Goal: Task Accomplishment & Management: Use online tool/utility

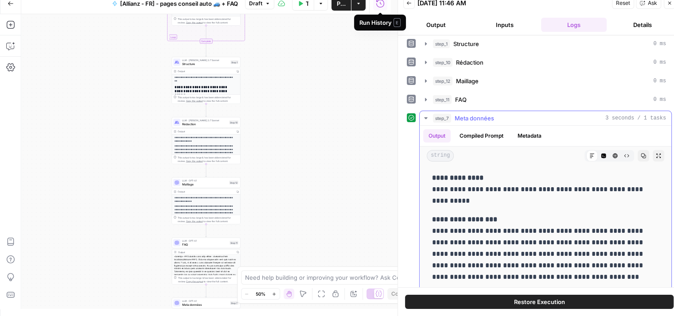
scroll to position [46, 0]
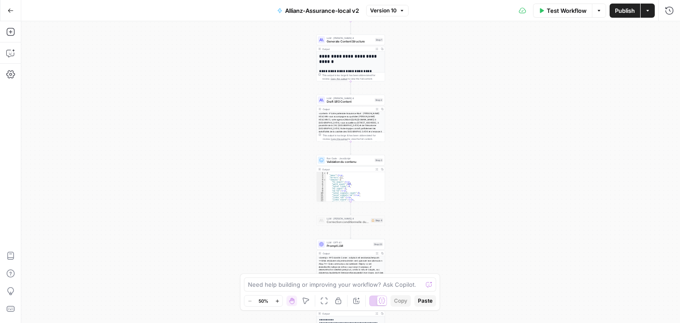
click at [445, 120] on div "Workflow Set Inputs Inputs Google Search Google Search Step 26 Output Expand Ou…" at bounding box center [350, 172] width 659 height 302
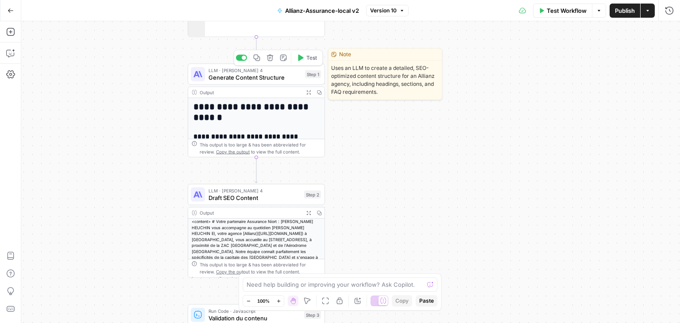
click at [227, 81] on span "Generate Content Structure" at bounding box center [255, 77] width 93 height 9
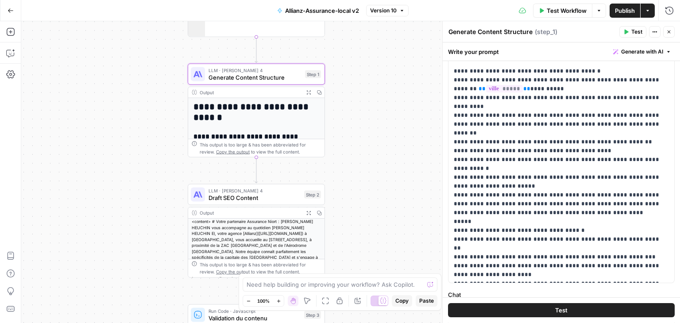
scroll to position [134, 0]
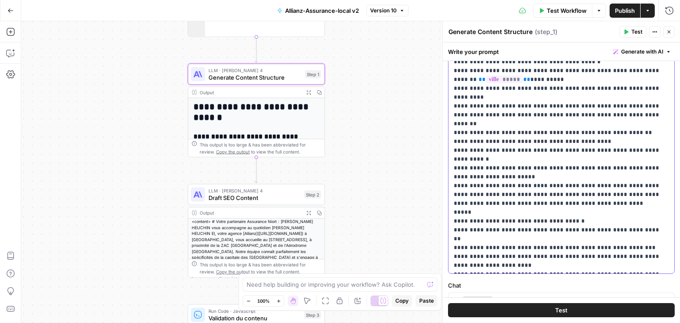
click at [551, 155] on p "**********" at bounding box center [558, 137] width 209 height 266
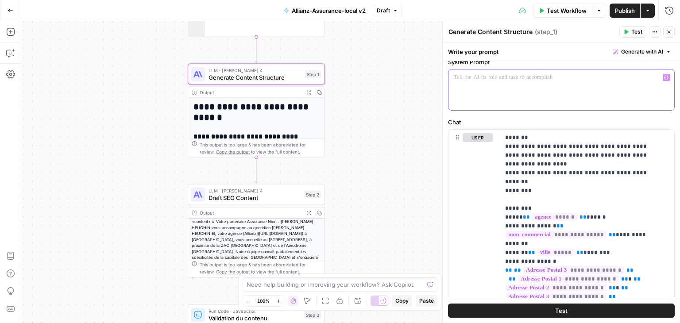
scroll to position [83, 0]
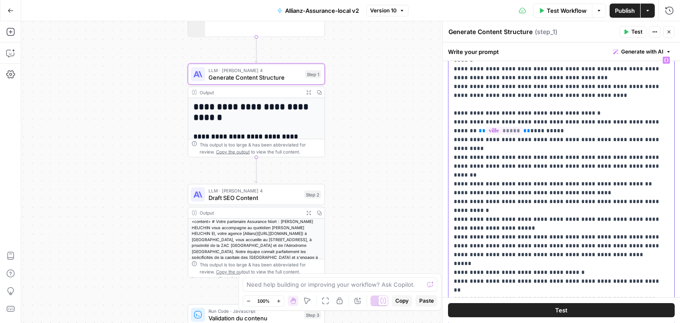
click at [566, 153] on p "**********" at bounding box center [558, 189] width 209 height 266
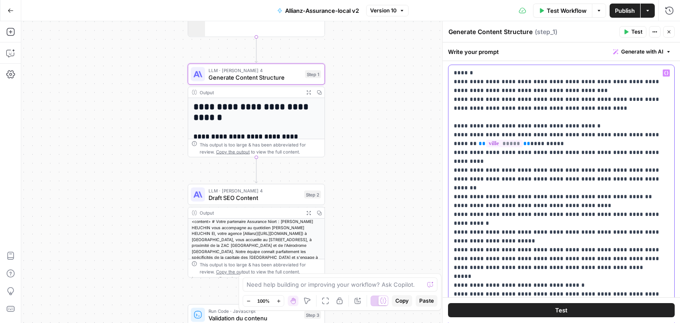
scroll to position [154, 0]
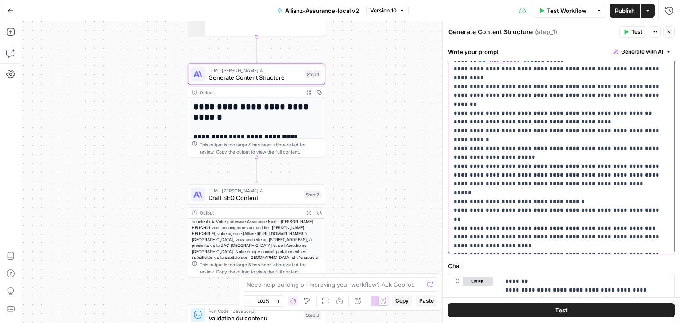
click at [538, 139] on p "**********" at bounding box center [558, 118] width 209 height 266
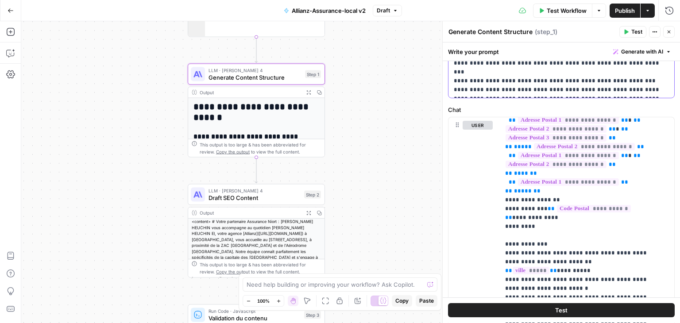
scroll to position [399, 0]
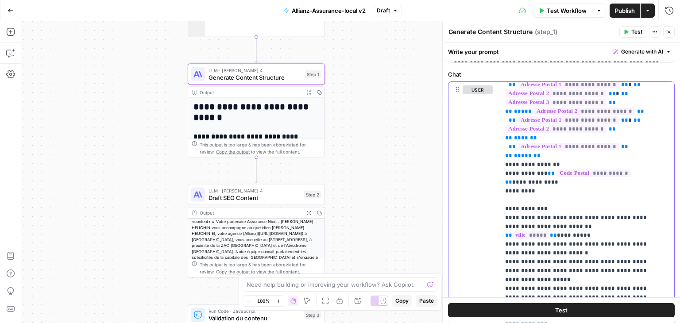
click at [550, 232] on span "*****" at bounding box center [531, 236] width 37 height 8
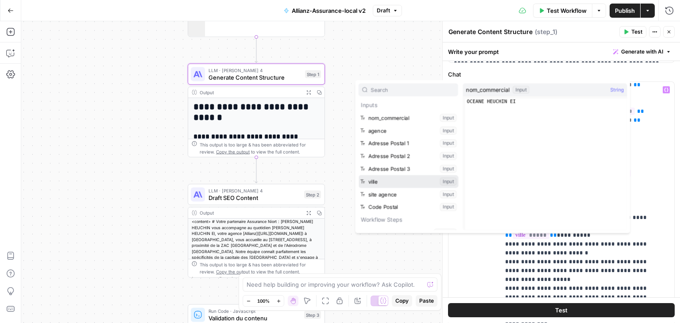
scroll to position [413, 0]
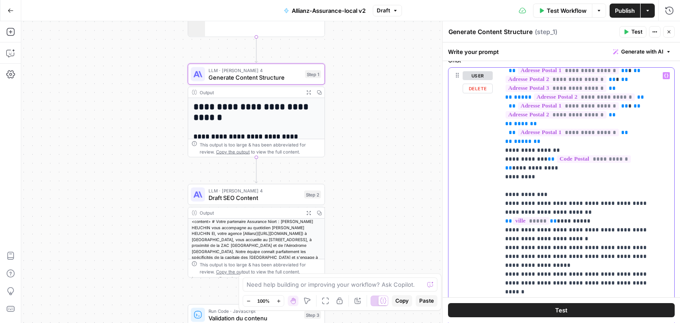
click at [556, 256] on p "**********" at bounding box center [580, 213] width 151 height 576
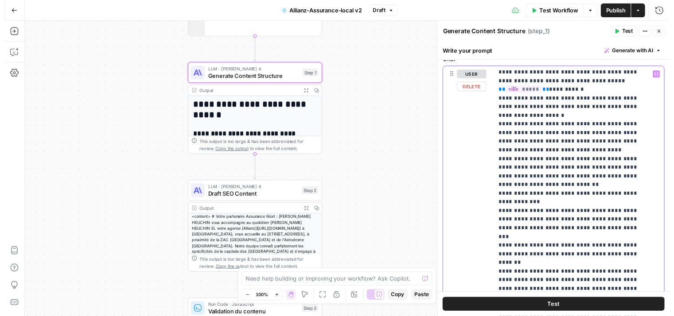
scroll to position [303, 0]
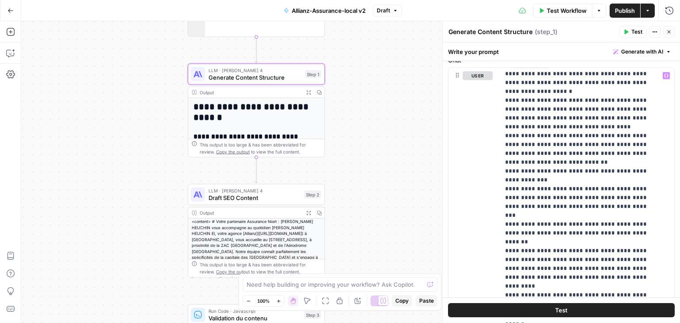
click at [578, 311] on button "Test" at bounding box center [561, 311] width 227 height 14
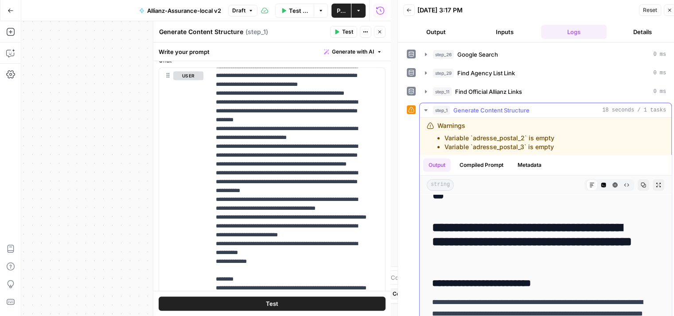
scroll to position [35, 0]
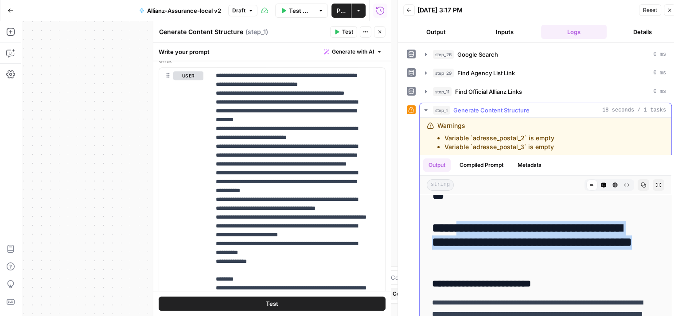
drag, startPoint x: 615, startPoint y: 258, endPoint x: 454, endPoint y: 229, distance: 163.8
click at [454, 229] on h2 "**********" at bounding box center [538, 242] width 213 height 43
copy h2 "**********"
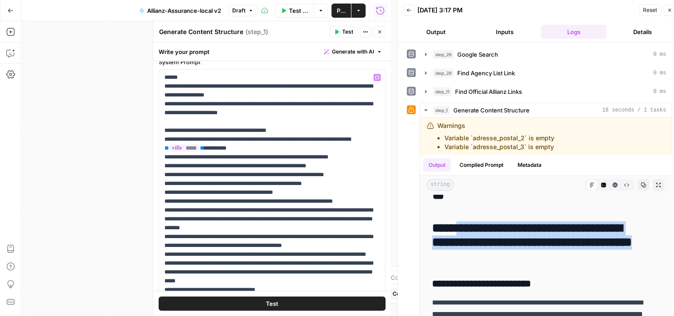
scroll to position [62, 0]
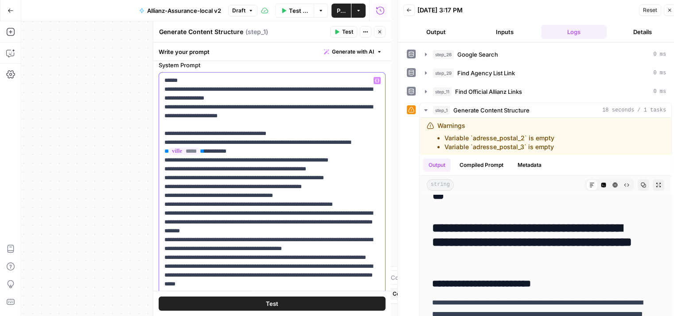
click at [322, 140] on p "**********" at bounding box center [268, 235] width 209 height 319
drag, startPoint x: 193, startPoint y: 152, endPoint x: 326, endPoint y: 140, distance: 134.3
click at [326, 140] on p "**********" at bounding box center [268, 235] width 209 height 319
copy p "**********"
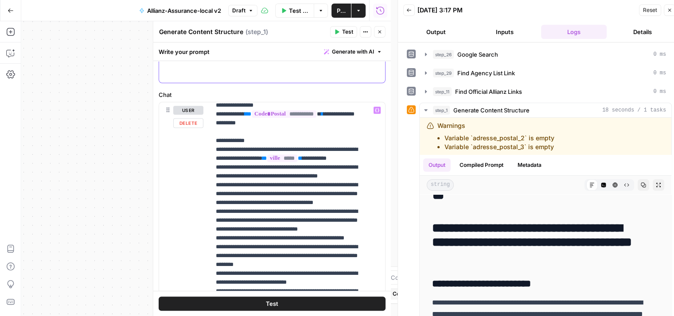
scroll to position [200, 0]
click at [236, 182] on p "**********" at bounding box center [291, 238] width 151 height 664
paste div
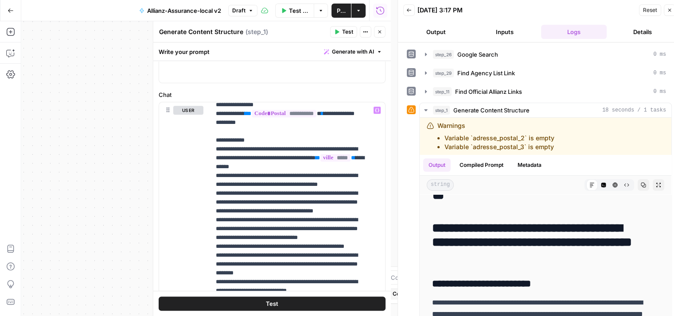
click at [275, 299] on button "Test" at bounding box center [272, 304] width 227 height 14
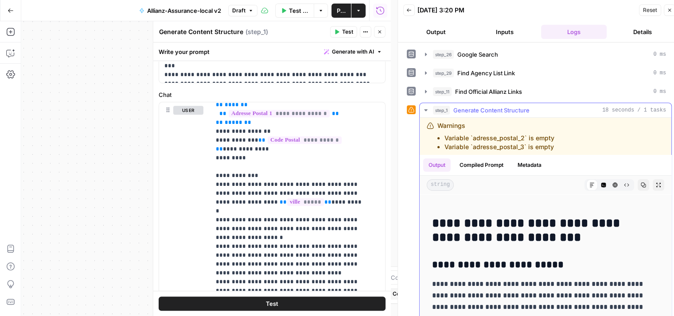
scroll to position [41, 0]
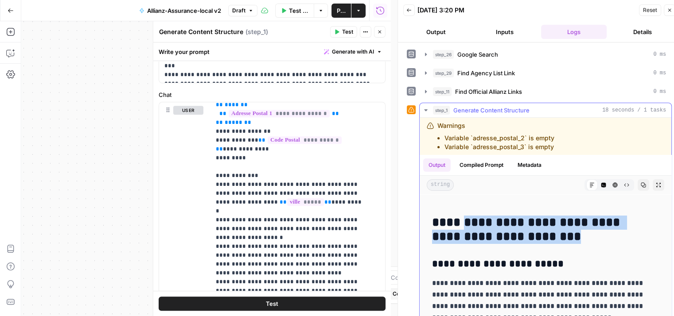
drag, startPoint x: 545, startPoint y: 237, endPoint x: 459, endPoint y: 224, distance: 87.4
click at [459, 224] on h2 "**********" at bounding box center [538, 230] width 213 height 28
copy h2 "**********"
click at [378, 34] on icon "button" at bounding box center [379, 31] width 5 height 5
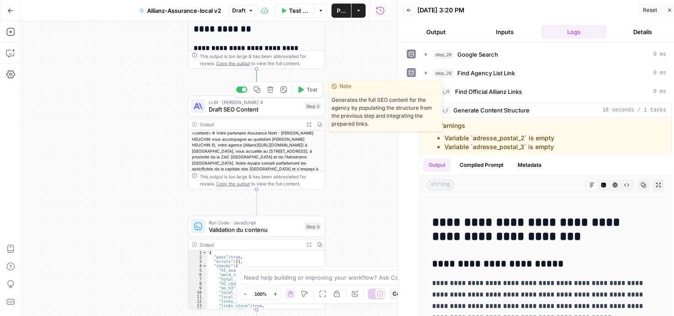
click at [224, 112] on span "Draft SEO Content" at bounding box center [255, 109] width 92 height 9
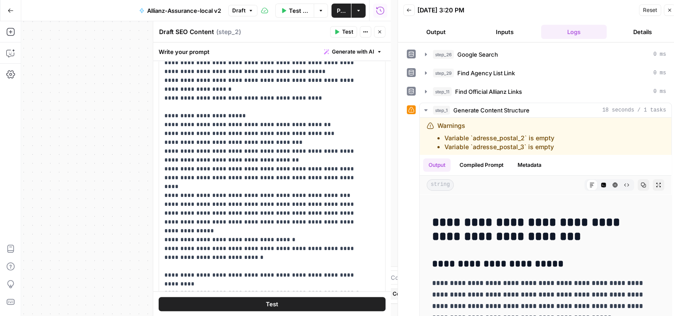
scroll to position [196, 0]
click at [301, 152] on p "**********" at bounding box center [265, 160] width 202 height 434
click at [75, 95] on div "Workflow Set Inputs Inputs Google Search Google Search Step 26 Output Expand Ou…" at bounding box center [205, 168] width 369 height 295
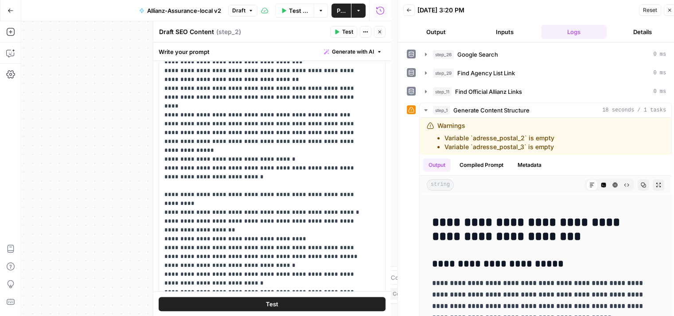
scroll to position [0, 0]
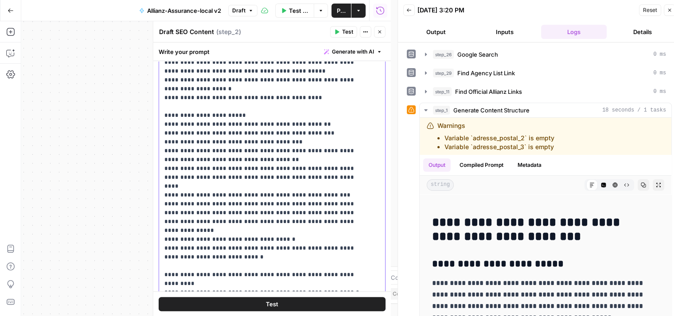
click at [333, 103] on p "**********" at bounding box center [265, 160] width 202 height 434
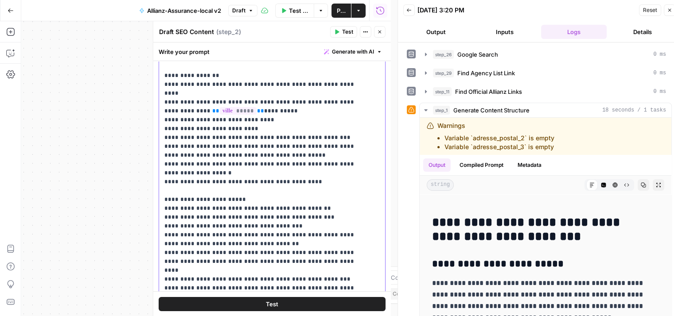
scroll to position [115, 0]
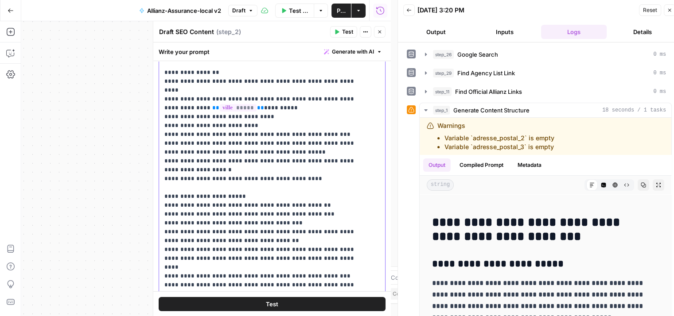
click at [265, 136] on p "**********" at bounding box center [265, 241] width 202 height 434
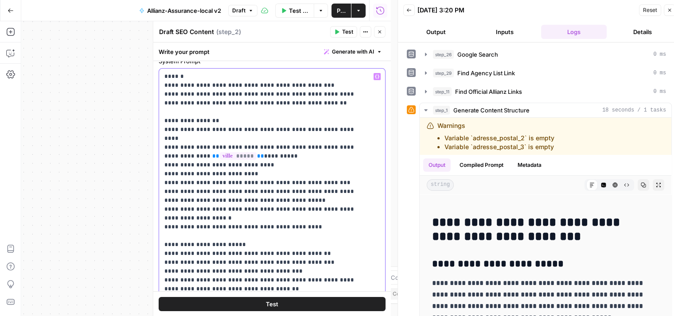
scroll to position [50, 0]
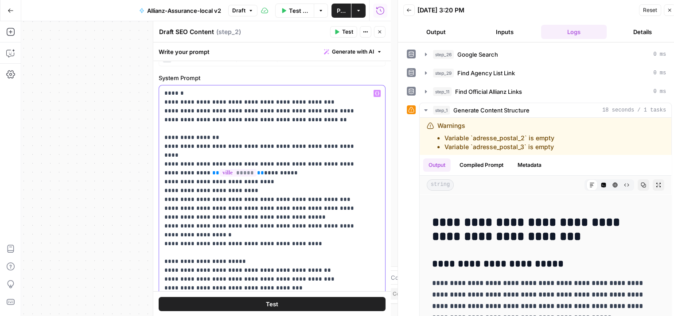
click at [243, 143] on p "**********" at bounding box center [265, 306] width 202 height 434
click at [291, 140] on p "**********" at bounding box center [265, 306] width 202 height 434
click at [329, 185] on p "**********" at bounding box center [265, 306] width 202 height 434
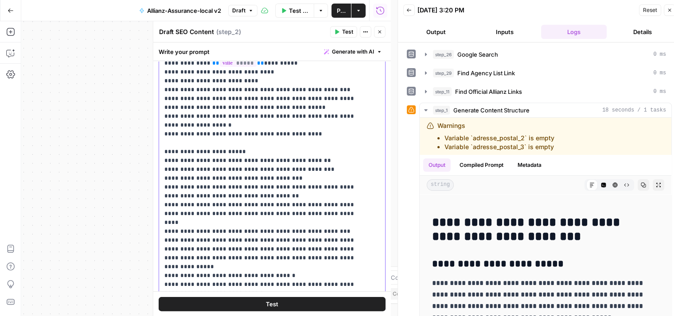
scroll to position [159, 0]
click at [305, 178] on p "**********" at bounding box center [265, 197] width 202 height 434
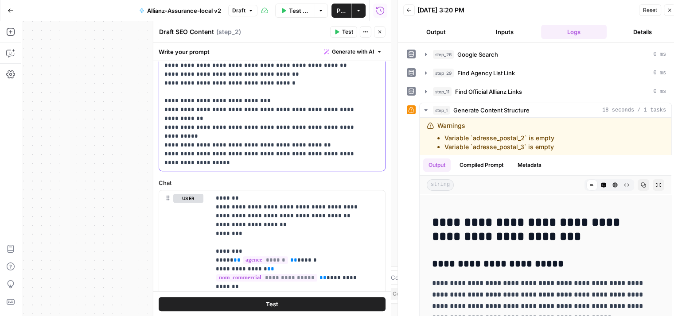
scroll to position [326, 0]
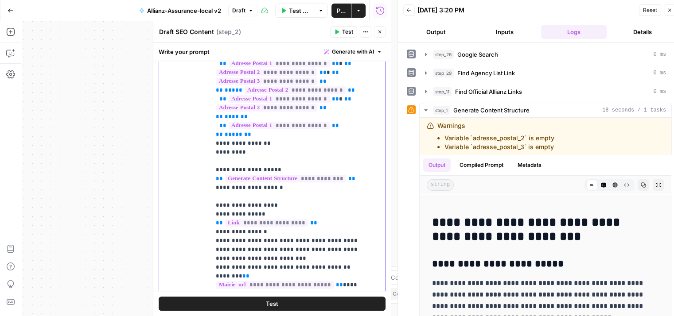
scroll to position [579, 0]
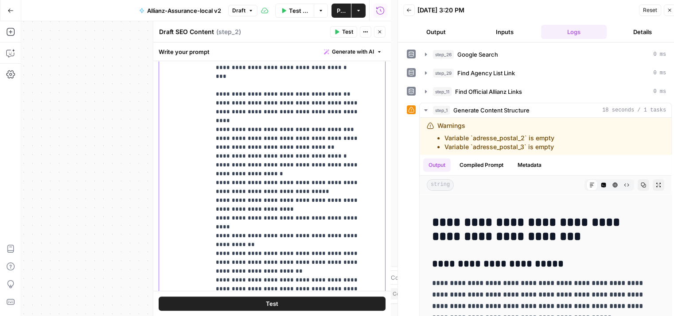
scroll to position [631, 0]
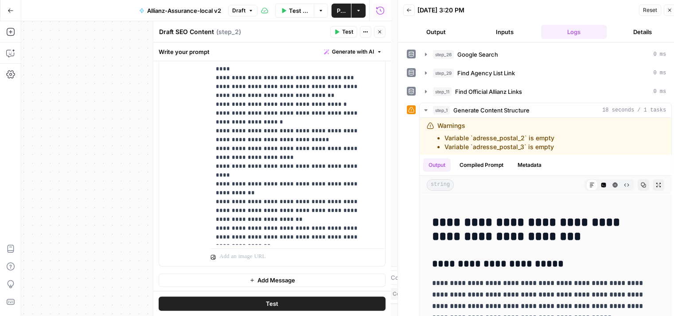
click at [288, 303] on button "Test" at bounding box center [272, 304] width 227 height 14
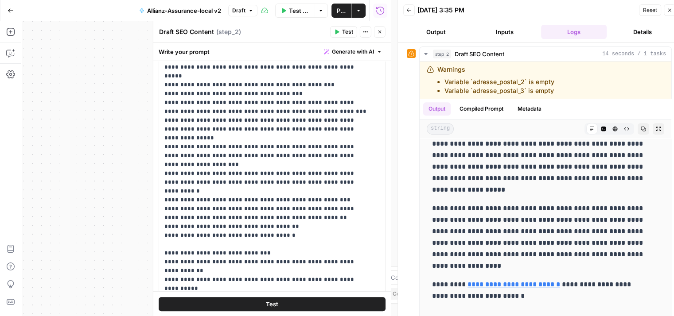
scroll to position [167, 0]
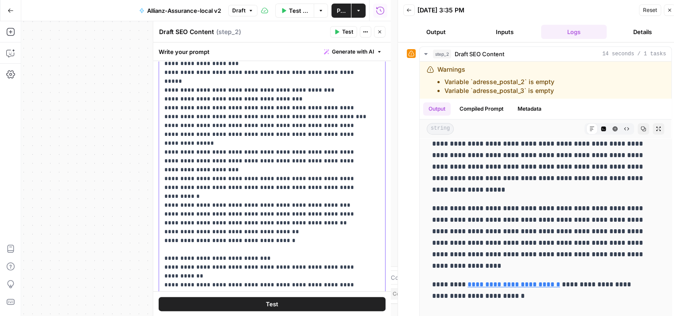
click at [273, 182] on p "**********" at bounding box center [265, 90] width 202 height 469
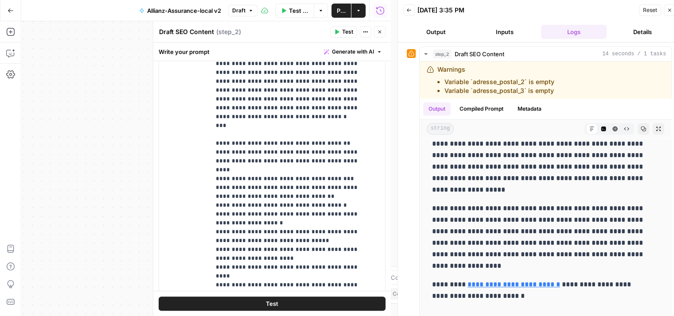
scroll to position [631, 0]
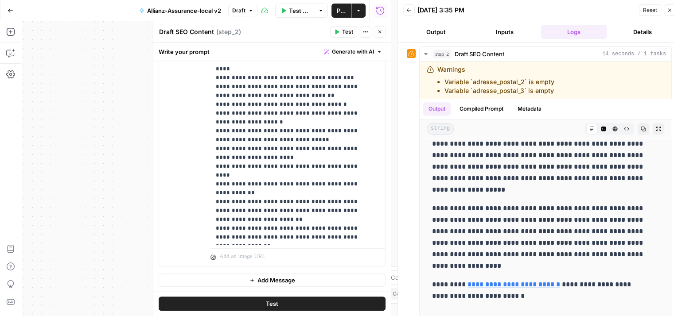
click at [278, 301] on button "Test" at bounding box center [272, 304] width 227 height 14
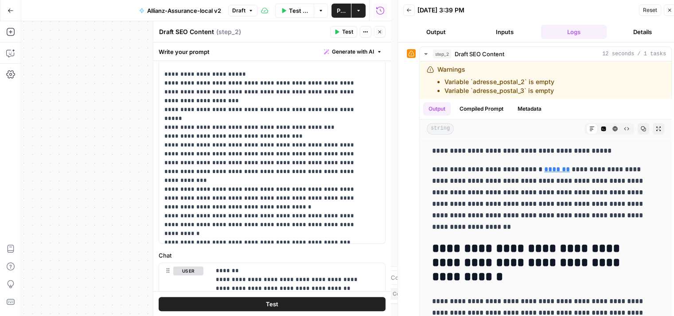
scroll to position [11, 0]
click at [299, 93] on p "**********" at bounding box center [265, 119] width 202 height 487
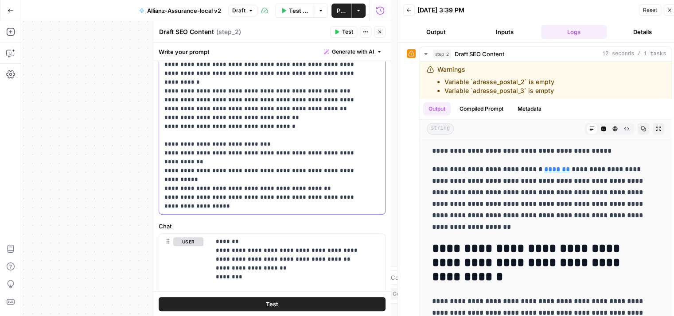
scroll to position [283, 0]
drag, startPoint x: 342, startPoint y: 179, endPoint x: 159, endPoint y: 176, distance: 182.5
click at [159, 176] on div "**********" at bounding box center [268, 33] width 219 height 361
copy p "**********"
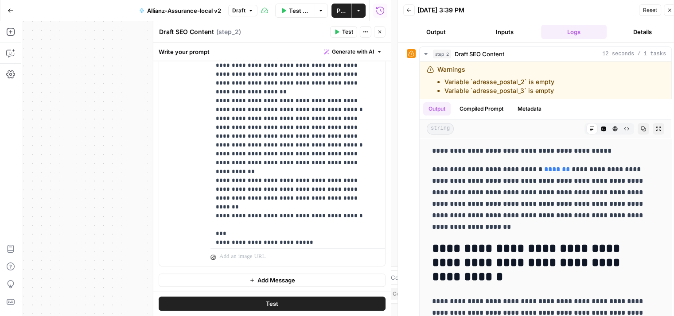
scroll to position [251, 0]
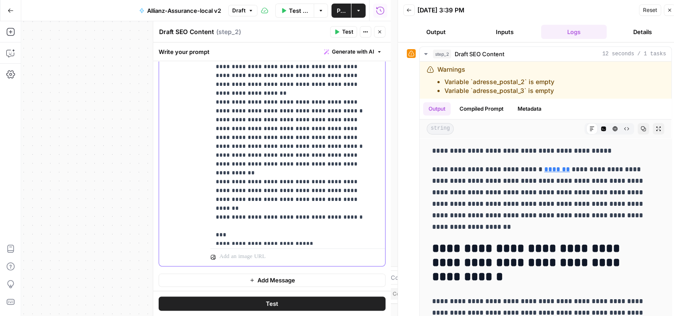
click at [273, 130] on p "**********" at bounding box center [291, 88] width 151 height 903
click at [293, 126] on p "**********" at bounding box center [291, 88] width 151 height 903
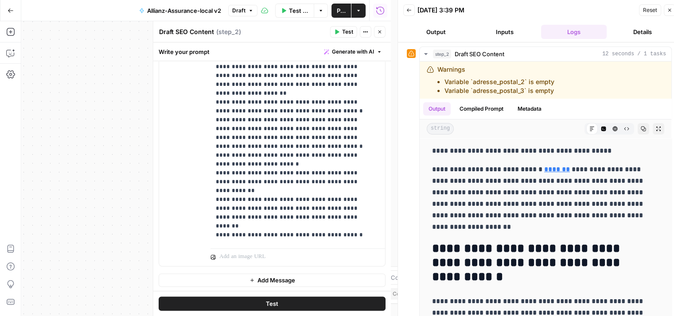
click at [268, 301] on span "Test" at bounding box center [272, 303] width 12 height 9
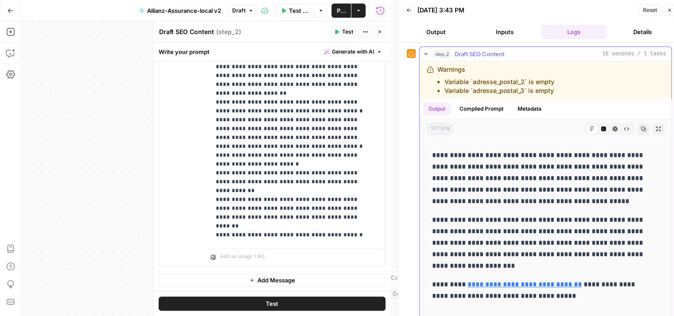
scroll to position [7, 0]
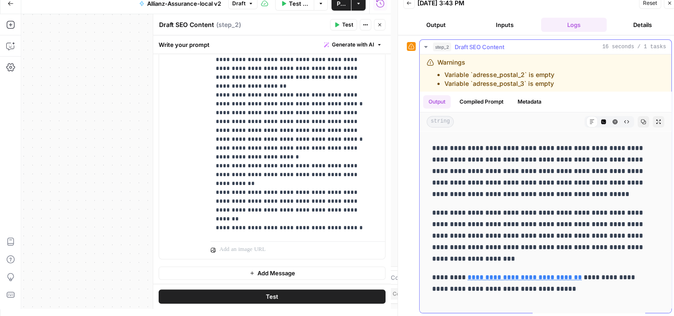
click at [542, 214] on p "**********" at bounding box center [538, 236] width 213 height 58
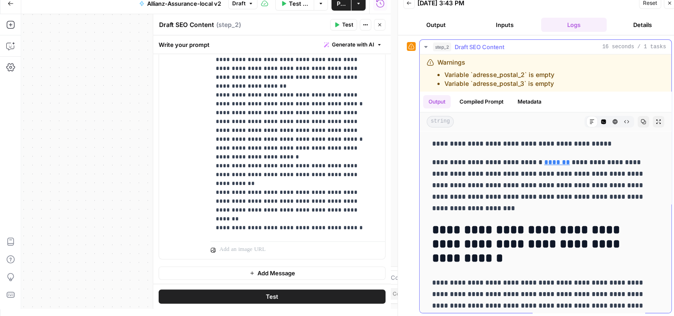
scroll to position [0, 0]
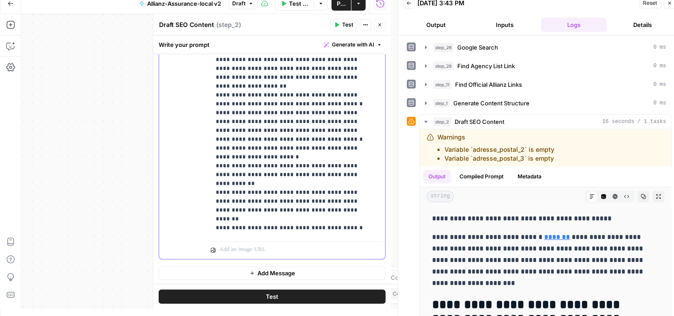
click at [253, 140] on p "**********" at bounding box center [291, 90] width 151 height 921
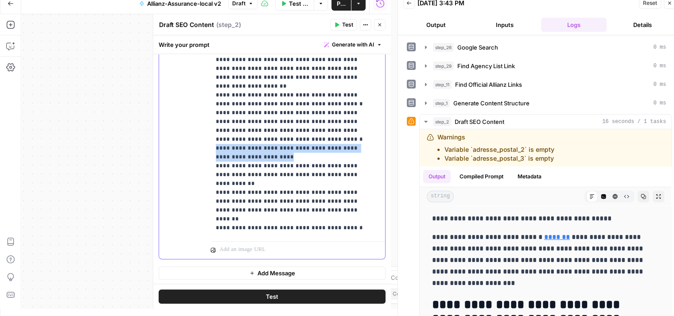
drag, startPoint x: 272, startPoint y: 139, endPoint x: 207, endPoint y: 127, distance: 65.8
click at [207, 127] on div "**********" at bounding box center [272, 68] width 226 height 382
copy p "**********"
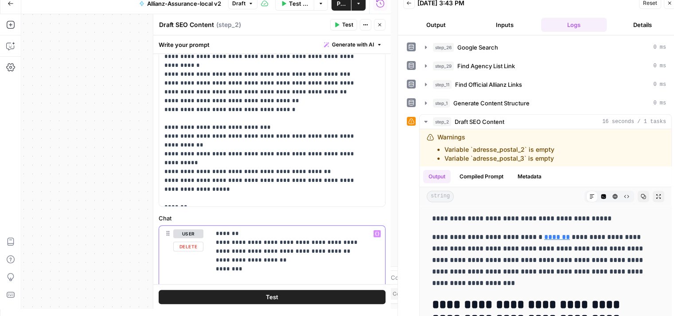
scroll to position [282, 0]
drag, startPoint x: 252, startPoint y: 156, endPoint x: 163, endPoint y: 146, distance: 89.2
click at [163, 146] on div "**********" at bounding box center [268, 26] width 219 height 361
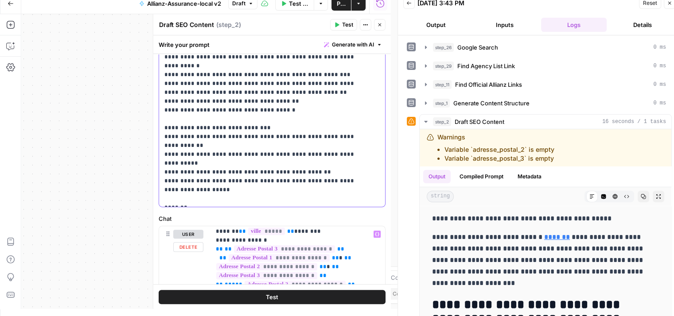
scroll to position [101, 0]
click at [349, 298] on button "Test" at bounding box center [272, 297] width 227 height 14
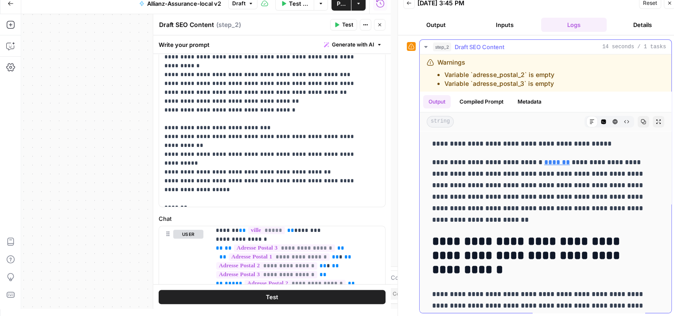
scroll to position [0, 0]
drag, startPoint x: 250, startPoint y: 155, endPoint x: 145, endPoint y: 146, distance: 104.9
click at [145, 146] on body "Haskn New Home Browse Insights Opportunities Your Data Recent Grids Primelis Co…" at bounding box center [337, 151] width 674 height 316
click at [161, 145] on div "**********" at bounding box center [268, 26] width 219 height 361
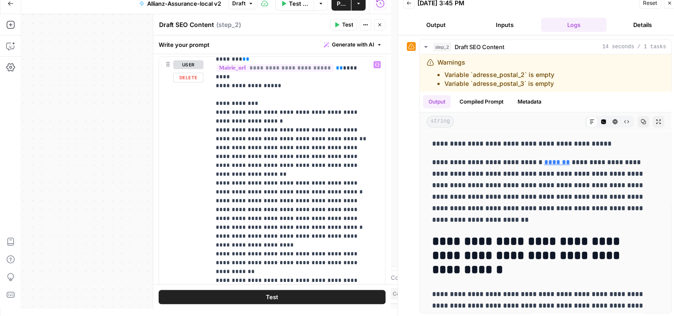
scroll to position [338, 0]
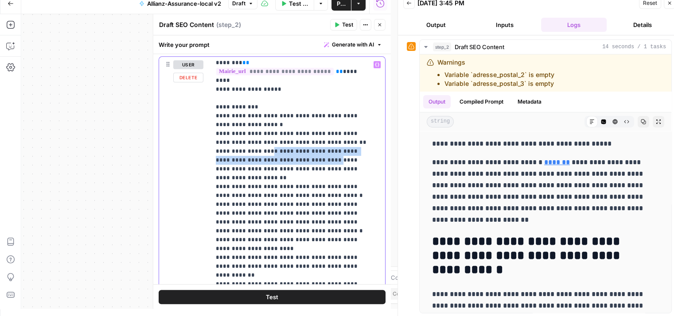
drag, startPoint x: 264, startPoint y: 143, endPoint x: 296, endPoint y: 147, distance: 32.7
click at [296, 147] on p "**********" at bounding box center [291, 182] width 151 height 921
click at [341, 146] on p "**********" at bounding box center [291, 182] width 151 height 921
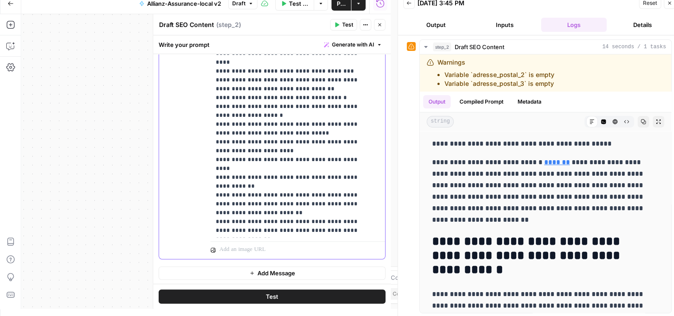
scroll to position [567, 0]
click at [269, 292] on span "Test" at bounding box center [272, 296] width 12 height 9
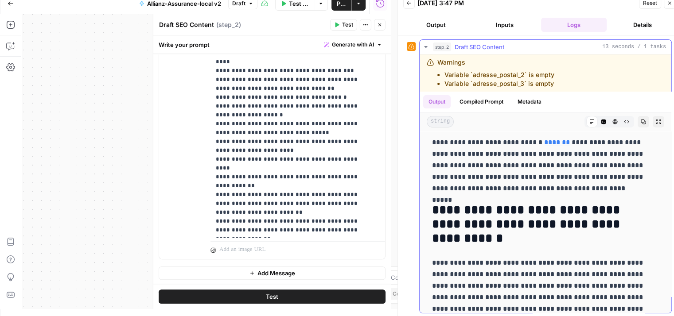
scroll to position [0, 0]
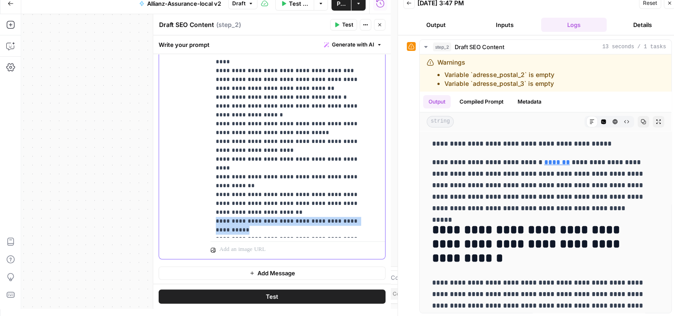
drag, startPoint x: 361, startPoint y: 158, endPoint x: 187, endPoint y: 156, distance: 174.1
click at [187, 156] on div "**********" at bounding box center [272, 68] width 226 height 382
copy p "**********"
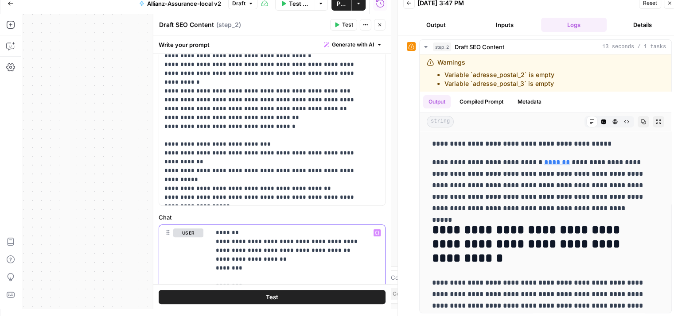
scroll to position [284, 0]
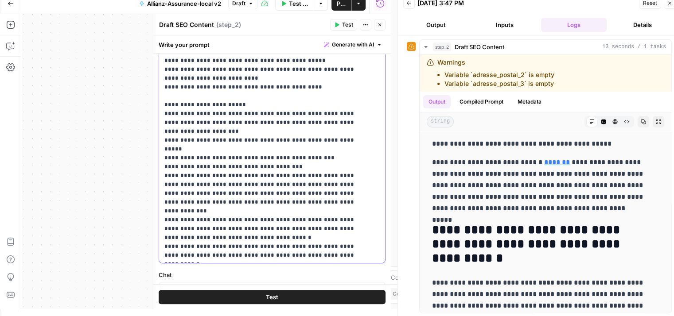
scroll to position [225, 0]
click at [291, 124] on p "**********" at bounding box center [265, 149] width 202 height 487
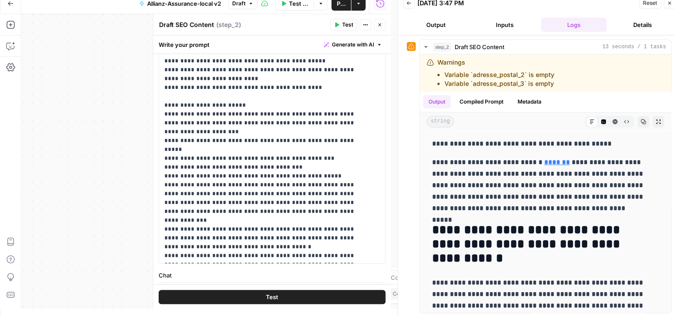
click at [276, 301] on button "Test" at bounding box center [272, 297] width 227 height 14
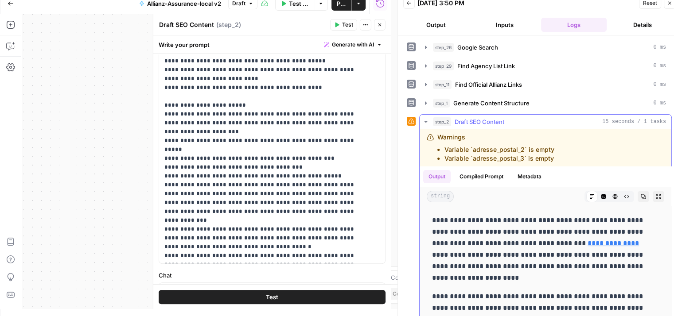
scroll to position [165, 0]
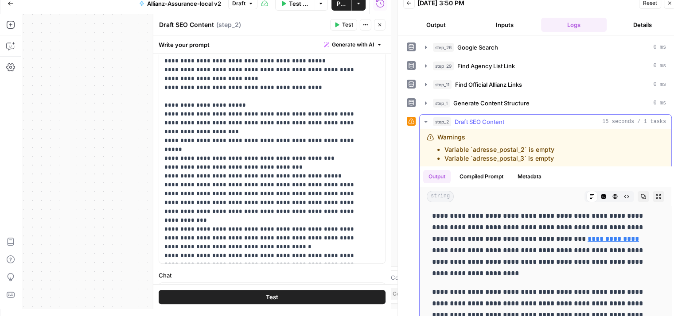
click at [587, 240] on link "**********" at bounding box center [612, 239] width 51 height 7
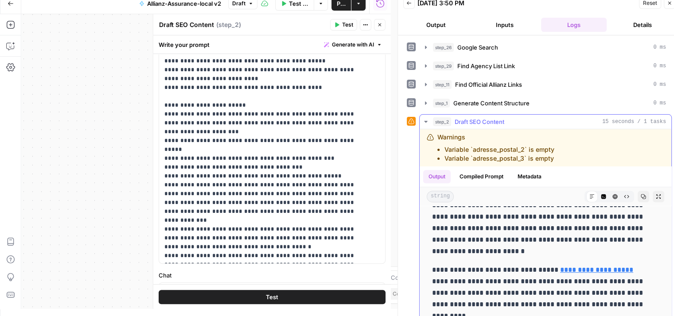
scroll to position [450, 0]
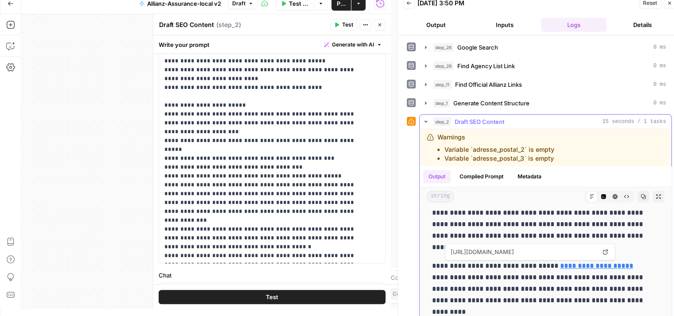
click at [587, 264] on link "**********" at bounding box center [596, 266] width 73 height 7
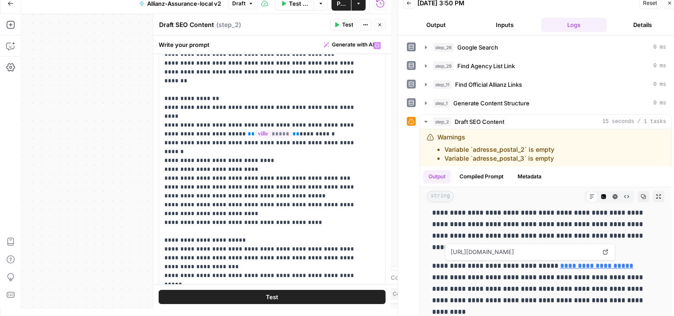
scroll to position [84, 0]
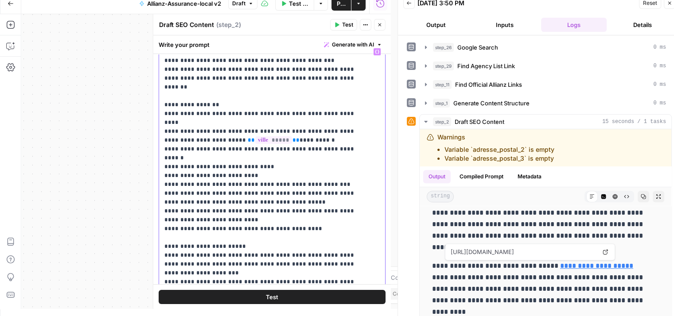
click at [250, 179] on p "**********" at bounding box center [265, 295] width 202 height 496
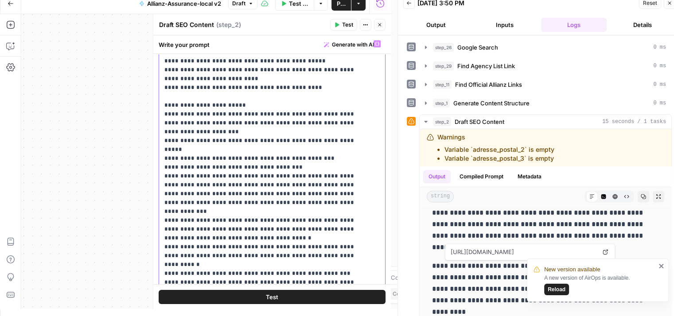
scroll to position [360, 0]
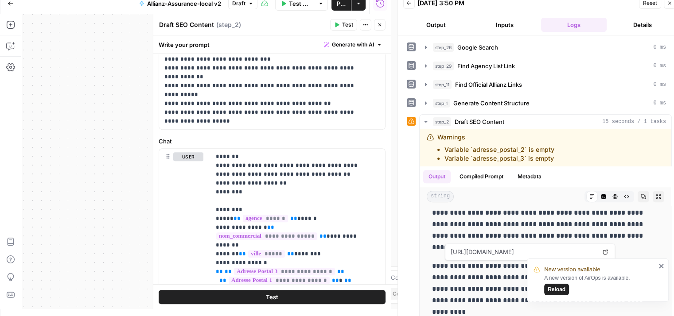
click at [275, 296] on button "Test" at bounding box center [272, 297] width 227 height 14
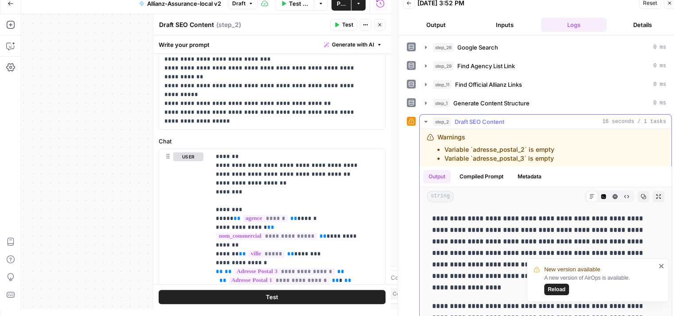
scroll to position [75, 0]
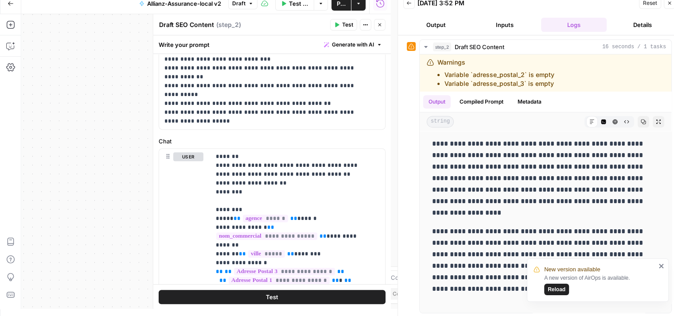
drag, startPoint x: 662, startPoint y: 265, endPoint x: 643, endPoint y: 256, distance: 21.0
click at [662, 265] on icon "close" at bounding box center [661, 266] width 4 height 4
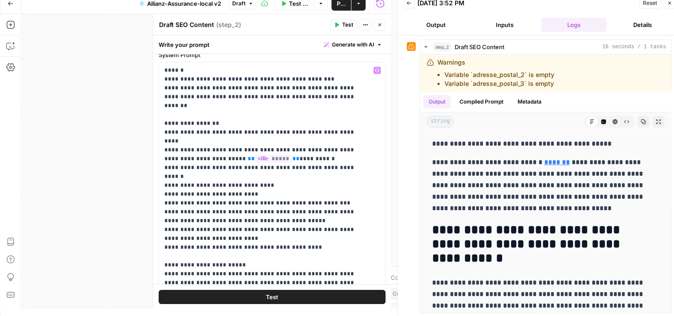
scroll to position [0, 0]
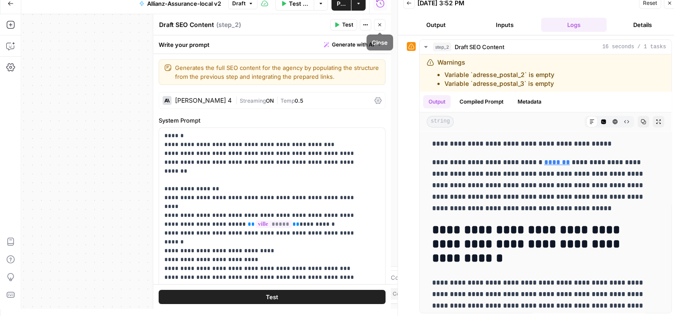
click at [378, 25] on icon "button" at bounding box center [379, 24] width 5 height 5
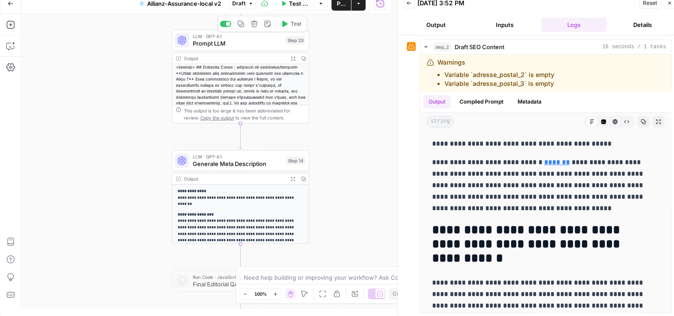
click at [205, 41] on span "Prompt LLM" at bounding box center [237, 43] width 89 height 9
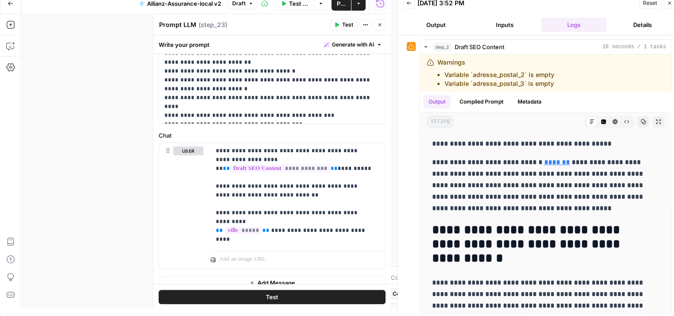
scroll to position [245, 0]
click at [382, 26] on icon "button" at bounding box center [379, 24] width 5 height 5
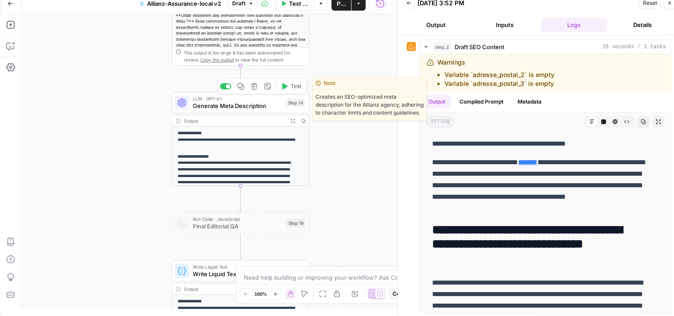
click at [198, 107] on span "Generate Meta Description" at bounding box center [238, 105] width 90 height 9
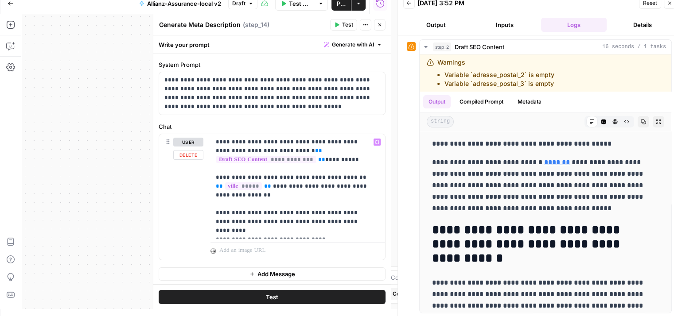
scroll to position [57, 0]
click at [246, 221] on p "**********" at bounding box center [294, 185] width 157 height 97
click at [259, 220] on p "**********" at bounding box center [294, 185] width 157 height 97
click at [328, 220] on p "**********" at bounding box center [294, 185] width 157 height 97
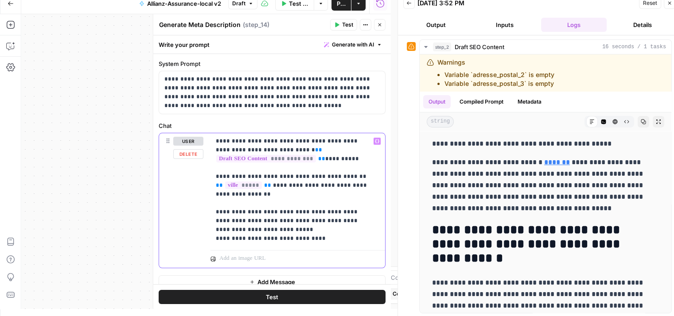
drag, startPoint x: 328, startPoint y: 219, endPoint x: 247, endPoint y: 223, distance: 81.2
click at [247, 223] on p "**********" at bounding box center [294, 190] width 157 height 106
click at [333, 211] on p "**********" at bounding box center [294, 185] width 157 height 97
click at [267, 220] on p "**********" at bounding box center [294, 185] width 157 height 97
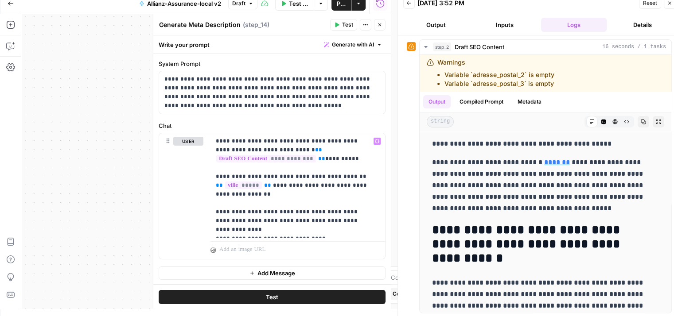
click at [282, 294] on button "Test" at bounding box center [272, 297] width 227 height 14
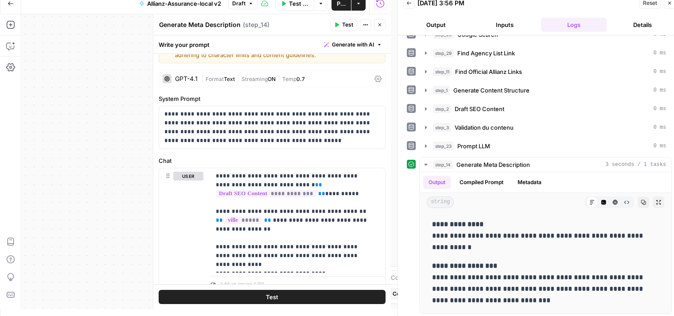
scroll to position [0, 0]
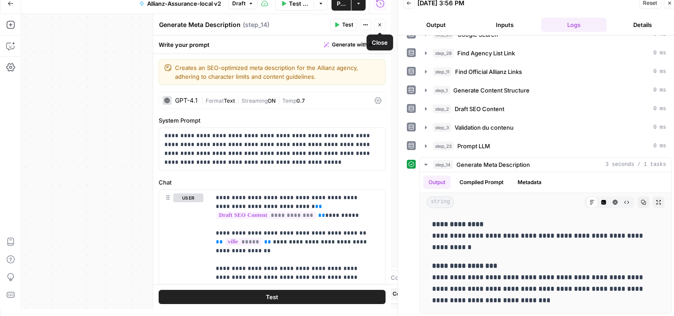
click at [379, 27] on icon "button" at bounding box center [379, 24] width 5 height 5
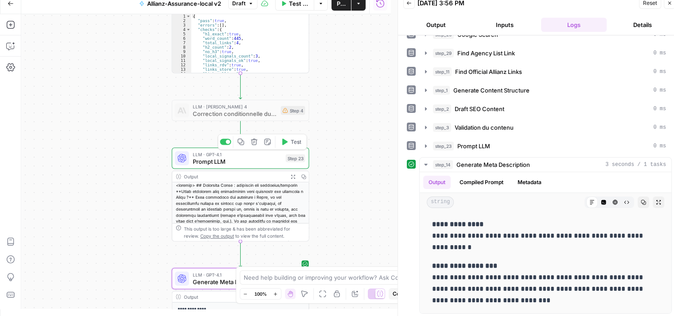
click at [207, 164] on span "Prompt LLM" at bounding box center [237, 161] width 89 height 9
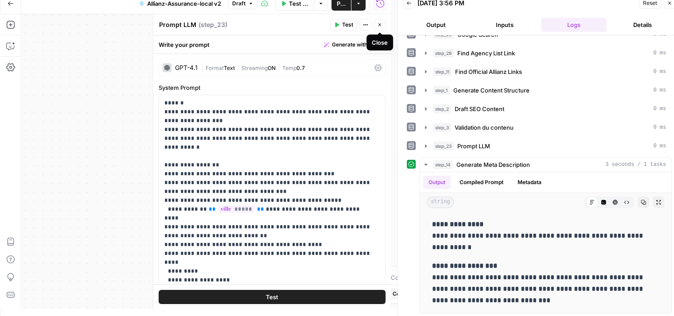
click at [383, 25] on button "Close" at bounding box center [380, 25] width 12 height 12
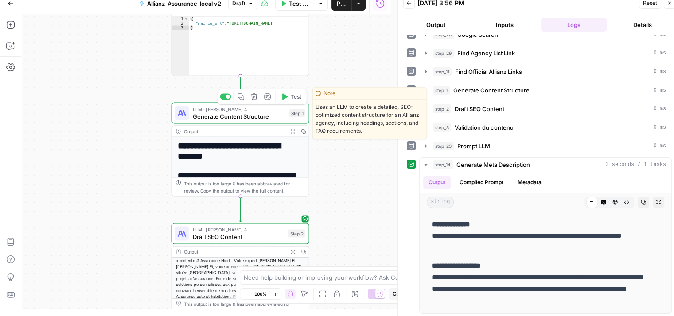
click at [197, 119] on span "Generate Content Structure" at bounding box center [239, 116] width 93 height 9
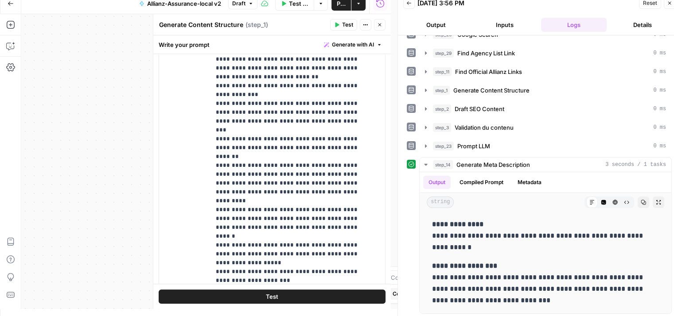
scroll to position [588, 0]
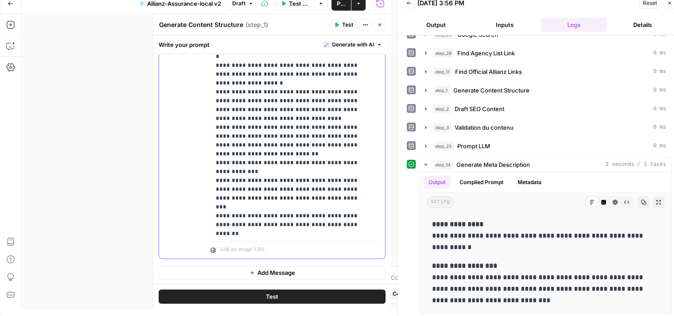
scroll to position [130, 0]
click at [258, 127] on p "**********" at bounding box center [291, 78] width 151 height 655
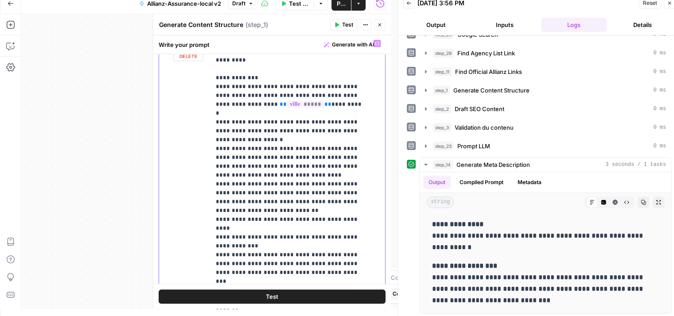
scroll to position [233, 0]
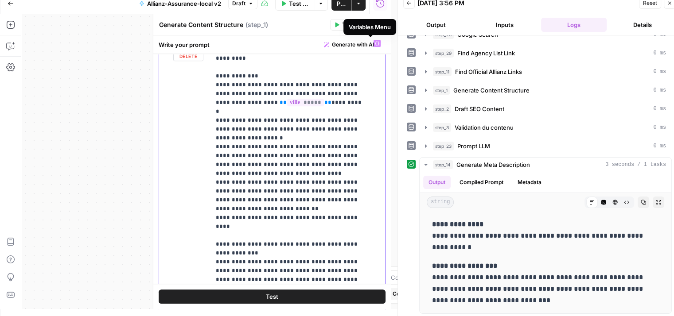
click at [375, 42] on icon "button" at bounding box center [377, 44] width 4 height 4
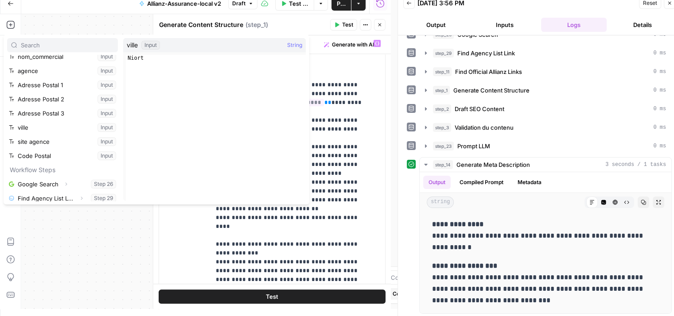
scroll to position [0, 0]
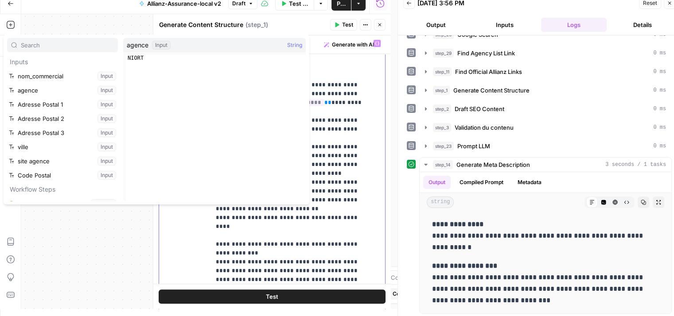
click at [340, 191] on p "**********" at bounding box center [291, 142] width 151 height 673
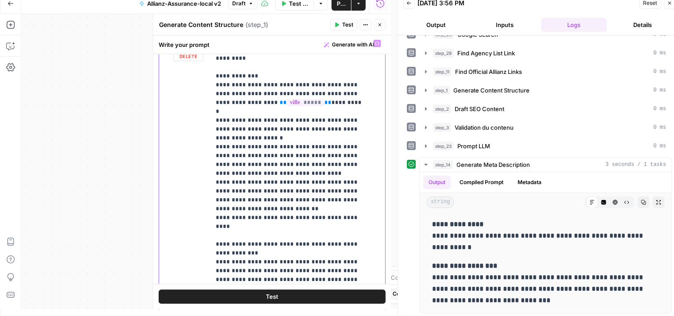
click at [227, 200] on p "**********" at bounding box center [291, 142] width 151 height 673
click at [258, 190] on p "**********" at bounding box center [291, 142] width 151 height 673
click at [326, 193] on p "**********" at bounding box center [291, 142] width 151 height 673
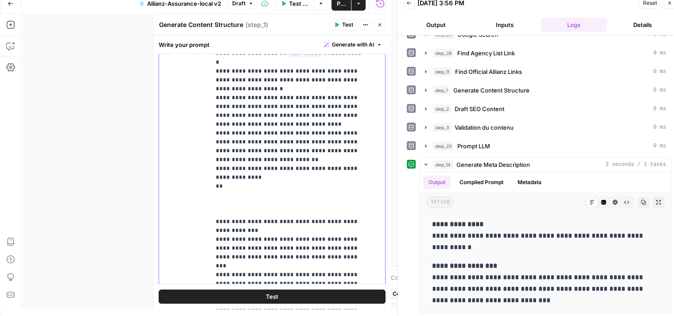
scroll to position [454, 0]
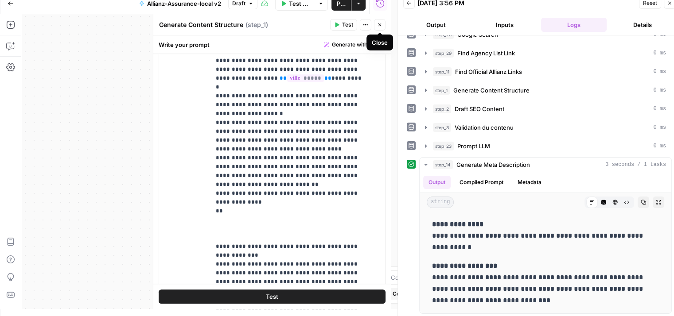
click at [379, 24] on icon "button" at bounding box center [379, 24] width 3 height 3
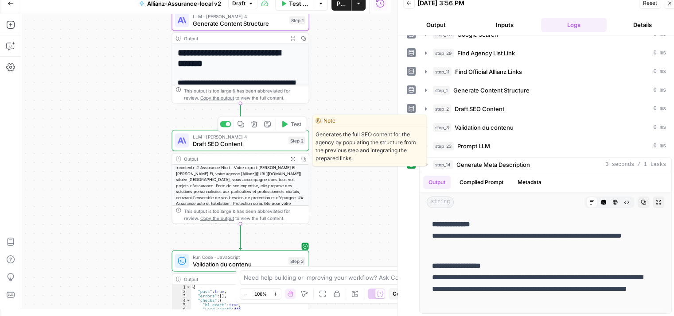
click at [200, 144] on span "Draft SEO Content" at bounding box center [239, 144] width 92 height 9
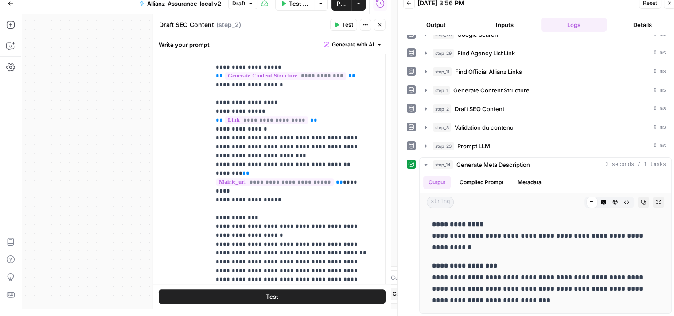
scroll to position [158, 0]
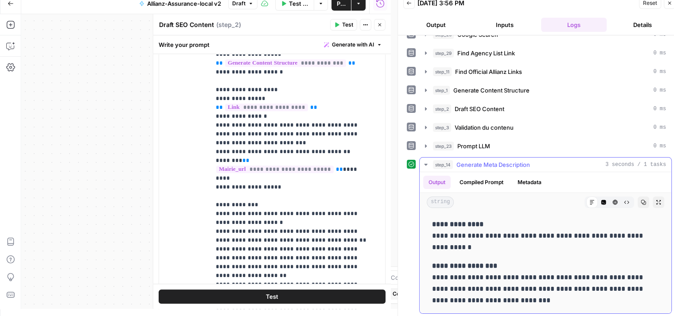
click at [423, 164] on icon "button" at bounding box center [425, 164] width 7 height 7
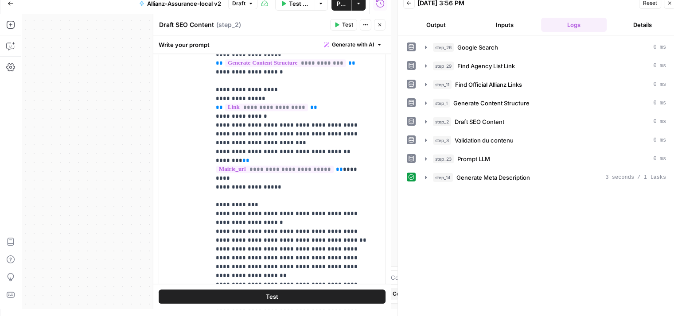
click at [426, 120] on icon "button" at bounding box center [426, 121] width 2 height 3
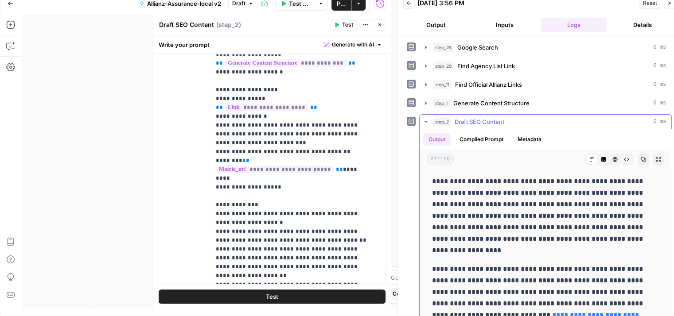
scroll to position [93, 0]
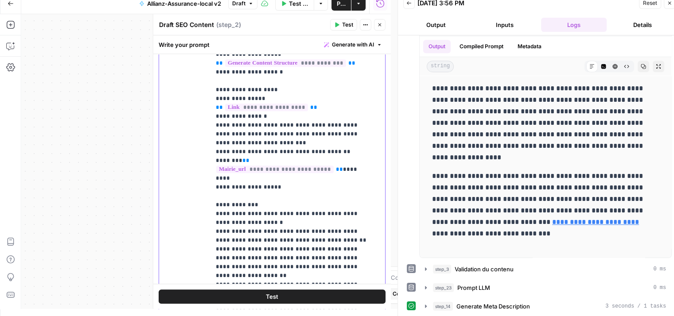
drag, startPoint x: 213, startPoint y: 89, endPoint x: 277, endPoint y: 177, distance: 109.7
click at [277, 177] on div "**********" at bounding box center [294, 154] width 168 height 361
copy p "**********"
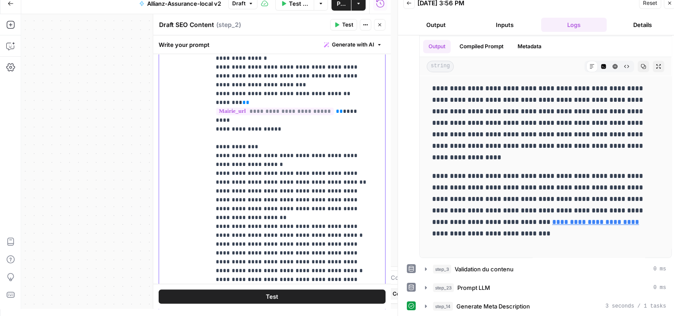
scroll to position [216, 0]
click at [305, 181] on p "**********" at bounding box center [291, 221] width 151 height 921
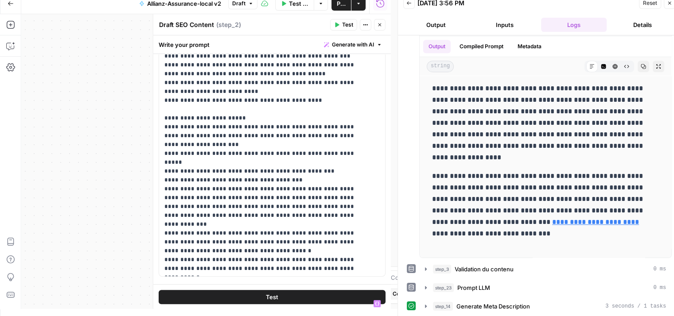
scroll to position [0, 0]
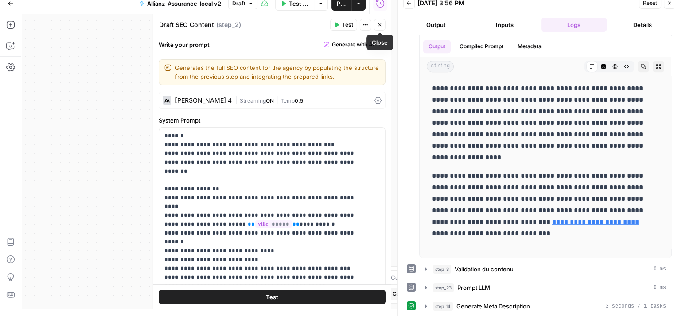
click at [377, 27] on icon "button" at bounding box center [379, 24] width 5 height 5
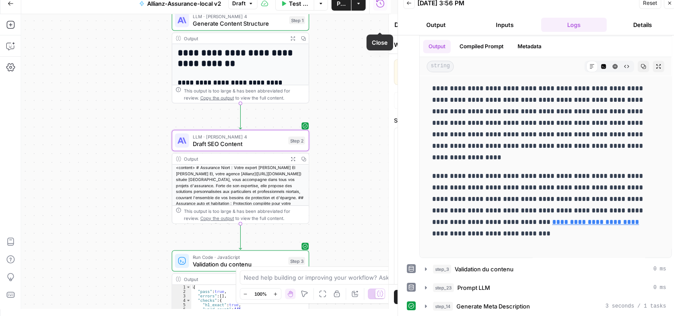
scroll to position [452, 0]
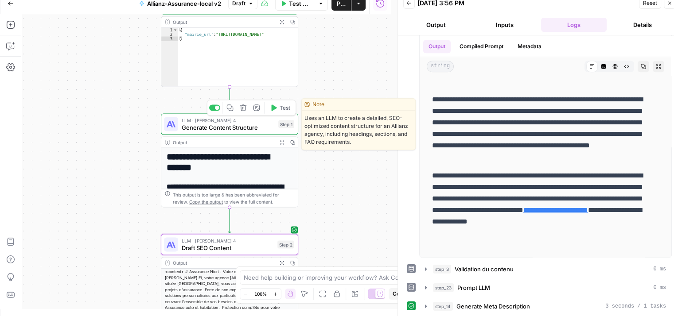
click at [197, 132] on div "LLM · Claude Sonnet 4 Generate Content Structure Step 1 Copy step Delete step E…" at bounding box center [229, 124] width 137 height 21
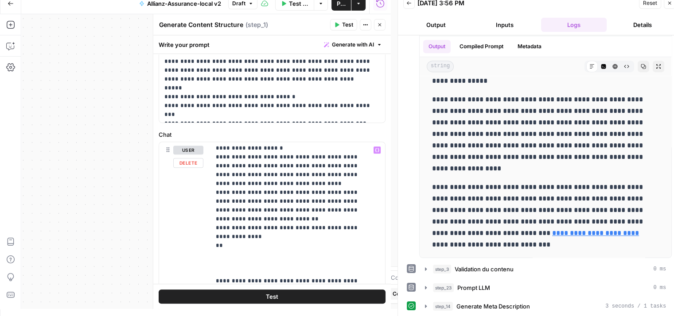
scroll to position [355, 0]
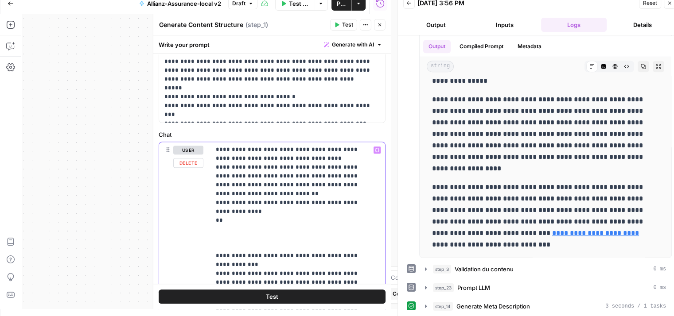
click at [243, 204] on p "**********" at bounding box center [291, 145] width 151 height 709
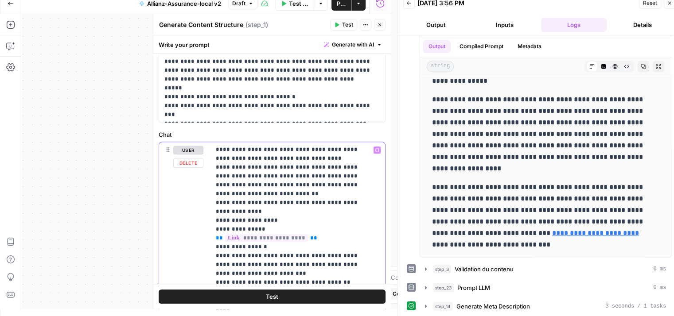
click at [245, 188] on p "**********" at bounding box center [291, 185] width 151 height 788
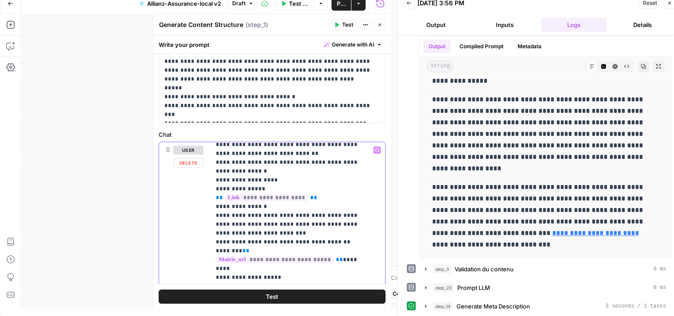
scroll to position [434, 0]
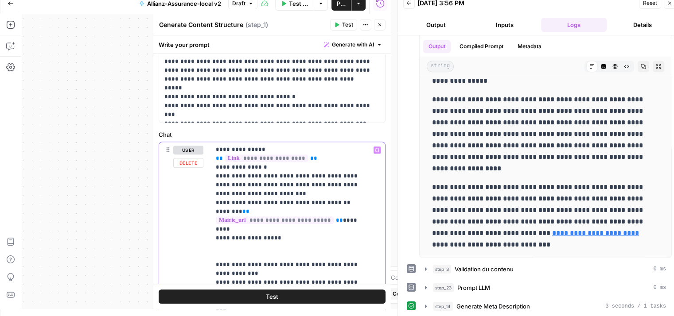
click at [232, 220] on p "**********" at bounding box center [291, 105] width 151 height 788
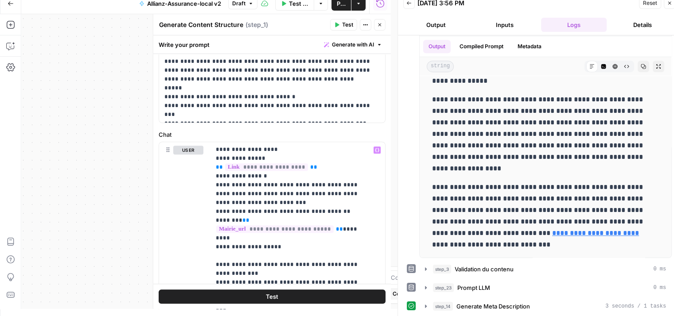
click at [269, 298] on span "Test" at bounding box center [272, 296] width 12 height 9
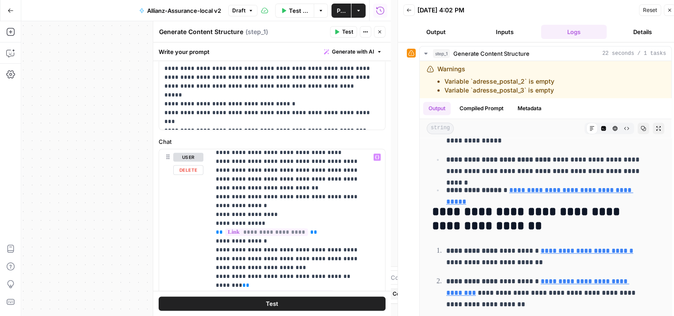
scroll to position [367, 0]
click at [271, 218] on p "**********" at bounding box center [291, 175] width 151 height 779
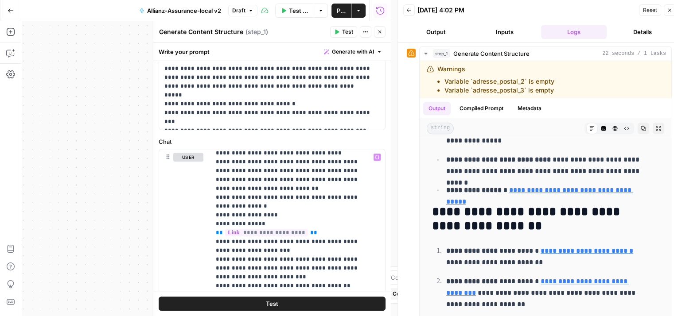
click at [281, 306] on button "Test" at bounding box center [272, 304] width 227 height 14
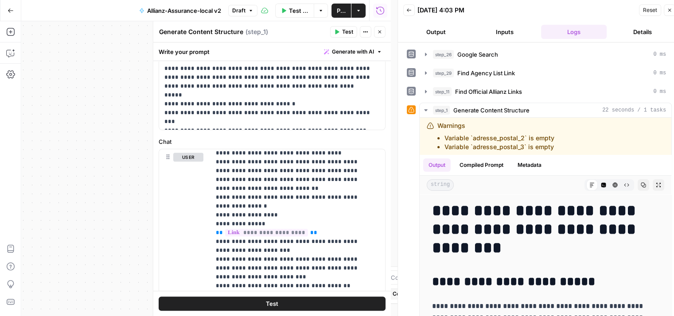
click at [381, 35] on button "Close" at bounding box center [380, 32] width 12 height 12
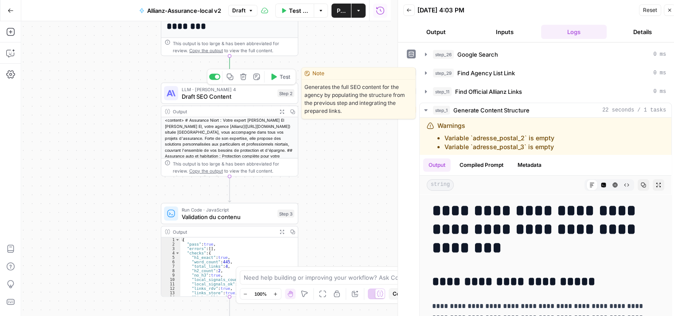
click at [283, 75] on span "Test" at bounding box center [284, 77] width 11 height 8
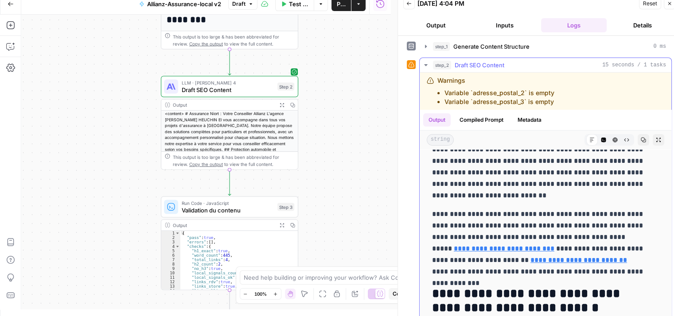
scroll to position [226, 0]
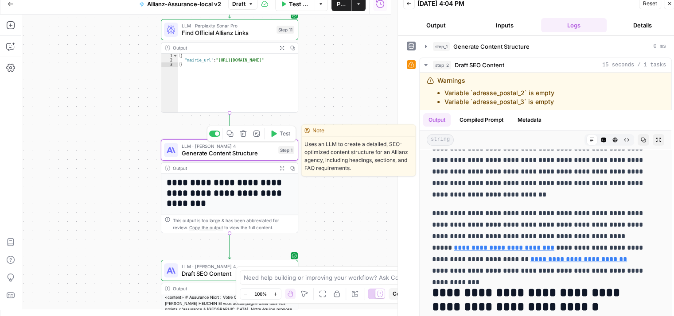
click at [198, 154] on span "Generate Content Structure" at bounding box center [228, 153] width 93 height 9
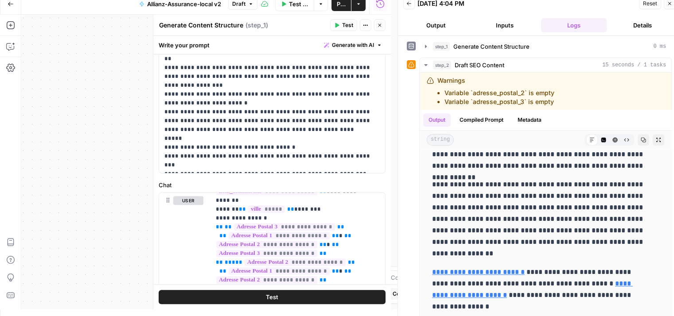
scroll to position [270, 0]
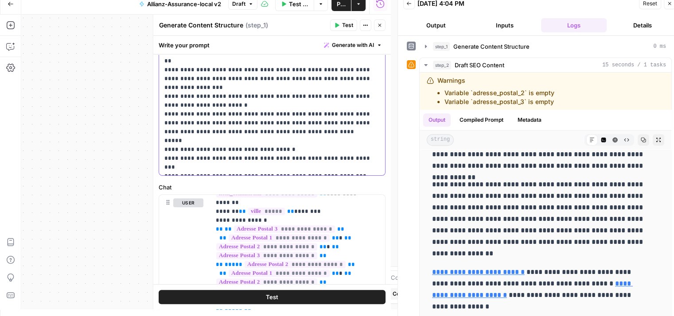
drag, startPoint x: 252, startPoint y: 140, endPoint x: 138, endPoint y: 130, distance: 114.7
click at [138, 130] on body "Haskn New Home Browse Insights Opportunities Your Data Recent Grids Primelis Co…" at bounding box center [337, 151] width 674 height 316
click at [254, 135] on p "**********" at bounding box center [268, 17] width 209 height 310
drag, startPoint x: 246, startPoint y: 142, endPoint x: 160, endPoint y: 132, distance: 86.1
click at [160, 132] on div "**********" at bounding box center [272, 16] width 226 height 317
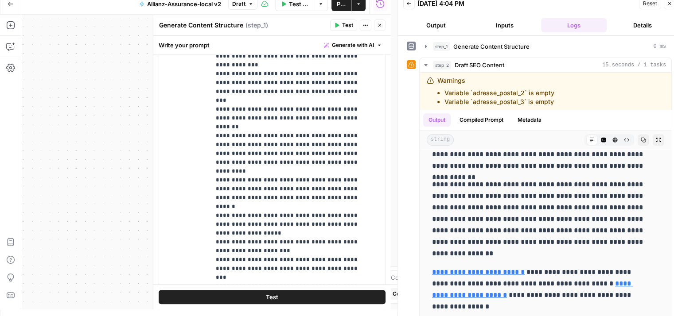
scroll to position [515, 0]
drag, startPoint x: 210, startPoint y: 188, endPoint x: 353, endPoint y: 197, distance: 142.9
click at [353, 197] on div "**********" at bounding box center [294, 113] width 168 height 361
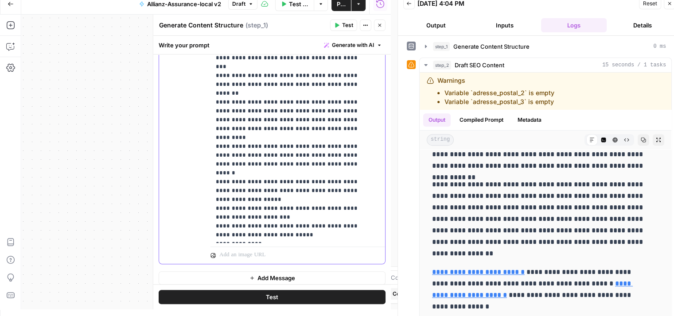
scroll to position [570, 0]
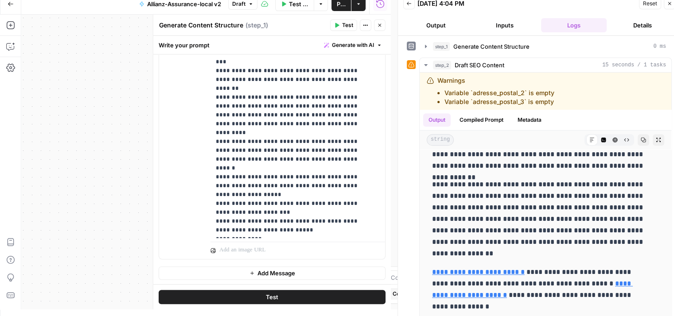
click at [274, 295] on span "Test" at bounding box center [272, 297] width 12 height 9
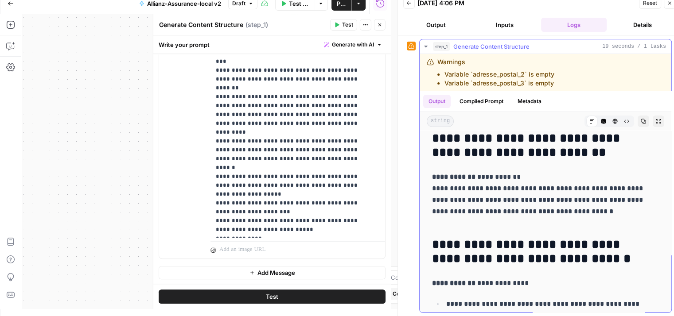
scroll to position [62, 0]
click at [380, 25] on icon "button" at bounding box center [379, 24] width 5 height 5
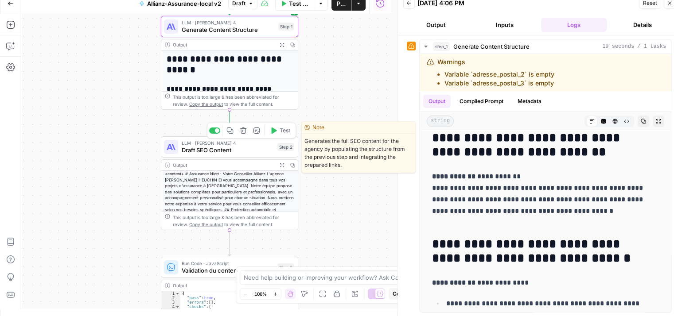
click at [275, 135] on button "Test" at bounding box center [279, 131] width 27 height 12
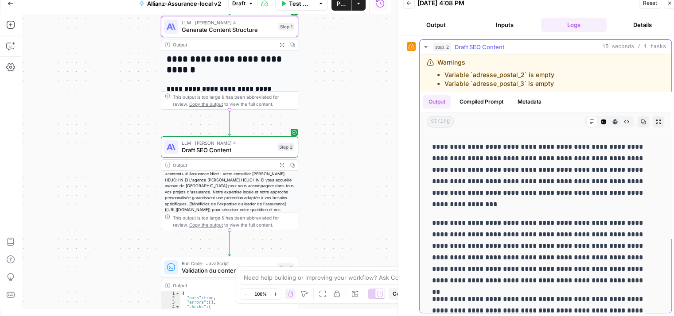
scroll to position [484, 0]
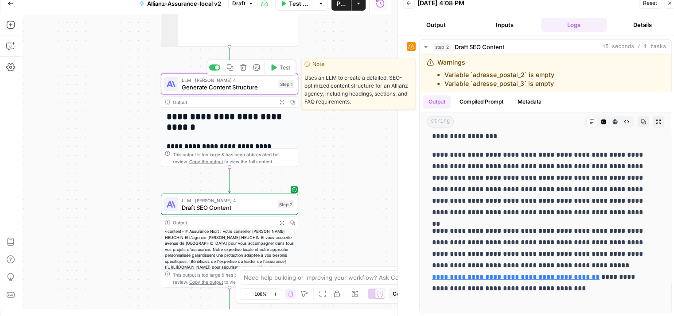
click at [208, 90] on span "Generate Content Structure" at bounding box center [228, 87] width 93 height 9
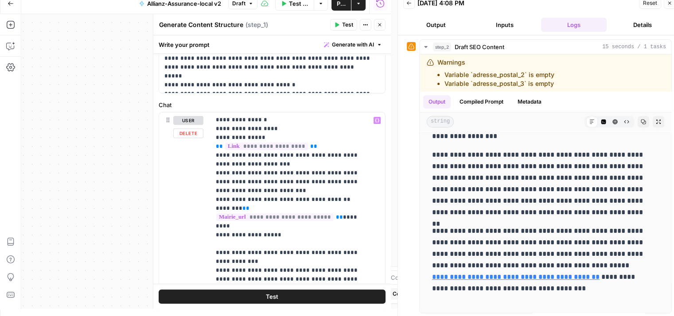
scroll to position [416, 0]
click at [235, 225] on p "**********" at bounding box center [291, 85] width 151 height 771
click at [287, 293] on button "Test" at bounding box center [272, 297] width 227 height 14
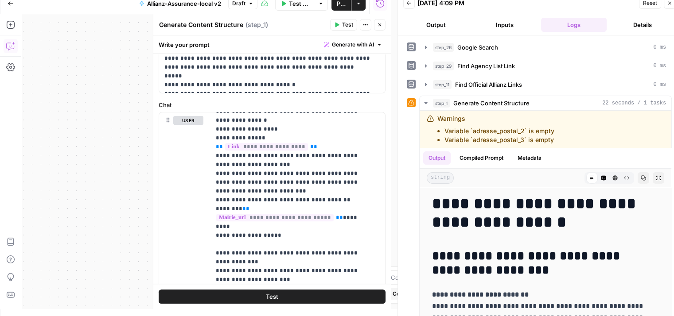
scroll to position [72, 0]
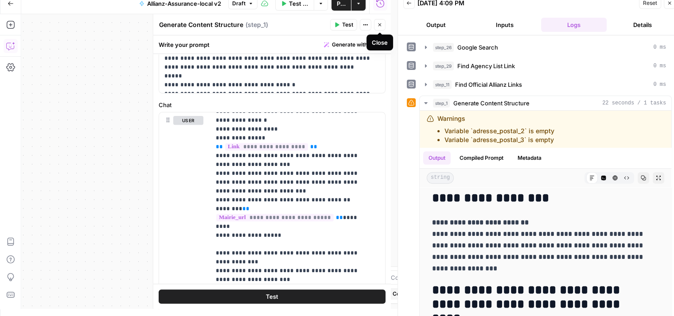
click at [378, 27] on icon "button" at bounding box center [379, 24] width 5 height 5
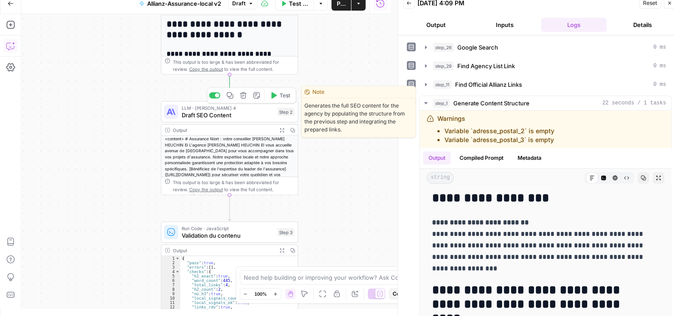
click at [273, 98] on icon "button" at bounding box center [273, 95] width 7 height 7
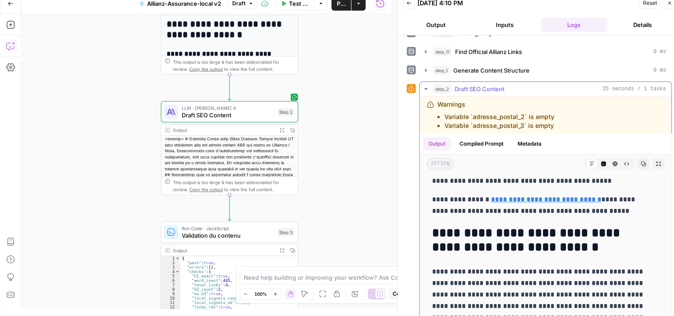
scroll to position [310, 0]
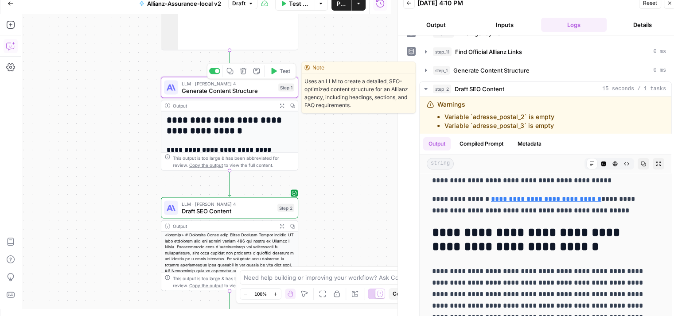
click at [210, 92] on span "Generate Content Structure" at bounding box center [228, 90] width 93 height 9
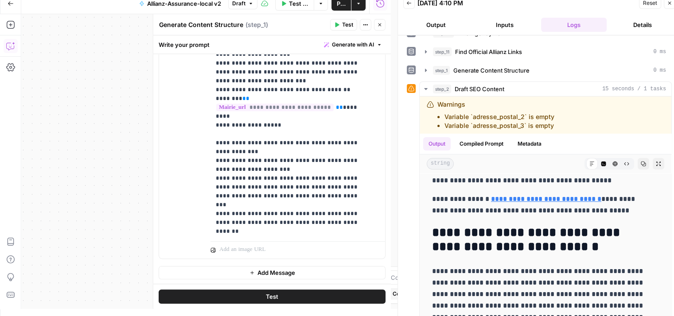
scroll to position [291, 0]
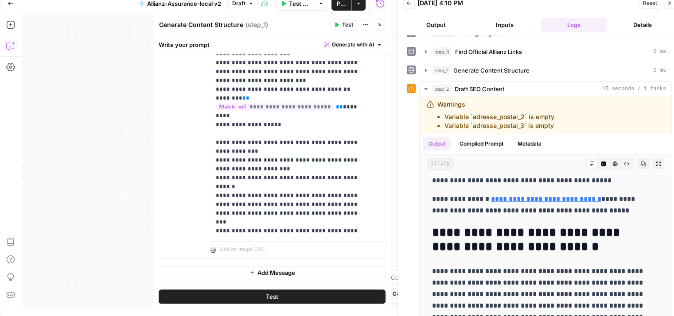
click at [302, 298] on button "Test" at bounding box center [272, 297] width 227 height 14
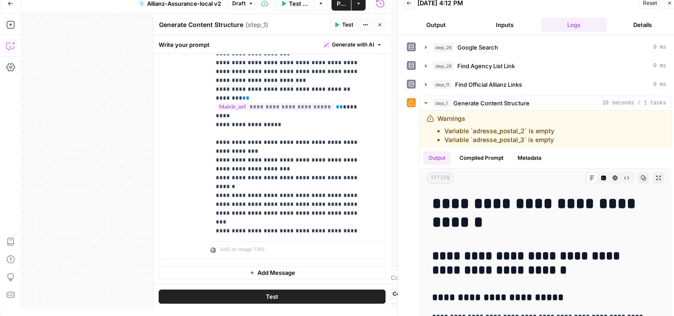
click at [383, 26] on button "Close" at bounding box center [380, 25] width 12 height 12
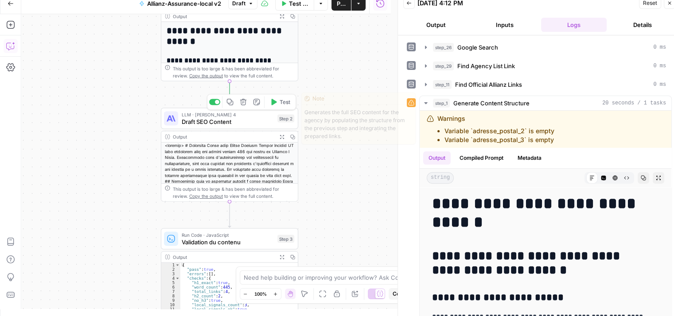
click at [280, 104] on span "Test" at bounding box center [284, 102] width 11 height 8
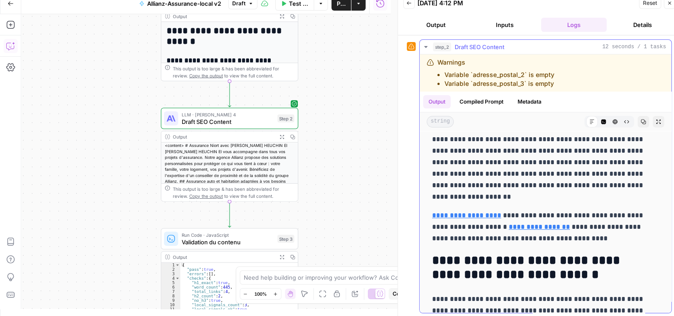
scroll to position [239, 0]
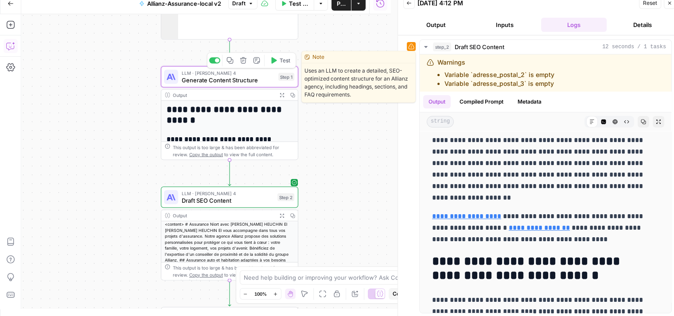
click at [184, 81] on span "Generate Content Structure" at bounding box center [228, 80] width 93 height 9
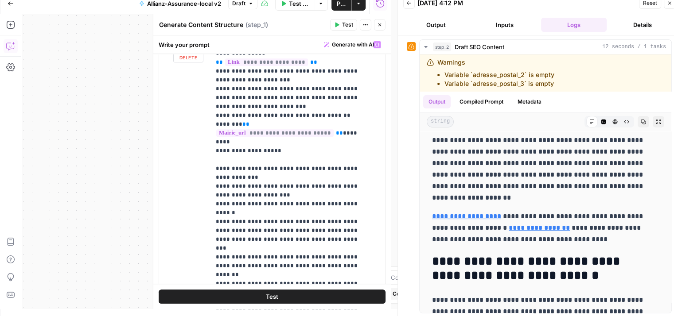
scroll to position [426, 0]
click at [358, 171] on p "**********" at bounding box center [291, 12] width 151 height 797
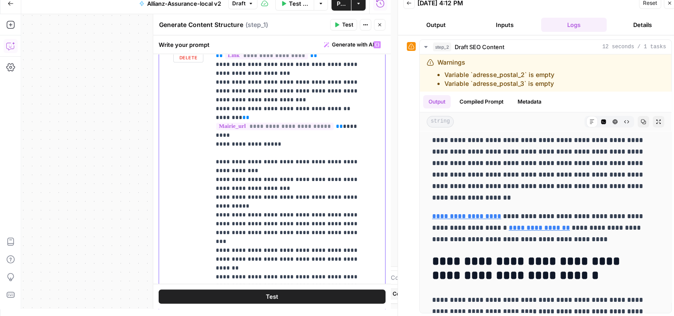
scroll to position [437, 0]
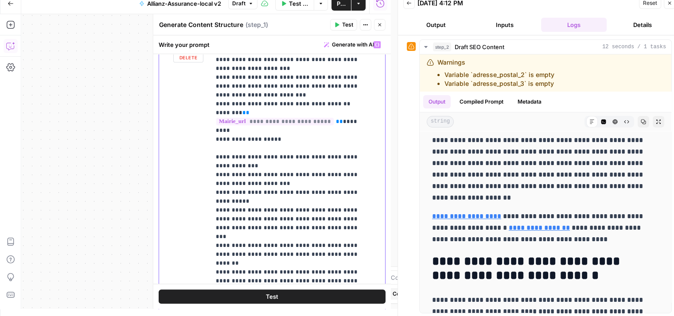
click at [235, 158] on p "**********" at bounding box center [291, 7] width 151 height 806
click at [228, 158] on p "**********" at bounding box center [291, 7] width 151 height 806
click at [228, 157] on p "**********" at bounding box center [291, 7] width 151 height 806
click at [258, 168] on p "**********" at bounding box center [291, 7] width 151 height 806
click at [266, 298] on span "Test" at bounding box center [272, 296] width 12 height 9
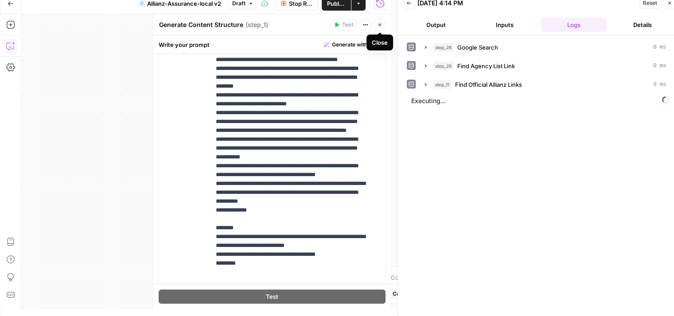
click at [380, 23] on icon "button" at bounding box center [379, 24] width 5 height 5
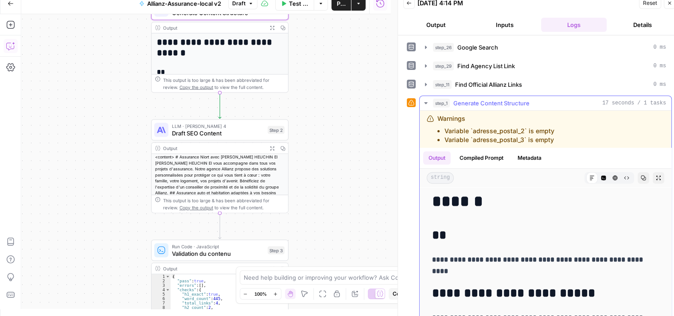
scroll to position [30, 0]
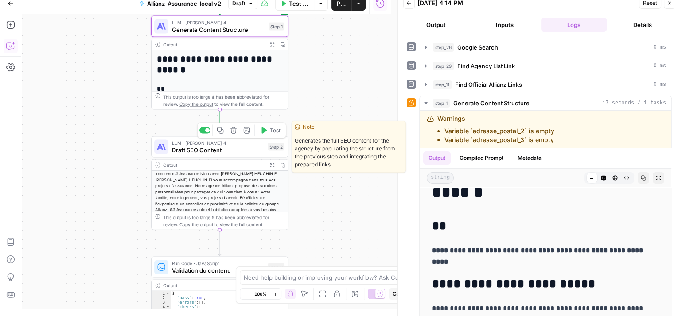
click at [271, 132] on span "Test" at bounding box center [275, 131] width 11 height 8
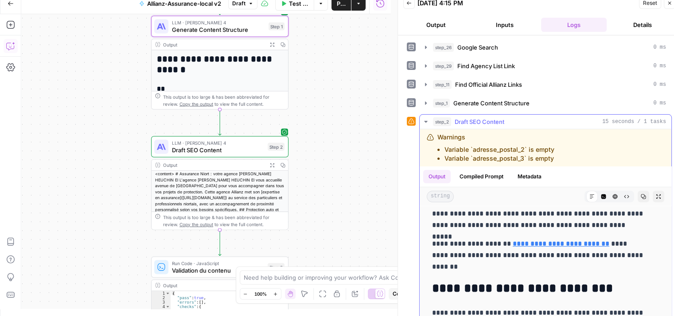
scroll to position [250, 0]
click at [553, 241] on link "**********" at bounding box center [560, 243] width 97 height 7
click at [590, 270] on p "**********" at bounding box center [538, 255] width 213 height 35
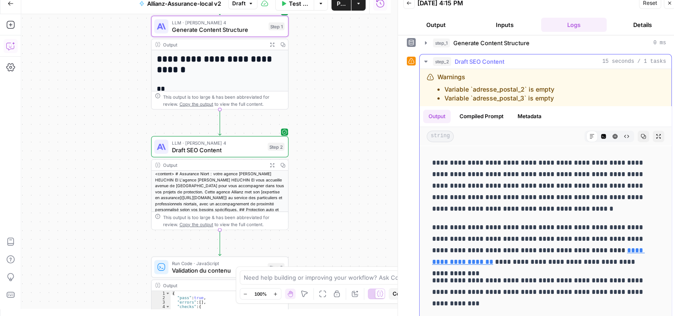
scroll to position [75, 0]
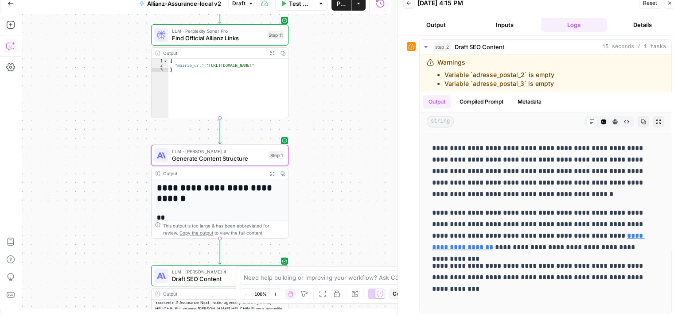
click at [177, 163] on span "Generate Content Structure" at bounding box center [218, 158] width 93 height 9
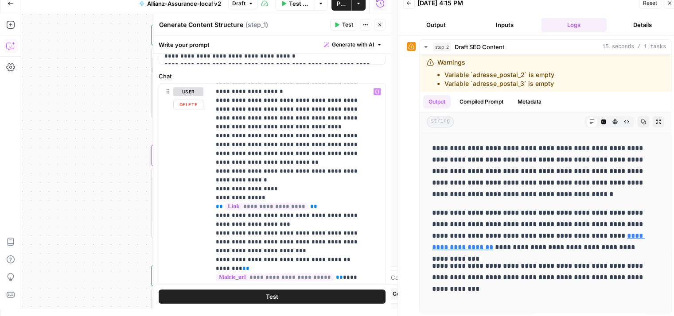
scroll to position [347, 0]
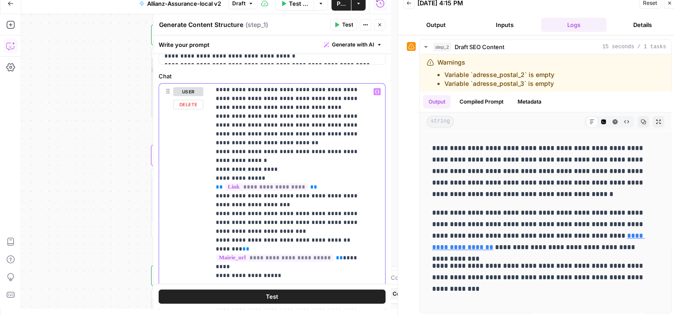
drag, startPoint x: 213, startPoint y: 126, endPoint x: 276, endPoint y: 252, distance: 141.4
click at [276, 252] on div "**********" at bounding box center [294, 264] width 168 height 361
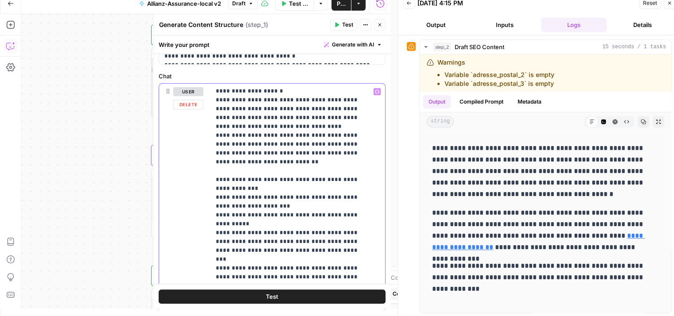
scroll to position [319, 0]
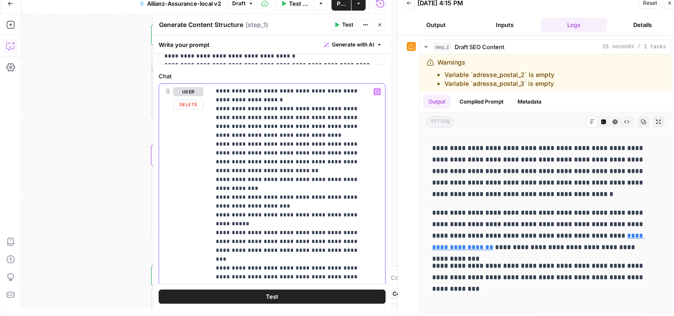
drag, startPoint x: 213, startPoint y: 172, endPoint x: 267, endPoint y: 194, distance: 58.1
click at [267, 194] on div "**********" at bounding box center [294, 264] width 168 height 361
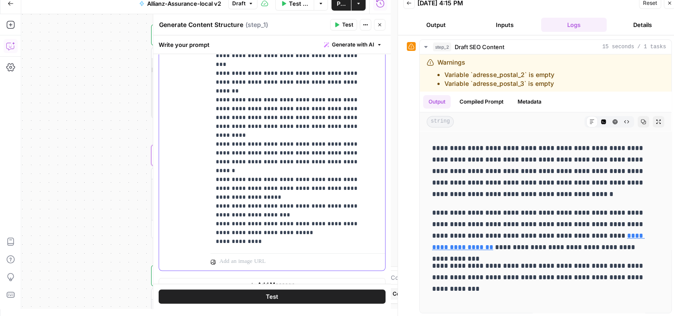
scroll to position [570, 0]
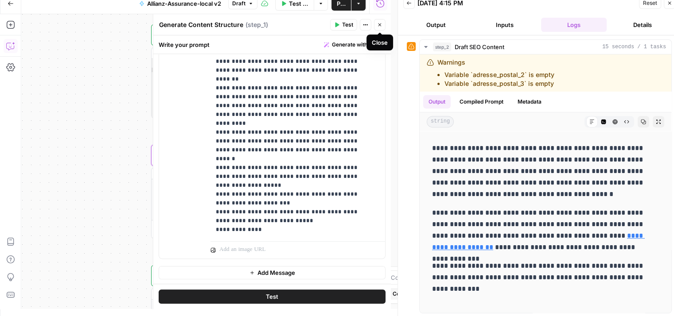
click at [380, 25] on icon "button" at bounding box center [379, 24] width 3 height 3
click at [380, 27] on icon "button" at bounding box center [379, 24] width 5 height 5
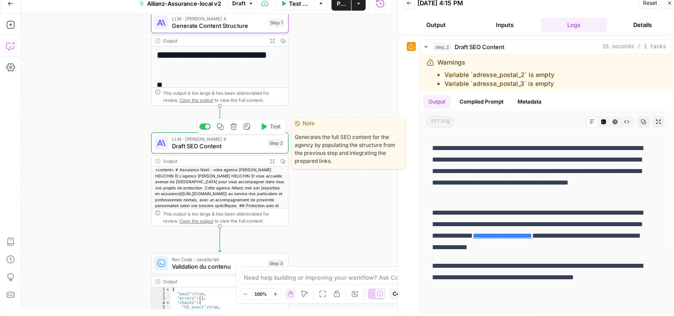
click at [187, 144] on span "Draft SEO Content" at bounding box center [218, 146] width 92 height 9
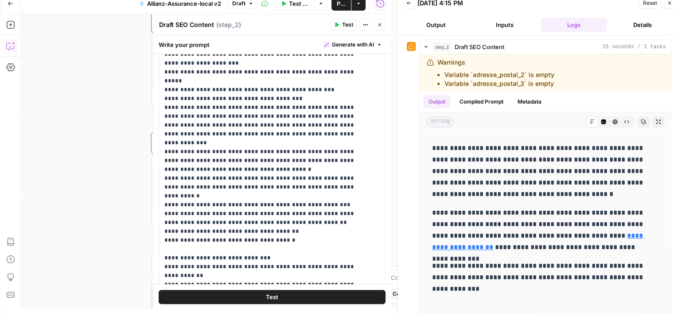
scroll to position [170, 0]
drag, startPoint x: 211, startPoint y: 115, endPoint x: 161, endPoint y: 94, distance: 54.2
click at [161, 94] on div "**********" at bounding box center [268, 138] width 219 height 361
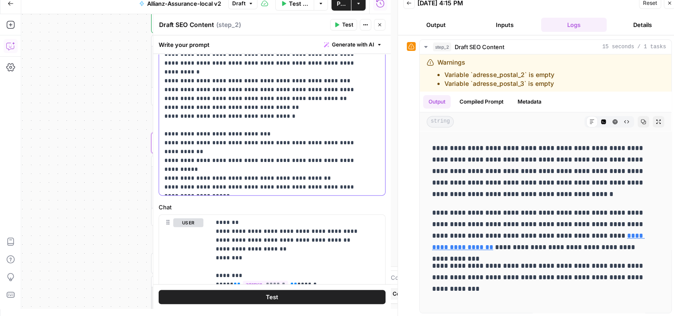
scroll to position [303, 0]
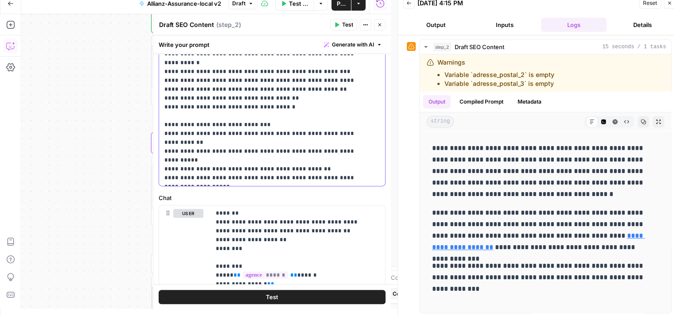
drag, startPoint x: 248, startPoint y: 168, endPoint x: 162, endPoint y: 124, distance: 96.5
click at [162, 124] on div "**********" at bounding box center [268, 5] width 219 height 361
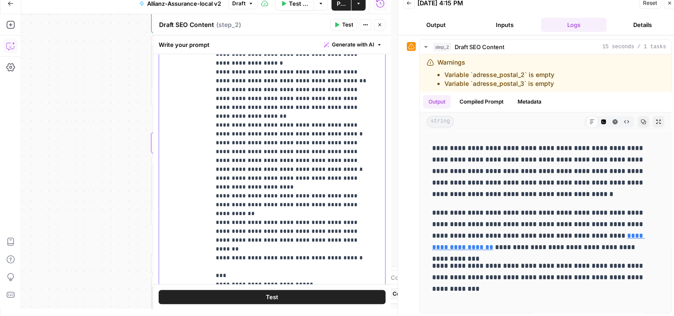
scroll to position [350, 0]
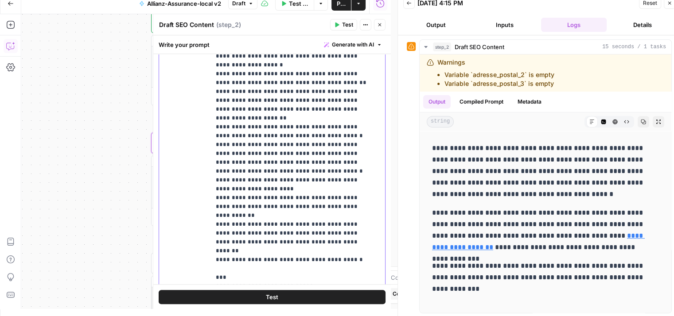
drag, startPoint x: 215, startPoint y: 124, endPoint x: 283, endPoint y: 170, distance: 81.3
click at [283, 170] on p "**********" at bounding box center [291, 122] width 151 height 921
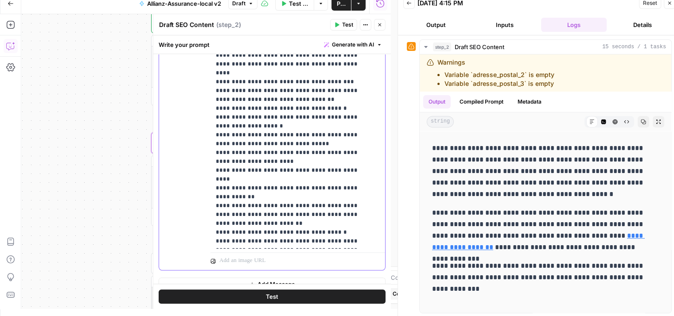
scroll to position [621, 0]
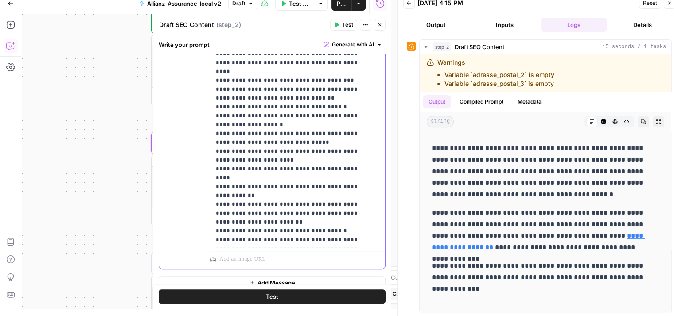
drag, startPoint x: 215, startPoint y: 142, endPoint x: 356, endPoint y: 186, distance: 147.5
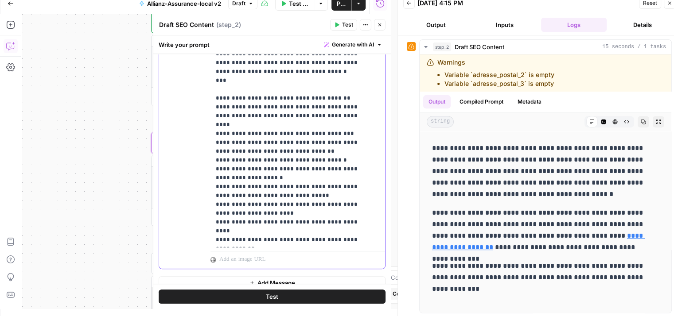
scroll to position [631, 0]
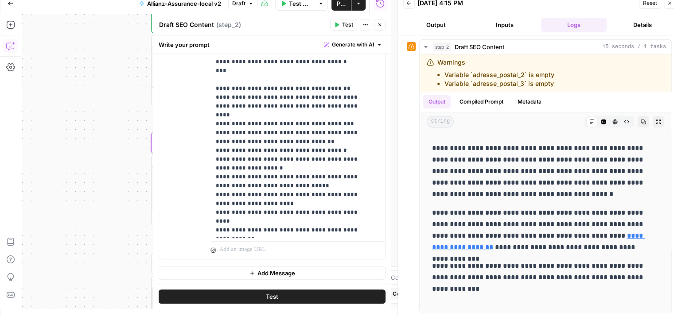
click at [281, 295] on button "Test" at bounding box center [272, 297] width 227 height 14
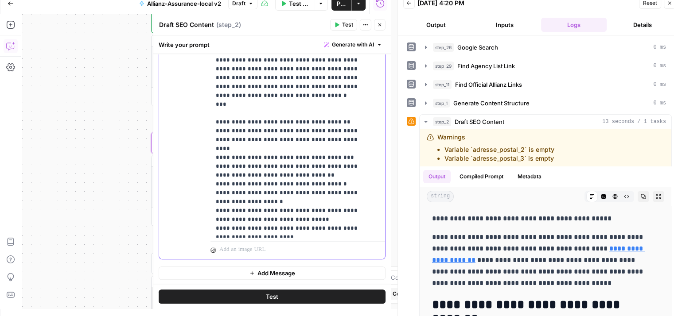
scroll to position [461, 0]
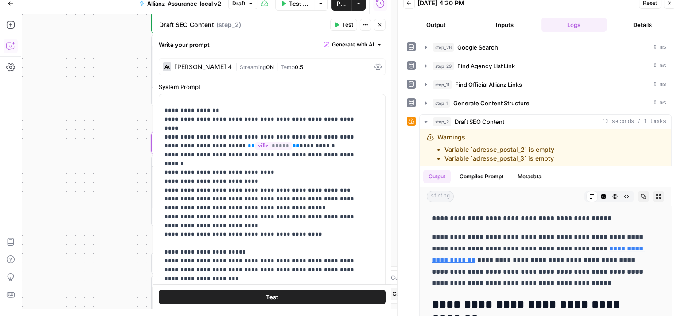
scroll to position [0, 0]
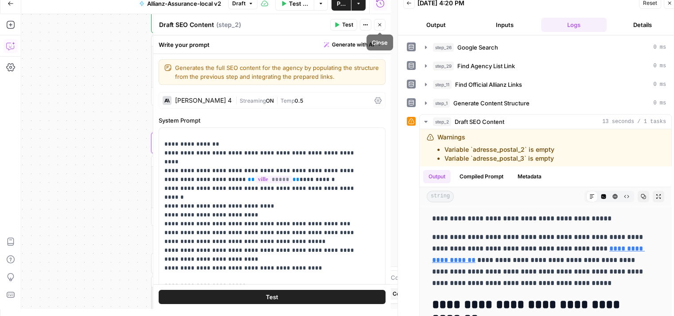
click at [381, 24] on icon "button" at bounding box center [379, 24] width 5 height 5
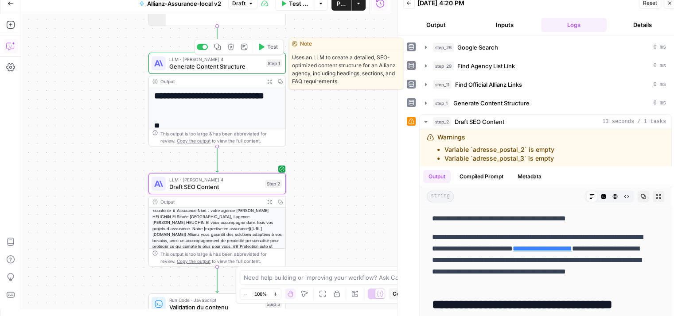
click at [262, 50] on icon "button" at bounding box center [260, 46] width 7 height 7
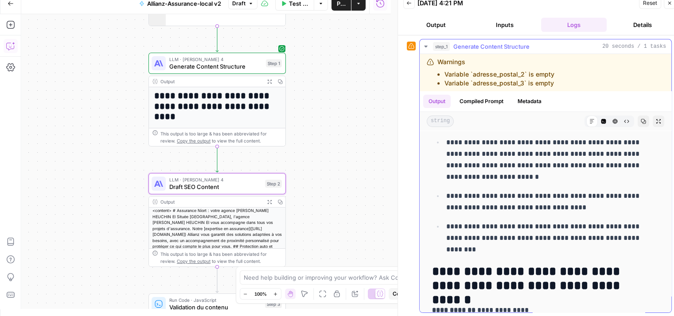
scroll to position [585, 0]
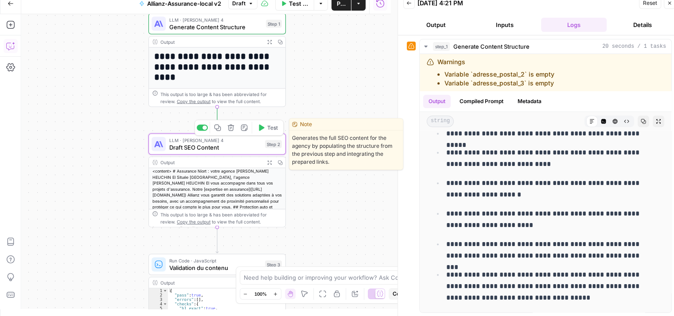
click at [271, 129] on span "Test" at bounding box center [272, 128] width 11 height 8
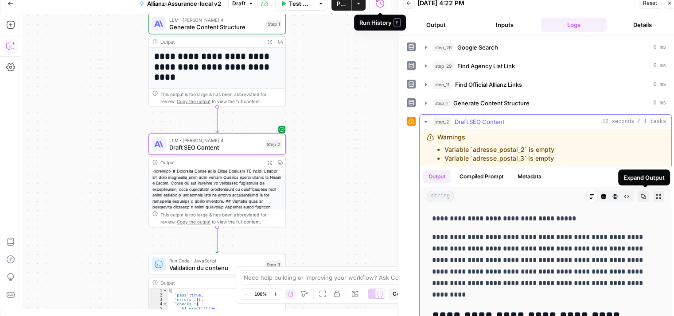
click at [655, 196] on icon "button" at bounding box center [657, 196] width 5 height 5
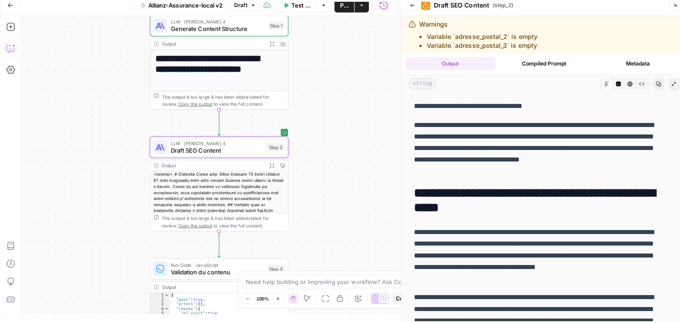
scroll to position [0, 0]
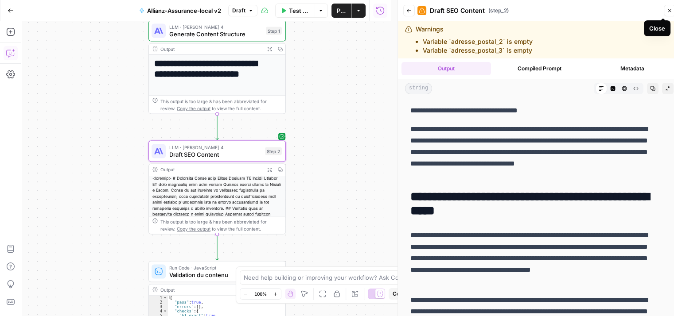
click at [671, 9] on icon "button" at bounding box center [669, 10] width 5 height 5
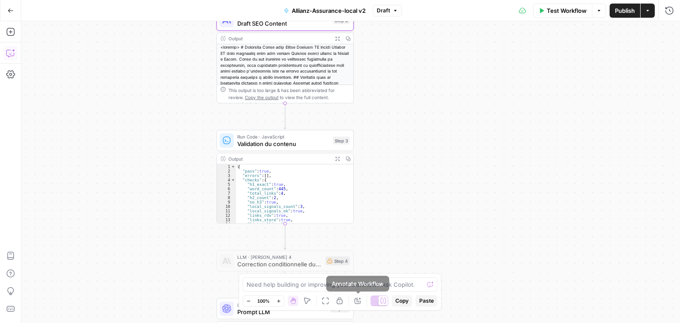
click at [360, 299] on icon "button" at bounding box center [360, 299] width 3 height 3
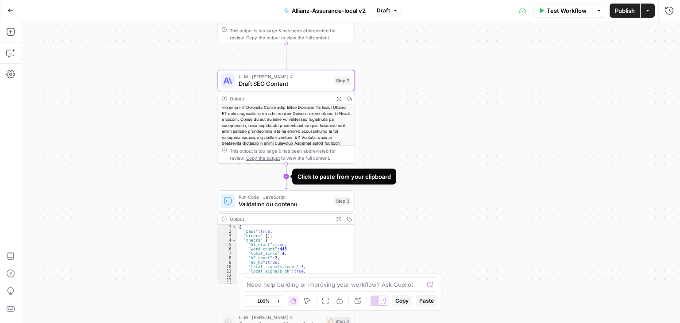
click at [288, 176] on icon "Edge from step_2 to step_3" at bounding box center [286, 177] width 3 height 26
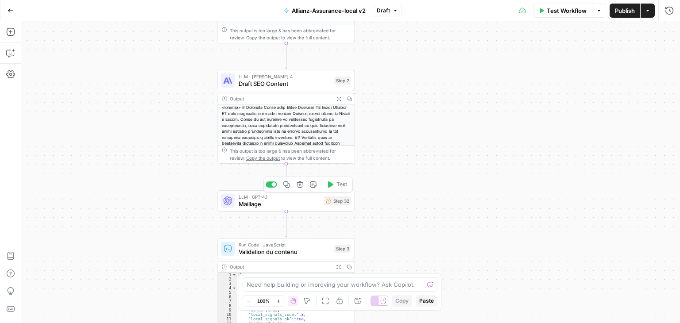
click at [244, 209] on div "LLM · GPT-4.1 Maillage Step 32 Copy step Delete step Add Note Test" at bounding box center [286, 200] width 137 height 21
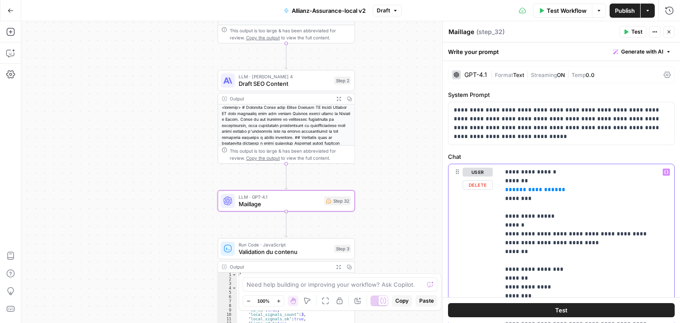
click at [558, 190] on span "**" at bounding box center [561, 190] width 7 height 6
click at [530, 190] on span "**********" at bounding box center [535, 190] width 46 height 6
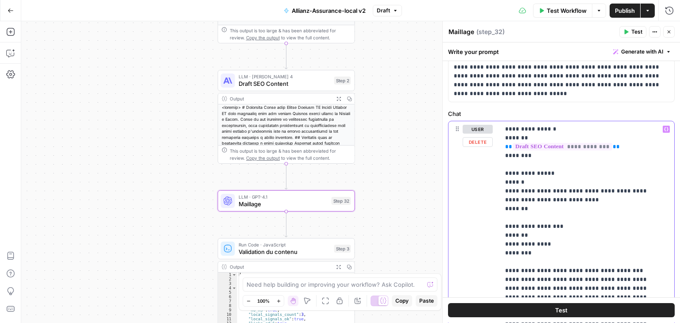
scroll to position [42, 0]
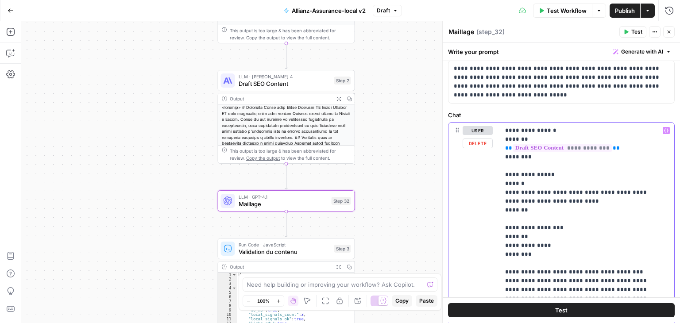
click at [524, 174] on p "**********" at bounding box center [580, 312] width 151 height 372
click at [540, 174] on p "**********" at bounding box center [580, 312] width 151 height 372
drag, startPoint x: 528, startPoint y: 213, endPoint x: 503, endPoint y: 184, distance: 38.3
click at [503, 184] on div "**********" at bounding box center [584, 303] width 168 height 361
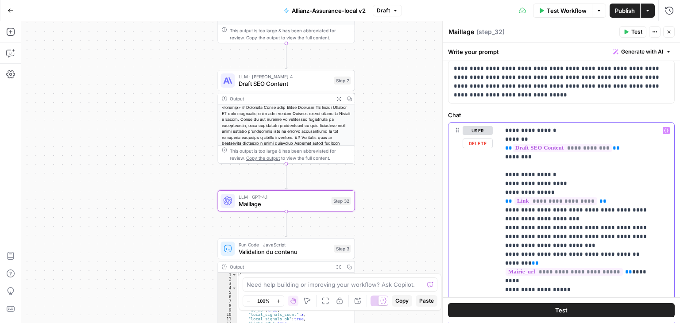
drag, startPoint x: 548, startPoint y: 172, endPoint x: 501, endPoint y: 171, distance: 46.9
click at [501, 171] on div "**********" at bounding box center [584, 303] width 168 height 361
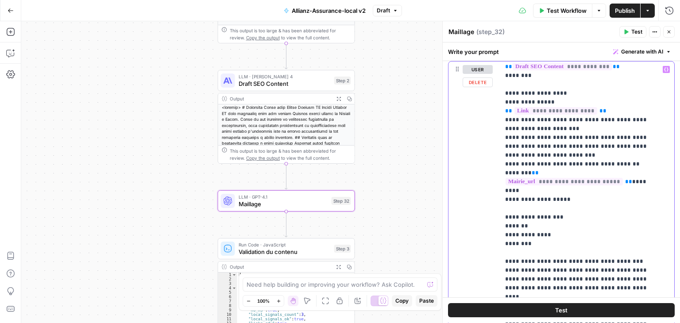
scroll to position [19, 0]
click at [571, 133] on p "**********" at bounding box center [580, 263] width 151 height 434
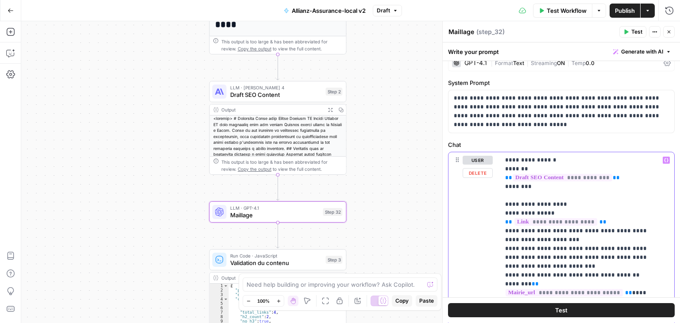
scroll to position [10, 0]
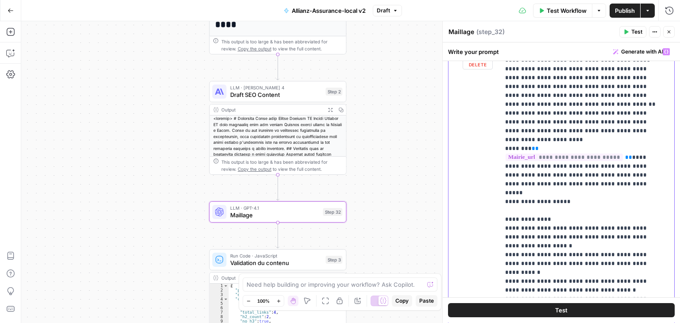
scroll to position [121, 0]
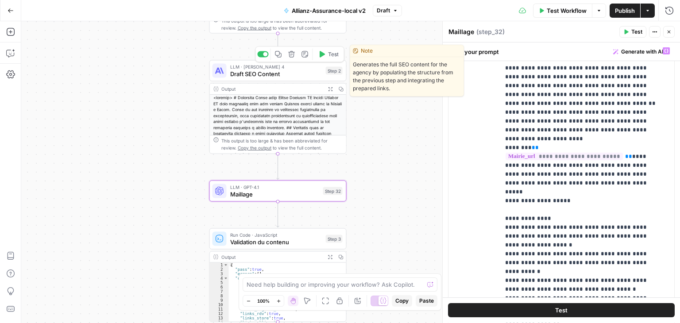
click at [249, 76] on span "Draft SEO Content" at bounding box center [276, 74] width 92 height 9
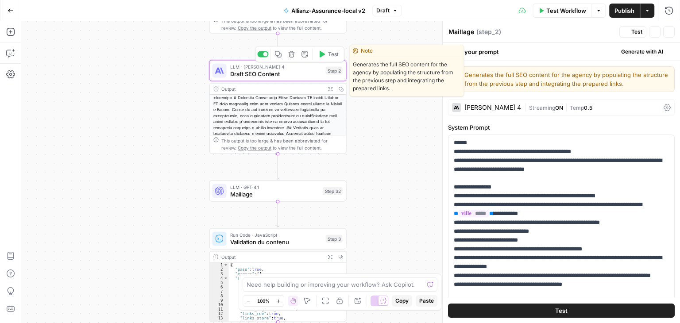
type textarea "Draft SEO Content"
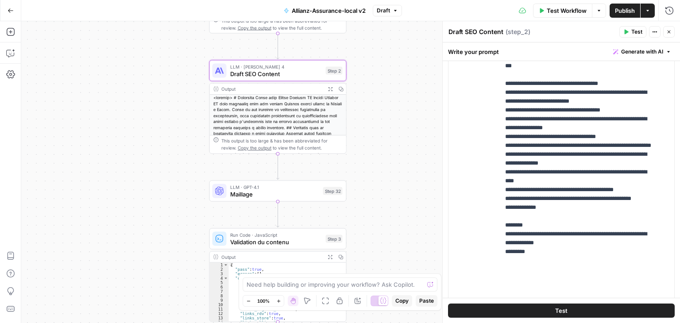
scroll to position [624, 0]
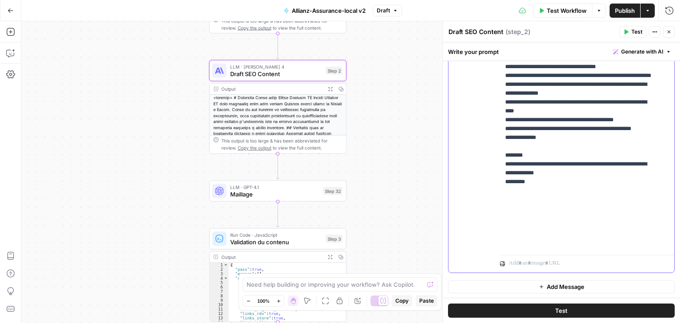
drag, startPoint x: 612, startPoint y: 225, endPoint x: 585, endPoint y: 233, distance: 28.2
copy p "**********"
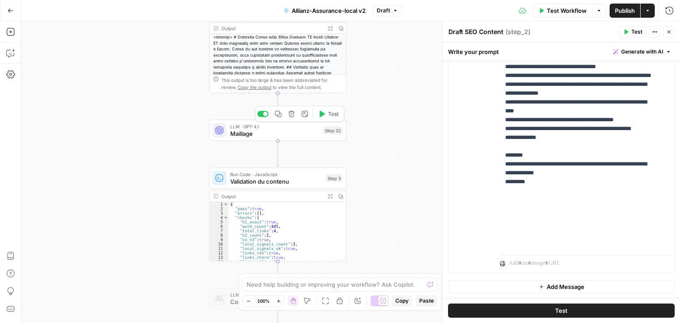
click at [239, 138] on div "LLM · GPT-4.1 Maillage Step 32 Copy step Delete step Add Note Test" at bounding box center [277, 130] width 137 height 21
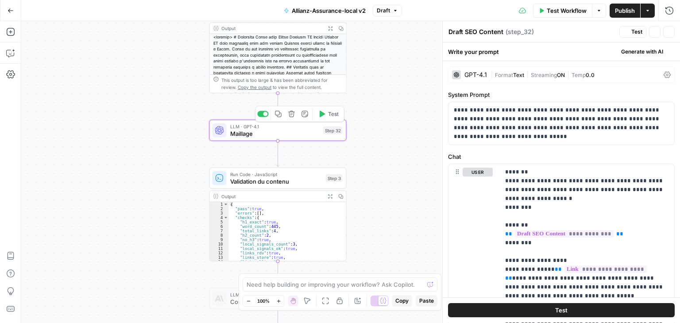
type textarea "Maillage"
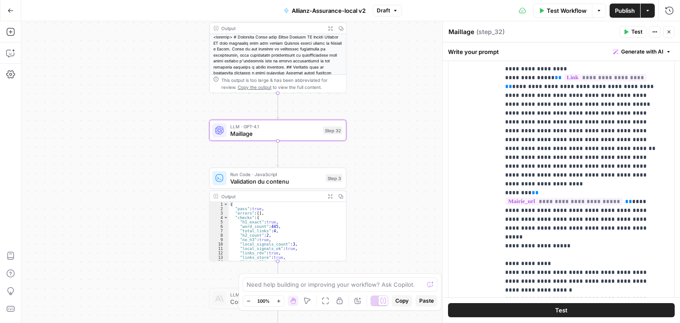
scroll to position [13, 0]
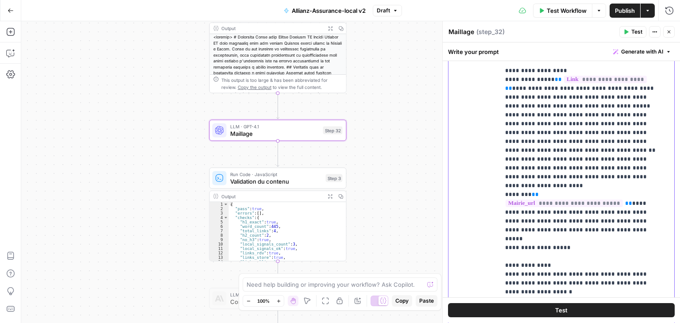
click at [519, 116] on p "**********" at bounding box center [580, 208] width 151 height 461
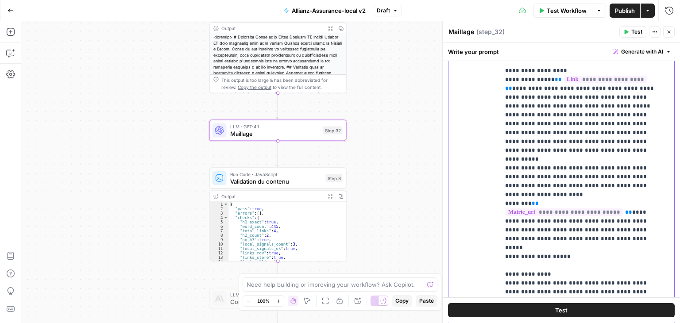
click at [590, 132] on p "**********" at bounding box center [580, 208] width 151 height 461
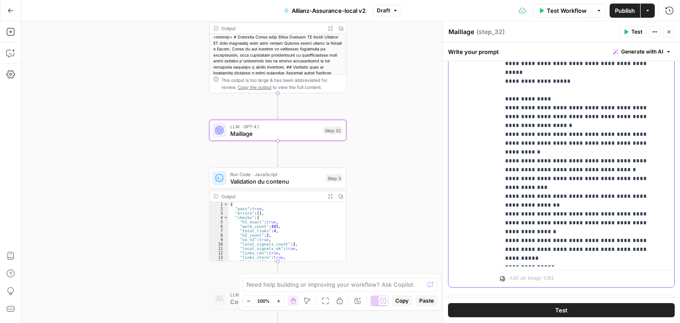
scroll to position [274, 0]
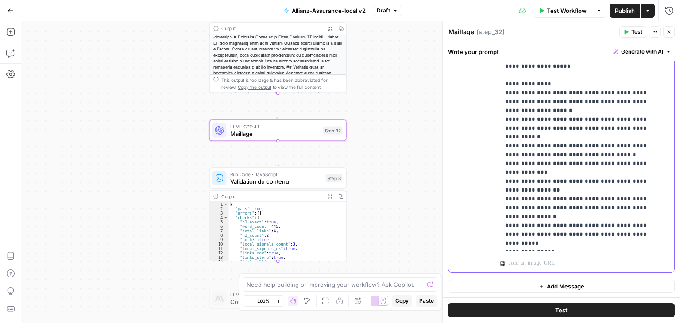
click at [623, 225] on p "**********" at bounding box center [580, 17] width 151 height 461
drag, startPoint x: 543, startPoint y: 206, endPoint x: 487, endPoint y: 208, distance: 56.7
click at [487, 208] on div "**********" at bounding box center [562, 82] width 226 height 382
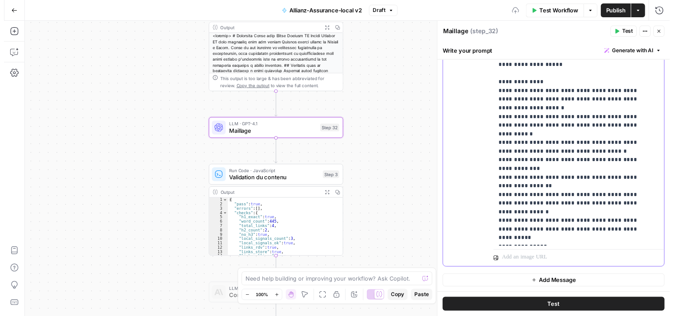
scroll to position [98, 0]
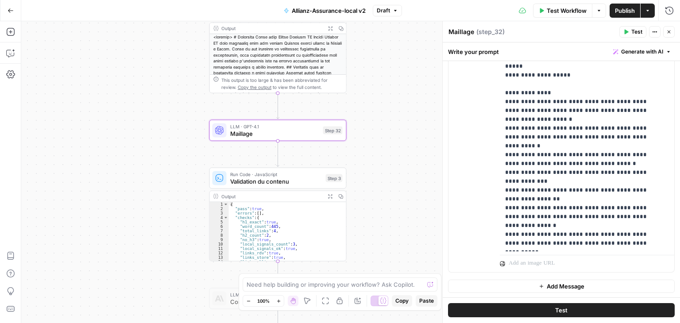
click at [593, 309] on button "Test" at bounding box center [561, 311] width 227 height 14
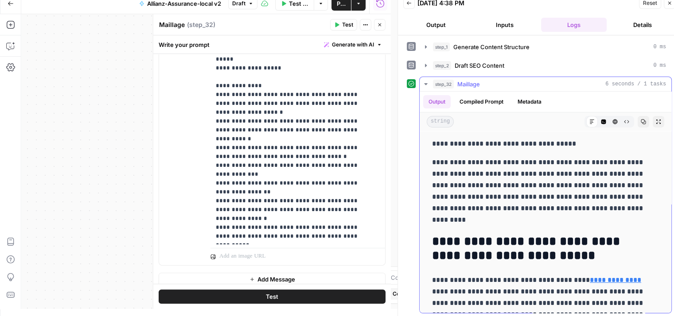
click at [422, 82] on icon "button" at bounding box center [425, 84] width 7 height 7
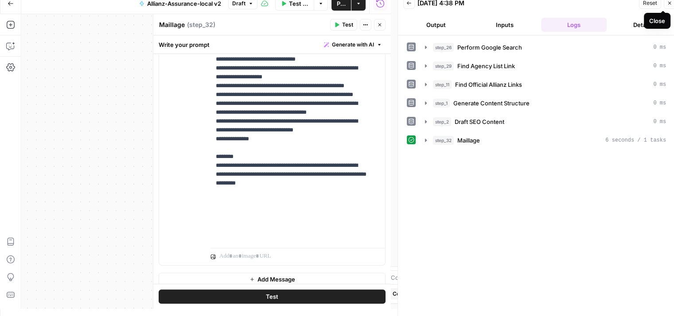
click at [667, 4] on icon "button" at bounding box center [669, 2] width 5 height 5
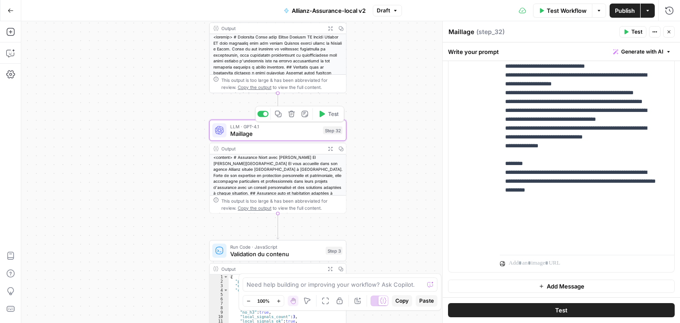
click at [276, 136] on span "Maillage" at bounding box center [274, 133] width 89 height 9
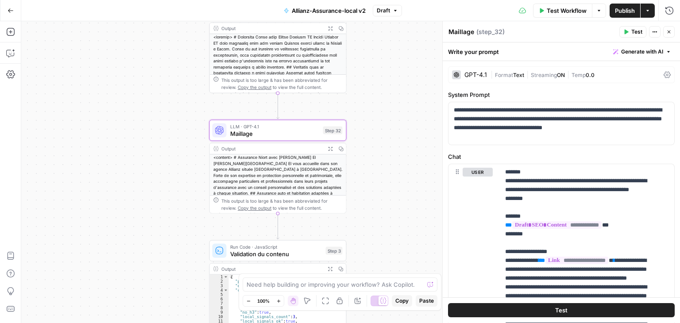
click at [664, 73] on icon at bounding box center [667, 74] width 7 height 7
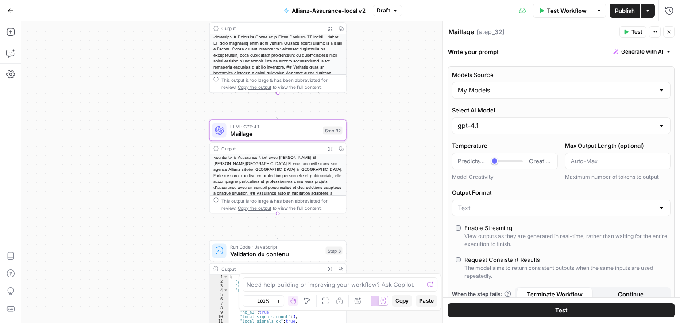
click at [658, 129] on div at bounding box center [661, 125] width 7 height 9
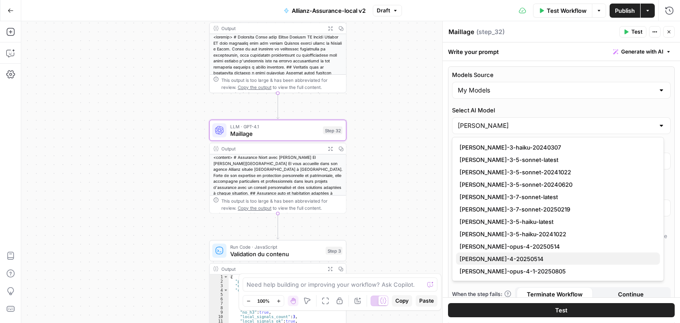
click at [508, 258] on span "claude-sonnet-4-20250514" at bounding box center [557, 259] width 194 height 9
type input "claude-sonnet-4-20250514"
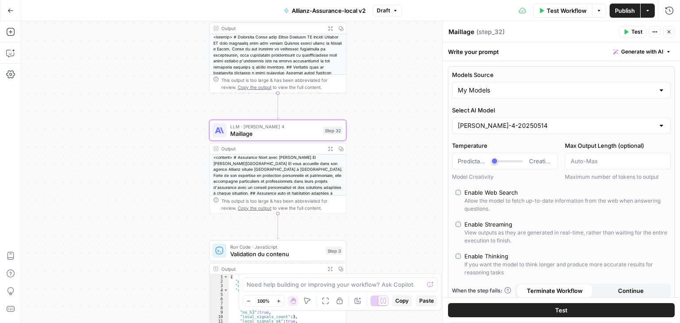
click at [585, 306] on button "Test" at bounding box center [561, 311] width 227 height 14
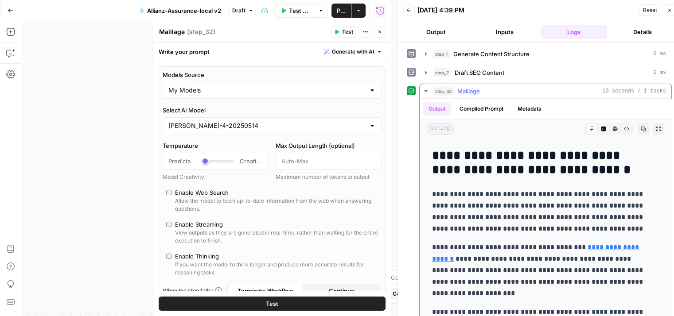
scroll to position [354, 0]
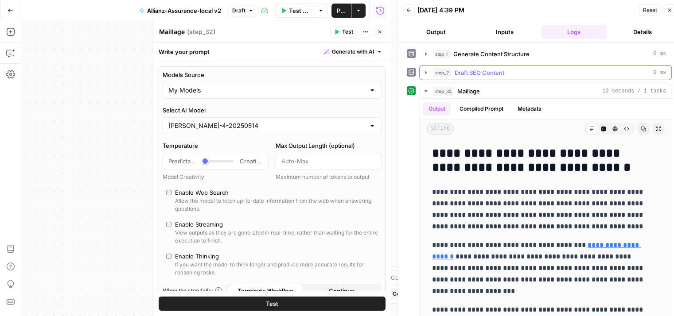
click at [426, 70] on icon "button" at bounding box center [425, 72] width 7 height 7
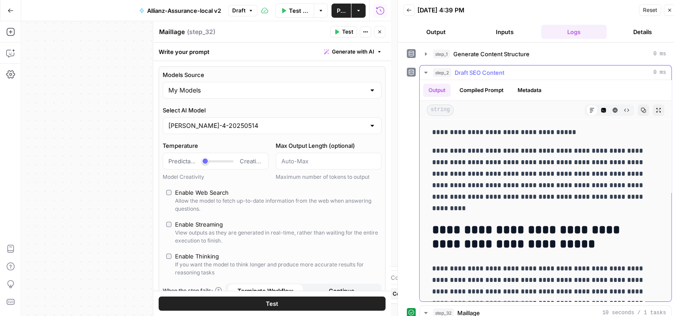
scroll to position [88, 0]
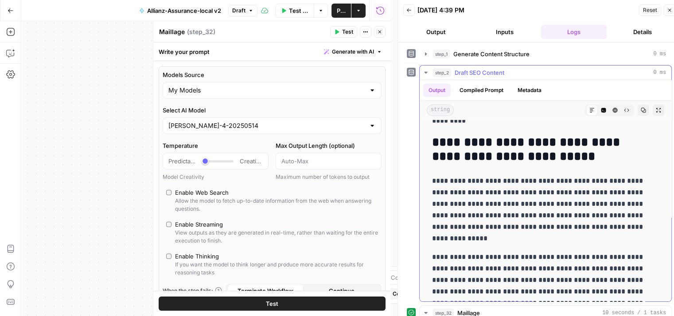
click at [595, 225] on p "**********" at bounding box center [538, 209] width 213 height 69
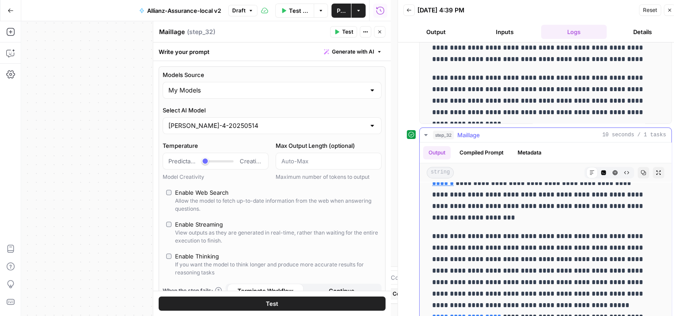
scroll to position [278, 0]
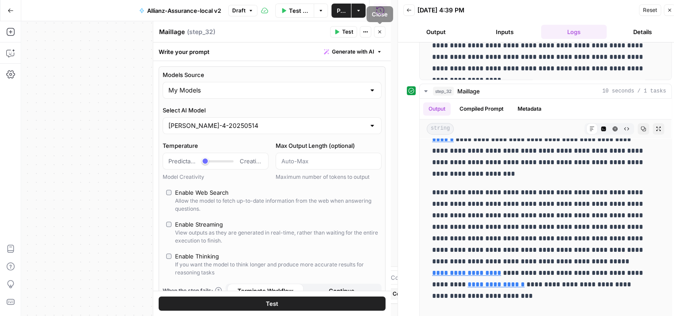
click at [379, 32] on icon "button" at bounding box center [379, 31] width 5 height 5
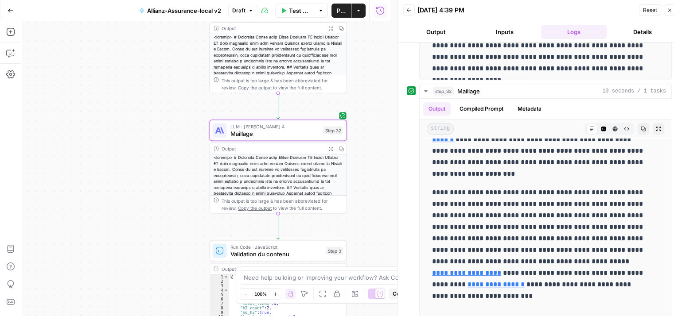
click at [342, 112] on div "Workflow Set Inputs Inputs Google Search Perform Google Search Step 26 Output E…" at bounding box center [205, 168] width 369 height 295
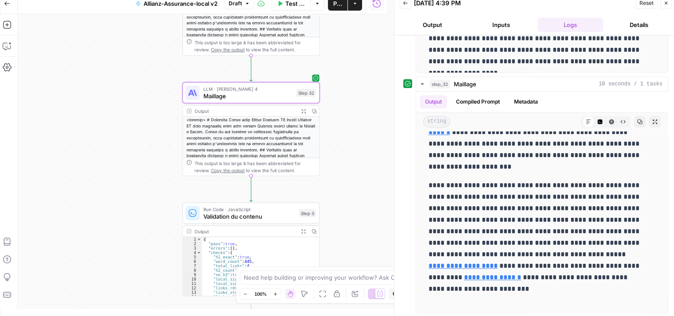
scroll to position [7, 0]
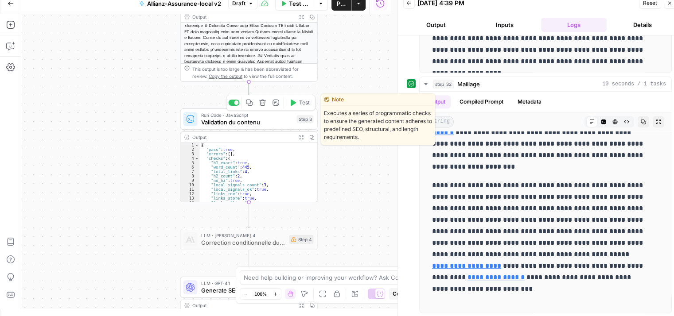
click at [207, 126] on span "Validation du contenu" at bounding box center [247, 122] width 92 height 9
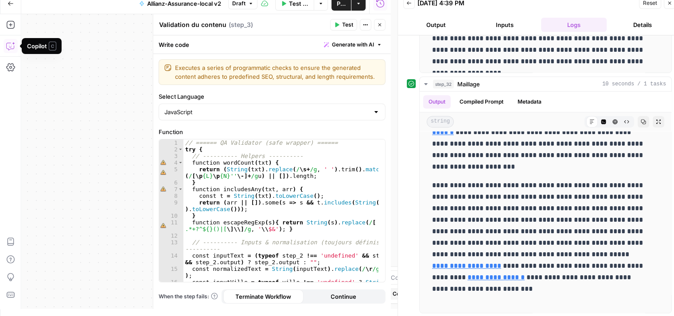
click at [6, 47] on icon "button" at bounding box center [10, 46] width 8 height 7
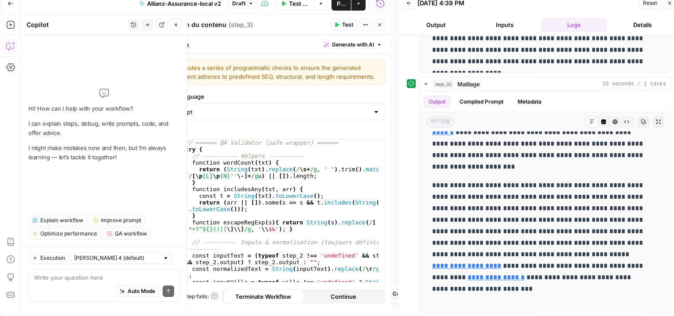
click at [82, 284] on div "Auto Mode Send" at bounding box center [104, 291] width 140 height 19
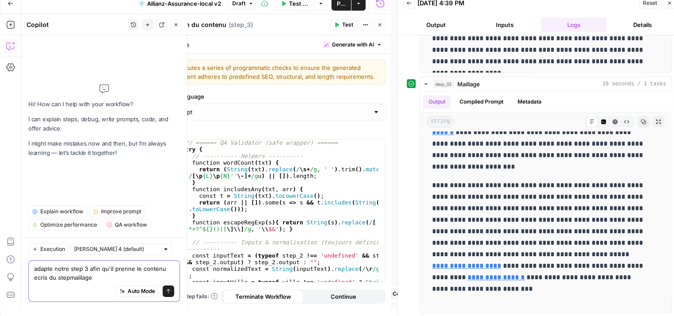
type textarea "adapte notre step 3 afin qu'il prenne le contenu ecris du step maillage"
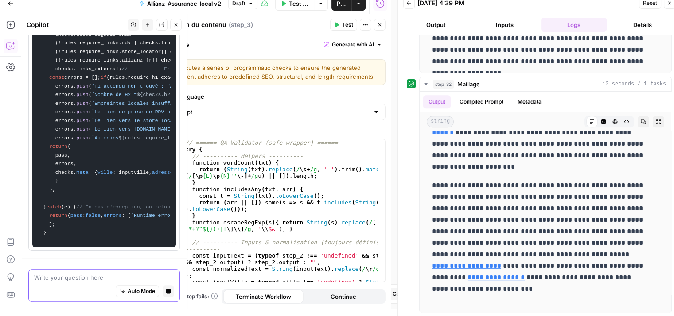
scroll to position [0, 0]
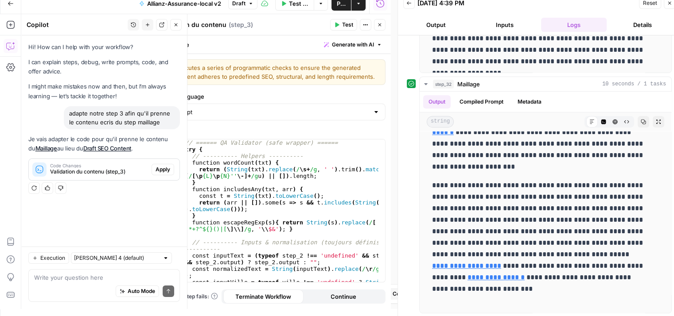
click at [165, 171] on span "Apply" at bounding box center [162, 170] width 15 height 8
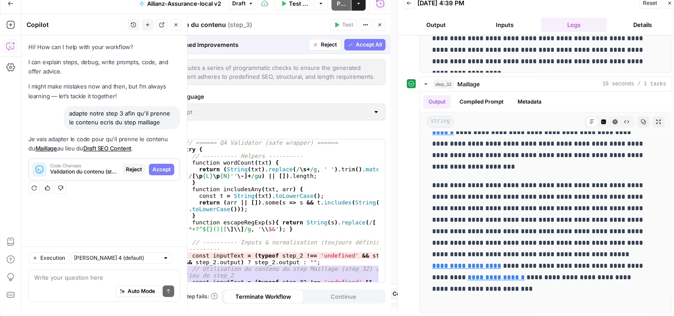
click at [165, 171] on span "Accept" at bounding box center [161, 170] width 18 height 8
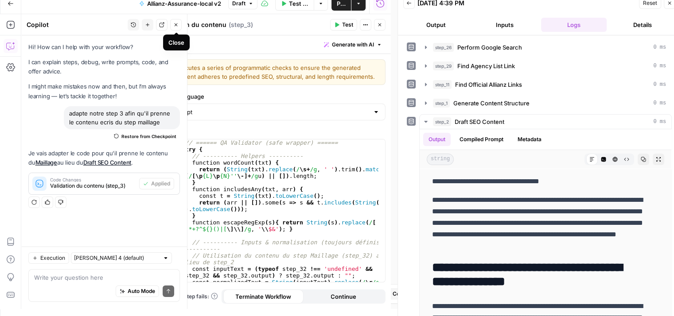
click at [176, 26] on icon "button" at bounding box center [175, 24] width 5 height 5
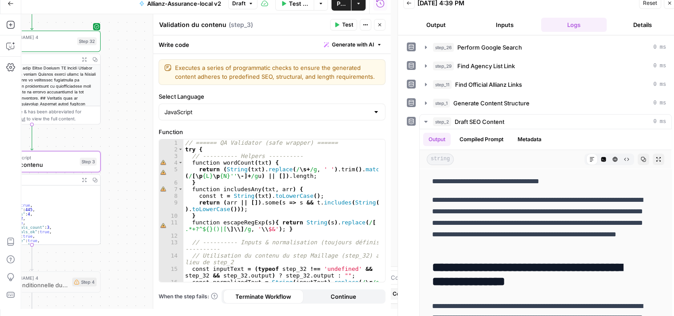
click at [345, 23] on span "Test" at bounding box center [347, 25] width 11 height 8
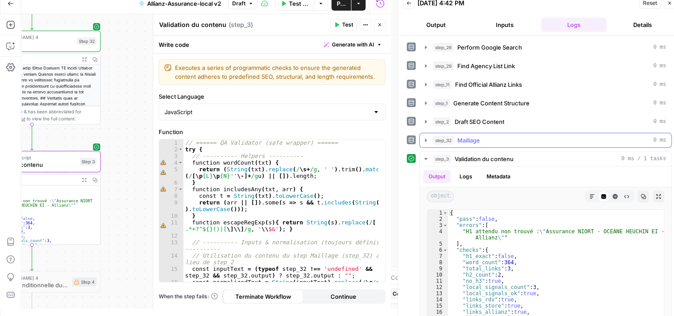
click at [424, 140] on icon "button" at bounding box center [425, 140] width 7 height 7
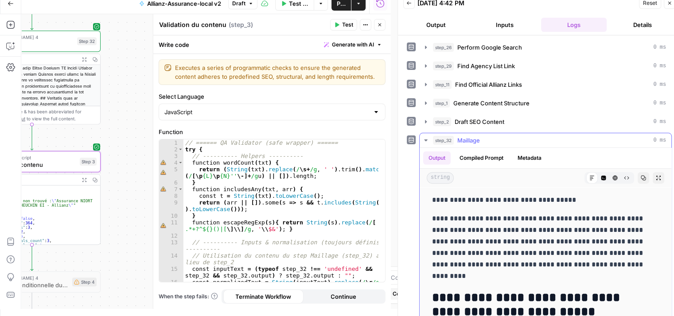
click at [424, 140] on icon "button" at bounding box center [425, 140] width 7 height 7
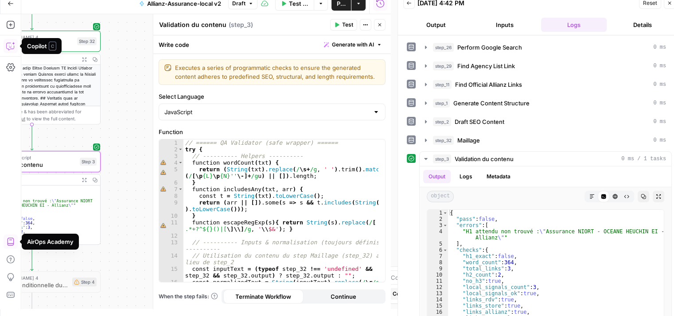
click at [9, 46] on icon "button" at bounding box center [10, 46] width 9 height 9
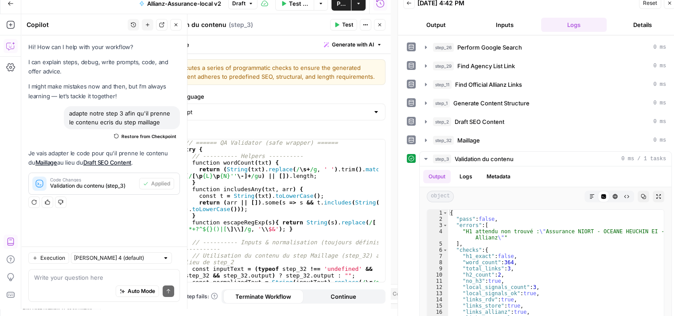
click at [58, 279] on textarea at bounding box center [104, 277] width 140 height 9
type textarea "concernant le code on va laisser tomber la verification du H1"
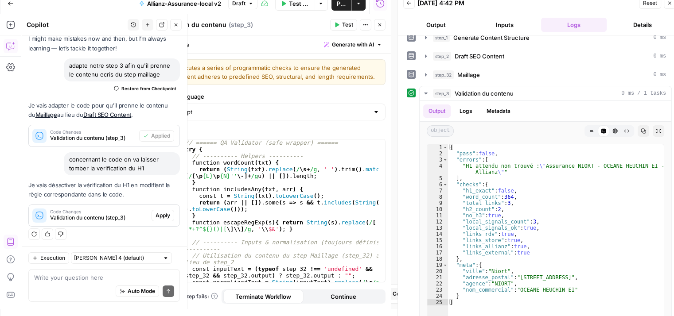
click at [155, 213] on span "Apply" at bounding box center [162, 216] width 15 height 8
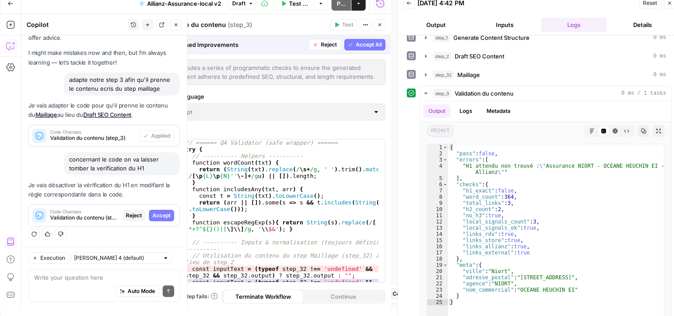
click at [154, 213] on span "Accept" at bounding box center [161, 216] width 18 height 8
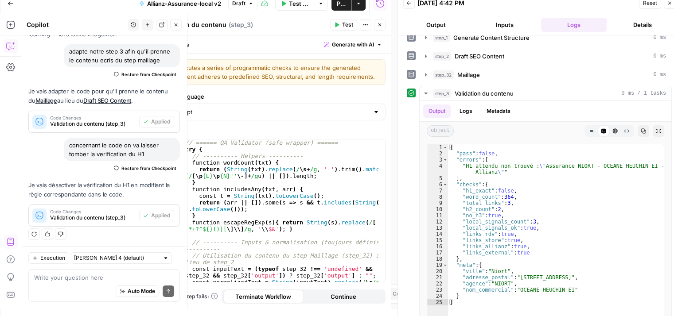
click at [340, 25] on button "Test" at bounding box center [343, 25] width 27 height 12
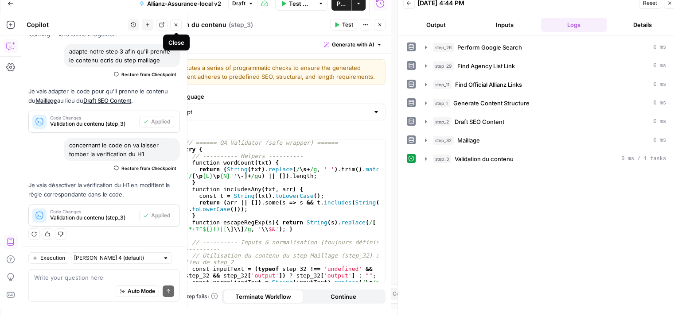
click at [173, 27] on icon "button" at bounding box center [175, 24] width 5 height 5
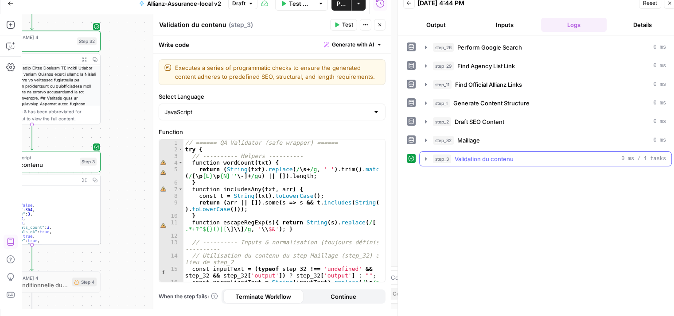
click at [425, 160] on icon "button" at bounding box center [425, 158] width 7 height 7
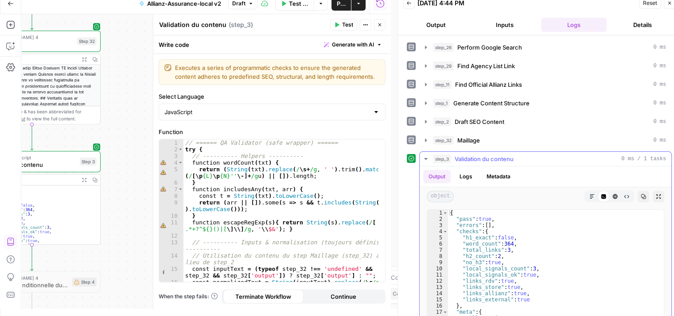
click at [425, 160] on icon "button" at bounding box center [425, 158] width 7 height 7
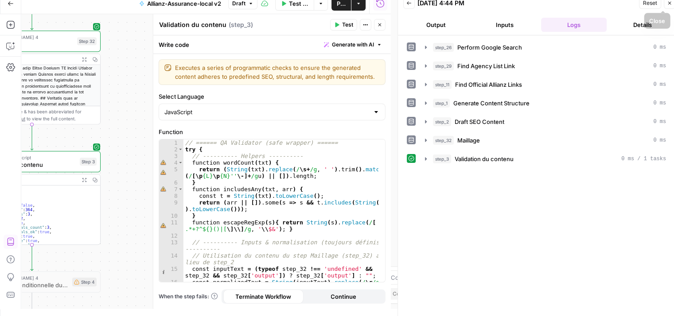
click at [670, 7] on button "Close" at bounding box center [669, 3] width 12 height 12
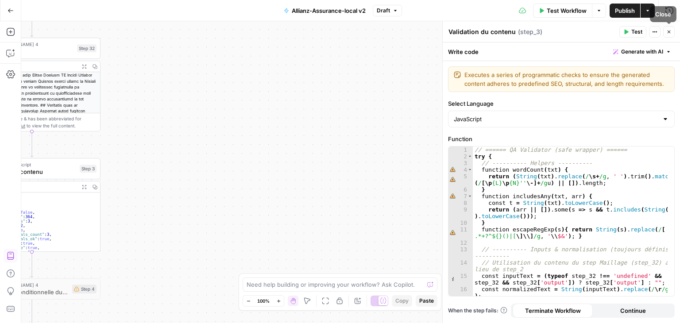
click at [668, 33] on icon "button" at bounding box center [669, 32] width 3 height 3
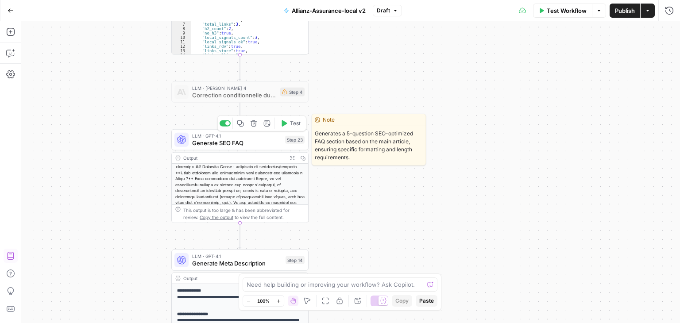
click at [196, 146] on span "Generate SEO FAQ" at bounding box center [236, 143] width 89 height 9
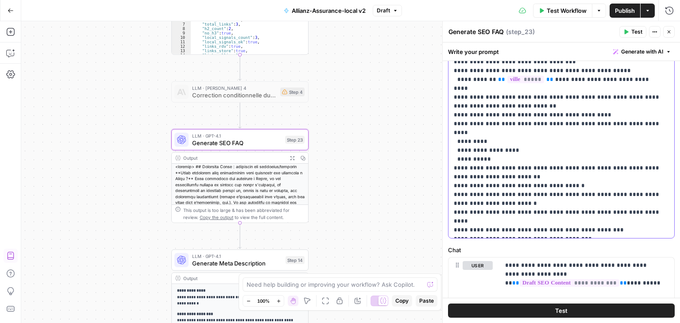
click at [530, 151] on p "**********" at bounding box center [558, 102] width 209 height 266
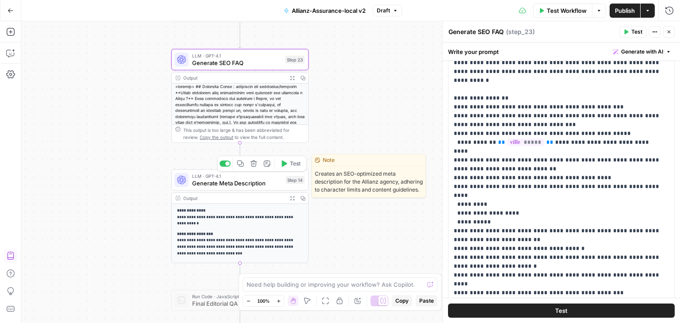
click at [253, 184] on span "Generate Meta Description" at bounding box center [237, 183] width 90 height 9
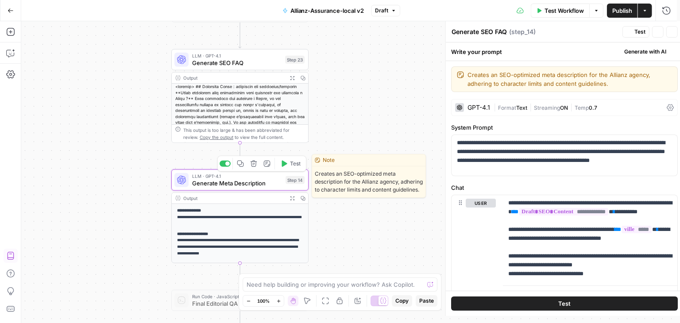
type textarea "Generate Meta Description"
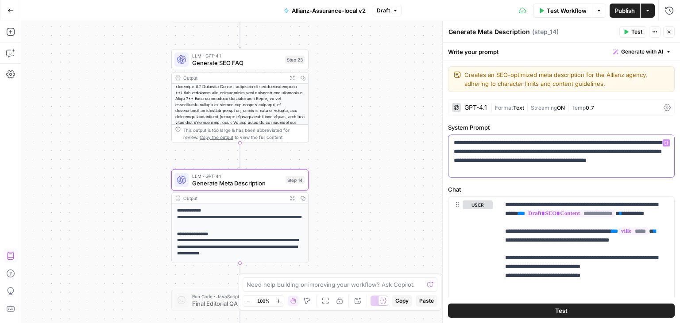
drag, startPoint x: 550, startPoint y: 171, endPoint x: 432, endPoint y: 140, distance: 121.2
click at [432, 140] on body "Haskn New Home Browse Insights Opportunities Your Data Recent Grids Primelis Co…" at bounding box center [340, 161] width 680 height 323
click at [493, 161] on p "**********" at bounding box center [558, 156] width 209 height 35
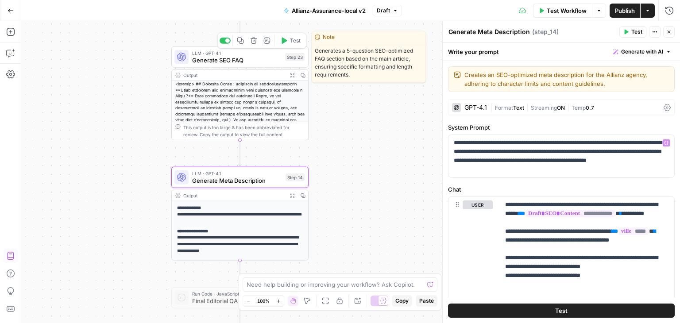
click at [208, 59] on span "Generate SEO FAQ" at bounding box center [236, 60] width 89 height 9
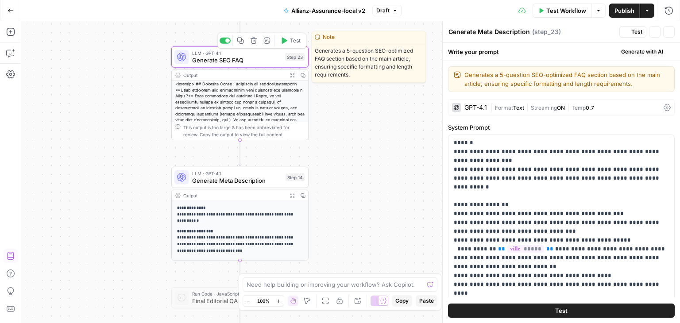
type textarea "Generate SEO FAQ"
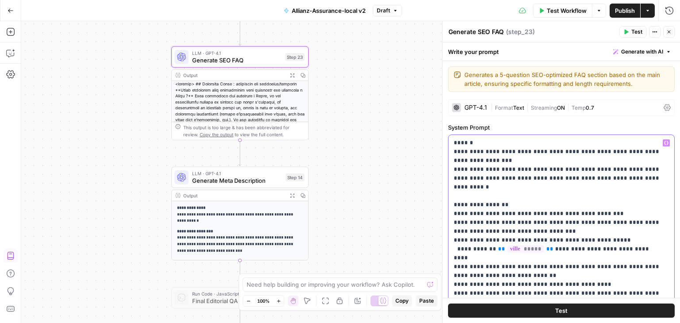
click at [522, 185] on p "**********" at bounding box center [558, 272] width 209 height 266
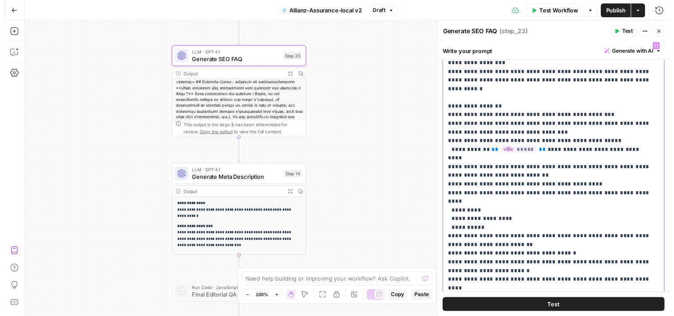
scroll to position [280, 0]
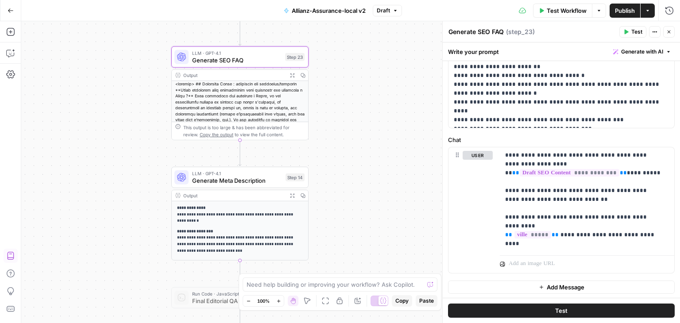
click at [576, 309] on button "Test" at bounding box center [561, 311] width 227 height 14
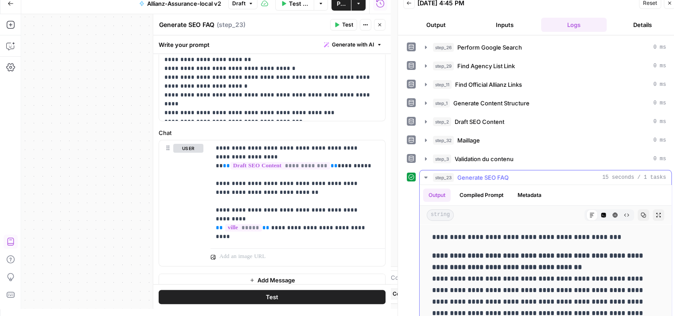
click at [425, 177] on icon "button" at bounding box center [425, 177] width 7 height 7
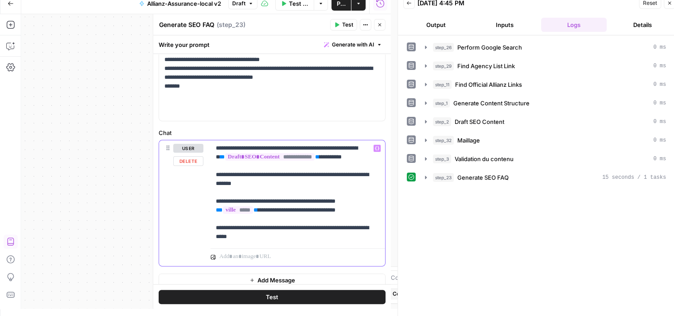
click at [274, 186] on p "**********" at bounding box center [294, 192] width 157 height 97
click at [335, 183] on p "**********" at bounding box center [294, 192] width 157 height 97
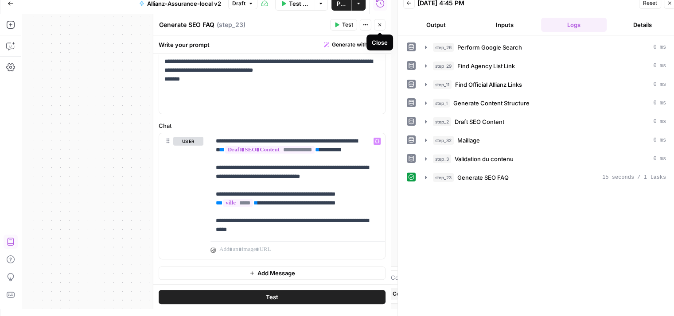
click at [383, 26] on button "Close" at bounding box center [380, 25] width 12 height 12
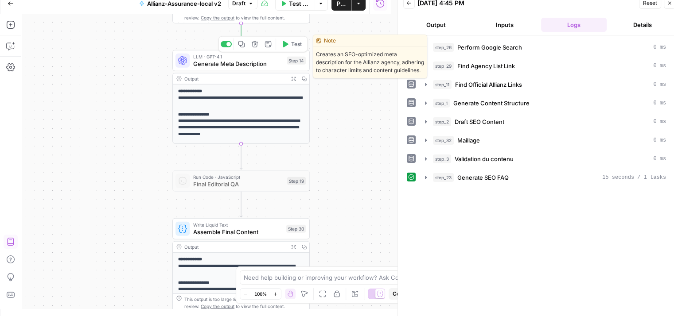
click at [204, 62] on span "Generate Meta Description" at bounding box center [238, 63] width 90 height 9
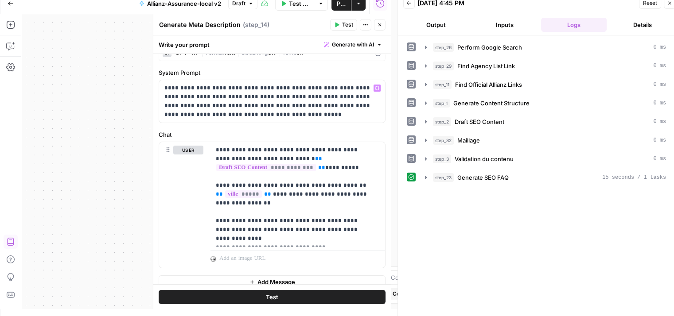
scroll to position [57, 0]
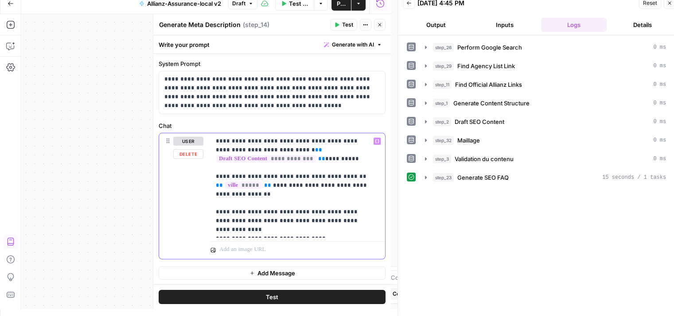
click at [249, 198] on p "**********" at bounding box center [294, 185] width 157 height 97
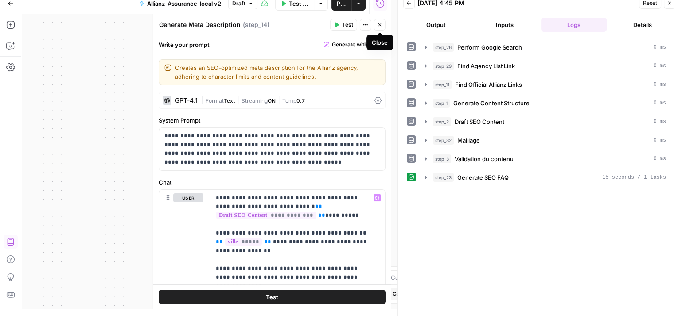
click at [379, 26] on icon "button" at bounding box center [379, 24] width 5 height 5
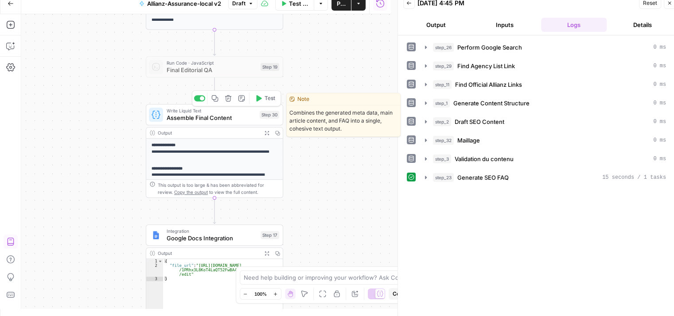
click at [193, 124] on div "Write Liquid Text Assemble Final Content Step 30 Copy step Delete step Edit Not…" at bounding box center [214, 114] width 137 height 21
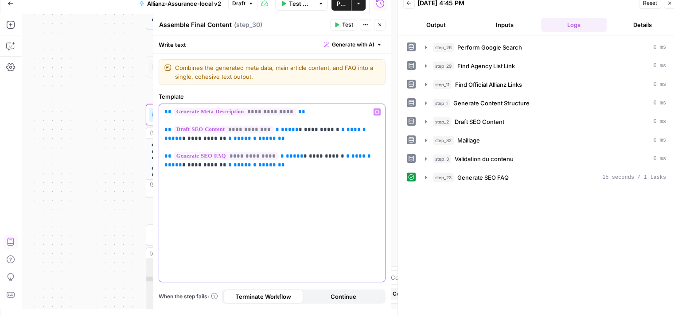
click at [275, 130] on span "*" at bounding box center [277, 130] width 4 height 6
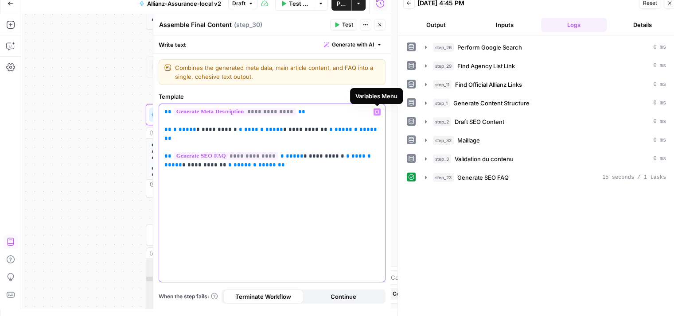
click at [377, 110] on icon "button" at bounding box center [377, 112] width 4 height 4
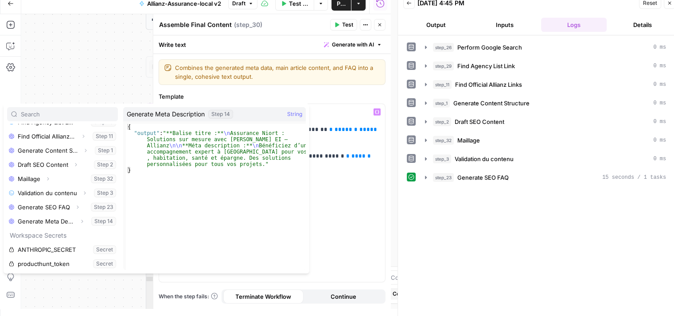
scroll to position [161, 0]
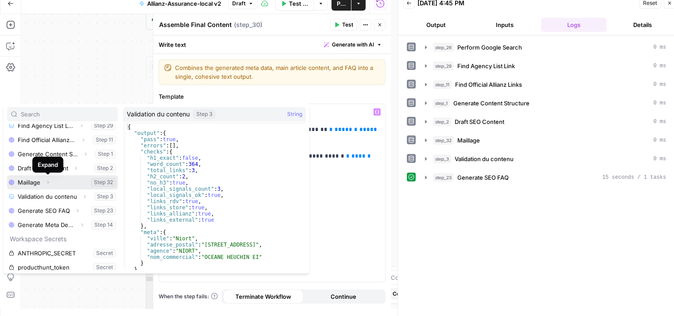
click at [49, 181] on icon "button" at bounding box center [47, 182] width 5 height 5
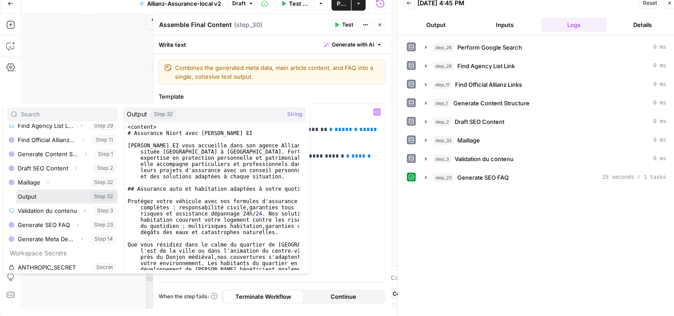
click at [30, 197] on button "Select variable Output" at bounding box center [67, 197] width 102 height 14
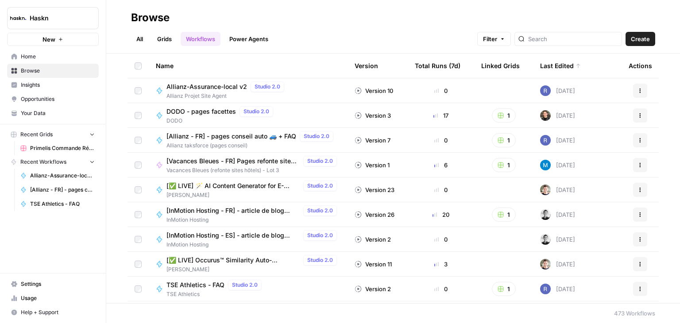
click at [234, 137] on span "[Allianz - FR] - pages conseil auto 🚙 + FAQ" at bounding box center [232, 136] width 130 height 9
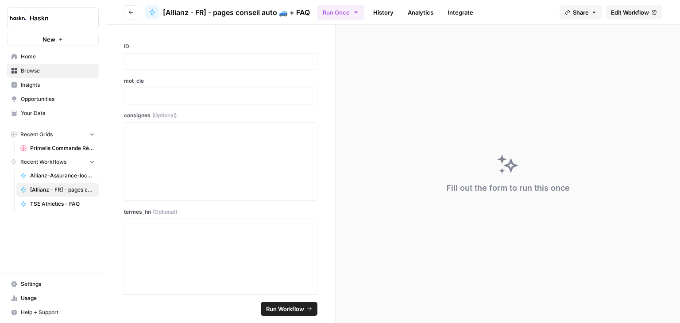
click at [625, 12] on span "Edit Workflow" at bounding box center [630, 12] width 38 height 9
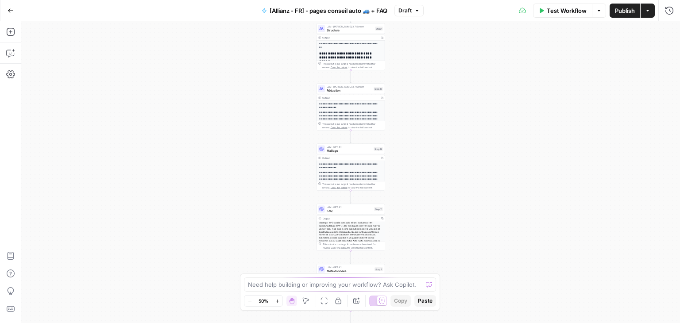
click at [479, 182] on div "Workflow Set Inputs Inputs Google Search Google Search Step 2 Output Copy 1 2 3…" at bounding box center [350, 172] width 659 height 302
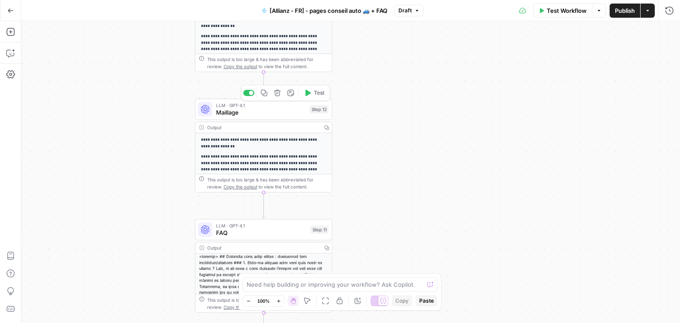
click at [262, 93] on icon "button" at bounding box center [264, 93] width 7 height 7
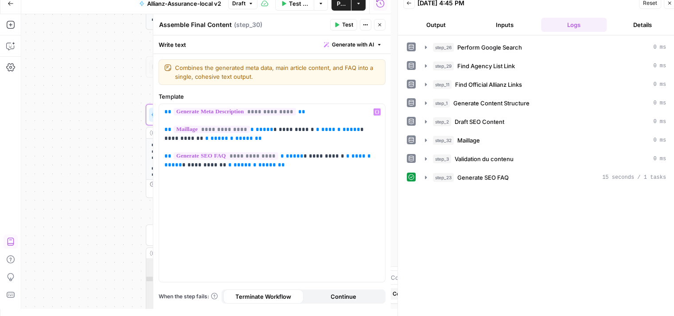
click at [341, 22] on button "Test" at bounding box center [343, 25] width 27 height 12
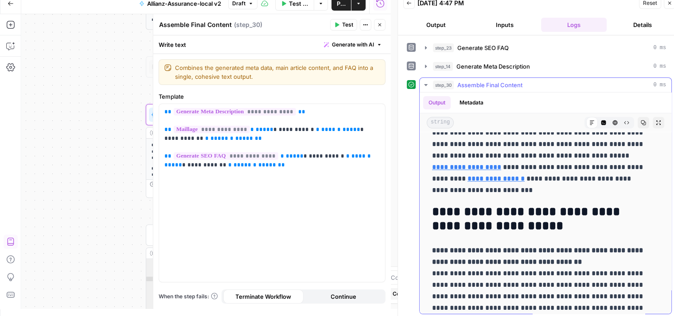
scroll to position [702, 0]
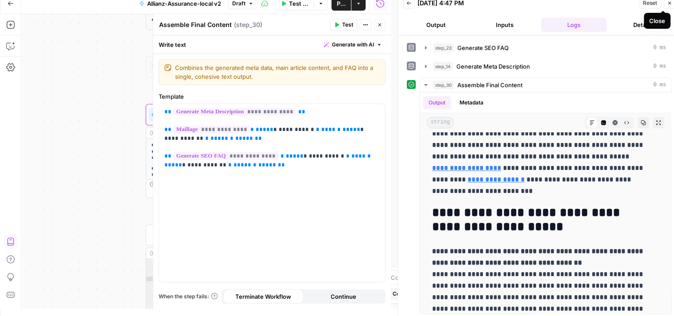
click at [670, 7] on button "Close" at bounding box center [669, 3] width 12 height 12
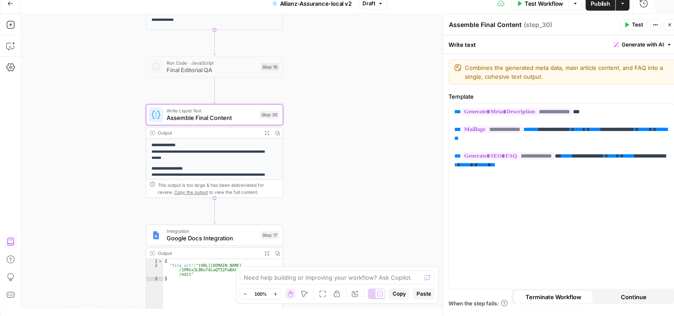
scroll to position [0, 0]
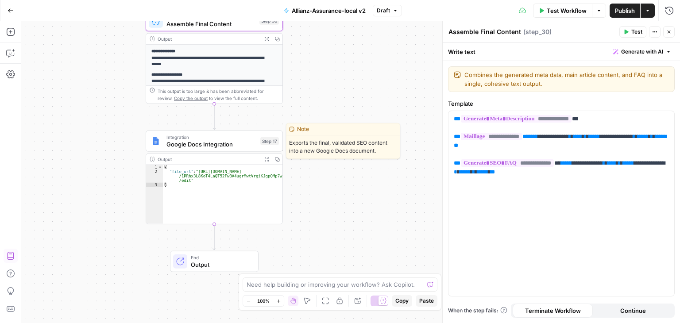
click at [179, 145] on span "Google Docs Integration" at bounding box center [212, 144] width 90 height 9
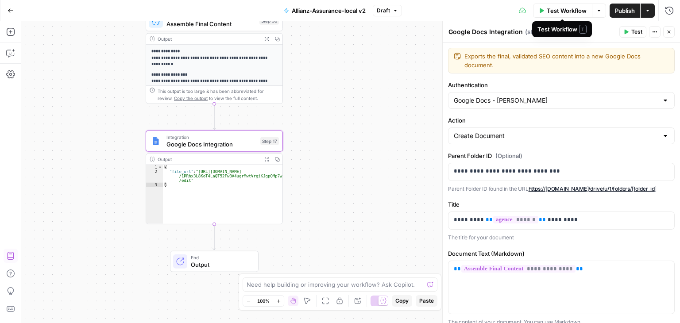
click at [562, 11] on span "Test Workflow" at bounding box center [567, 10] width 40 height 9
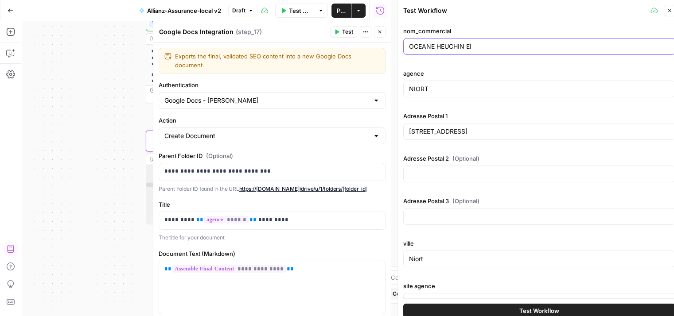
click at [459, 43] on input "OCEANE HEUCHIN EI" at bounding box center [539, 46] width 260 height 9
type input "OCEANE HEUCHaIN EI"
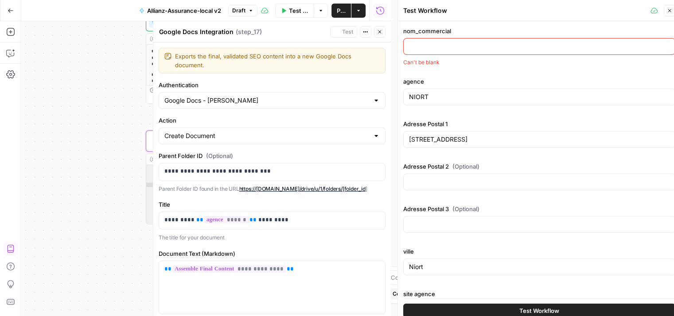
paste input "[PERSON_NAME] EI & [PERSON_NAME] EI"
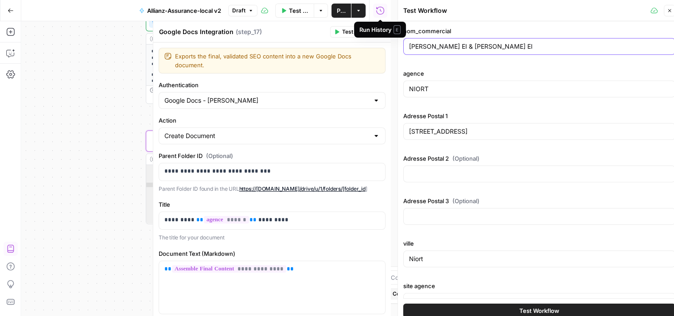
type input "[PERSON_NAME] EI & [PERSON_NAME] EI"
click at [436, 89] on input "NIORT" at bounding box center [539, 89] width 260 height 9
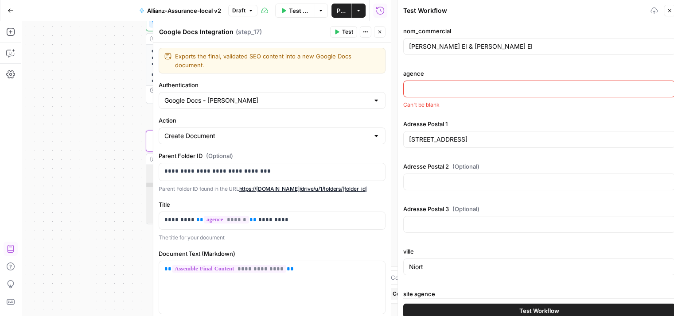
paste input "HAGUENAU"
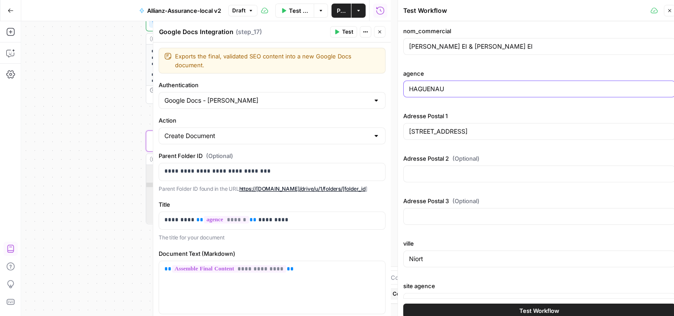
type input "HAGUENAU"
click at [443, 260] on input "Niort" at bounding box center [539, 259] width 260 height 9
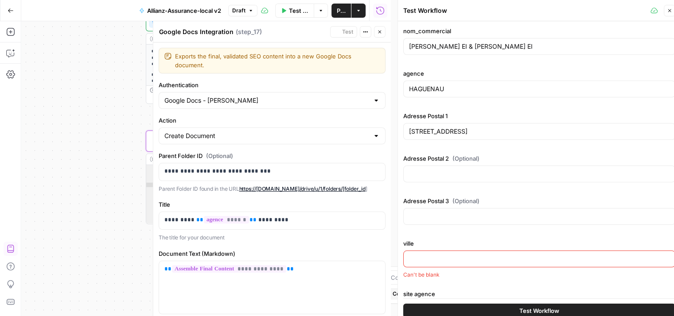
paste input "HAGUENAU"
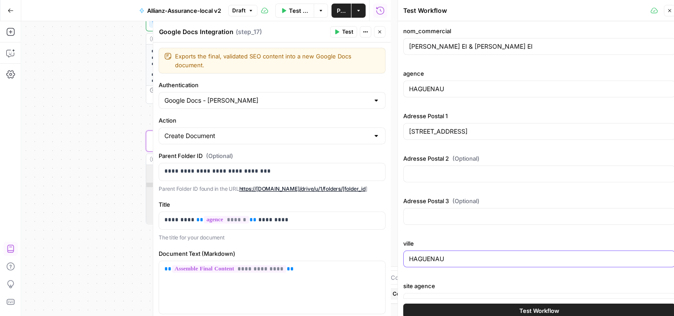
type input "HAGUENAU"
click at [496, 133] on input "[STREET_ADDRESS]" at bounding box center [539, 131] width 260 height 9
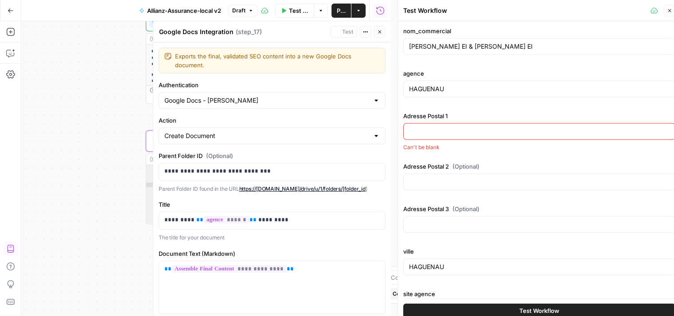
paste input "[STREET_ADDRESS]"
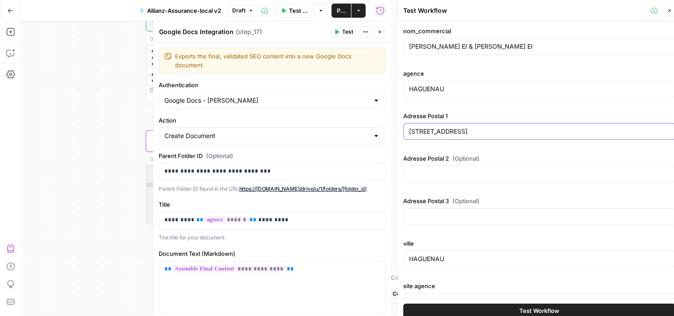
type input "[STREET_ADDRESS]"
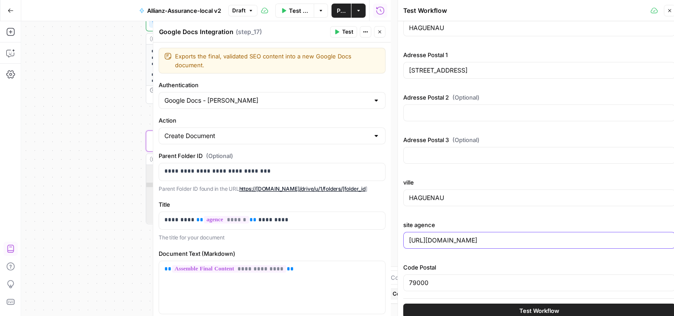
click at [550, 242] on input "[URL][DOMAIN_NAME]" at bounding box center [539, 240] width 260 height 9
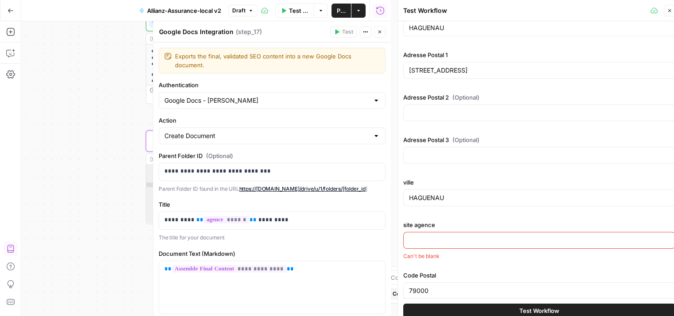
paste input "[URL][DOMAIN_NAME]"
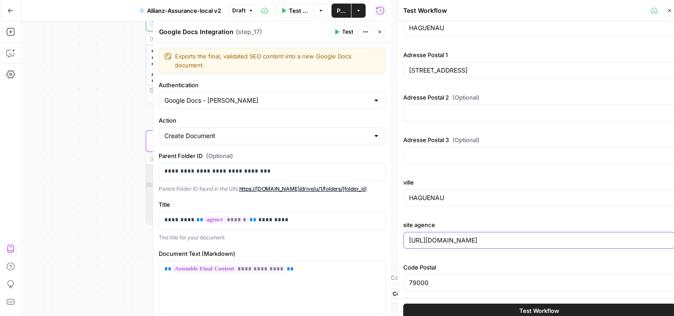
type input "[URL][DOMAIN_NAME]"
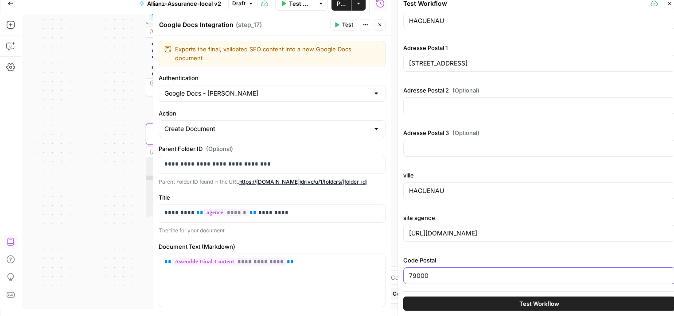
click at [443, 273] on input "79000" at bounding box center [539, 275] width 260 height 9
paste input "67500"
type input "67500"
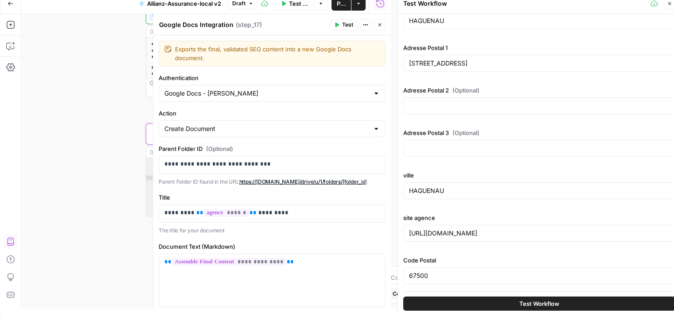
click at [551, 304] on span "Test Workflow" at bounding box center [539, 303] width 40 height 9
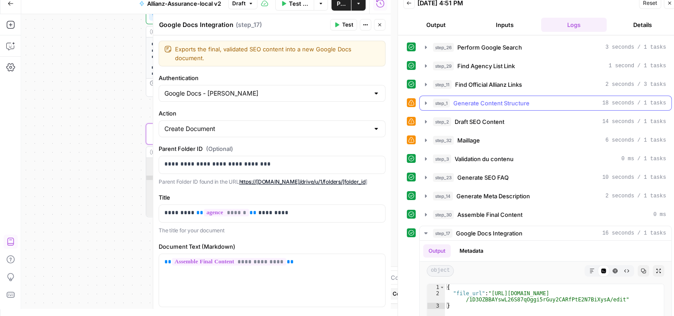
click at [425, 103] on icon "button" at bounding box center [426, 102] width 2 height 3
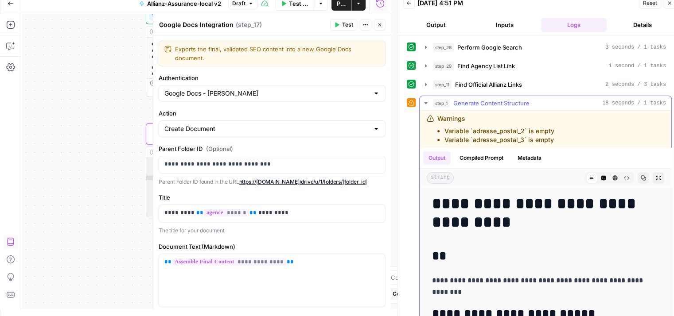
click at [425, 103] on icon "button" at bounding box center [425, 103] width 7 height 7
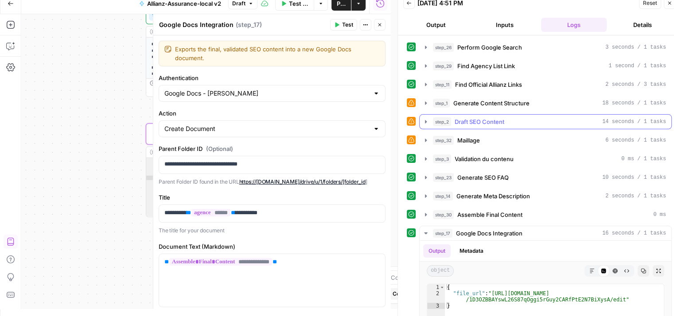
click at [424, 121] on icon "button" at bounding box center [425, 121] width 7 height 7
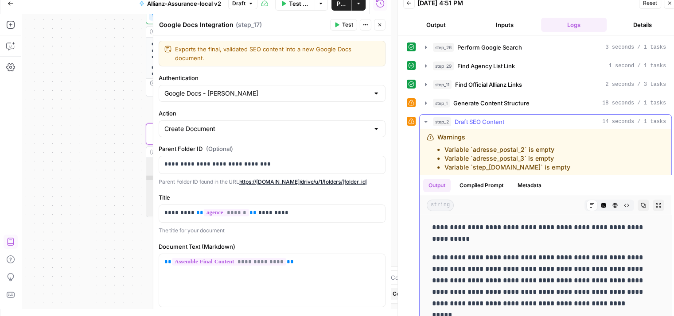
click at [424, 121] on icon "button" at bounding box center [425, 121] width 7 height 7
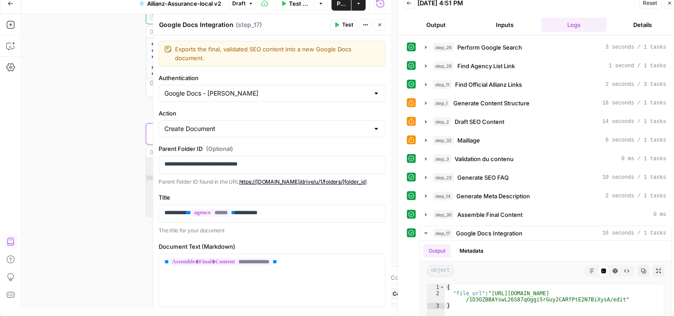
click at [378, 27] on icon "button" at bounding box center [379, 24] width 5 height 5
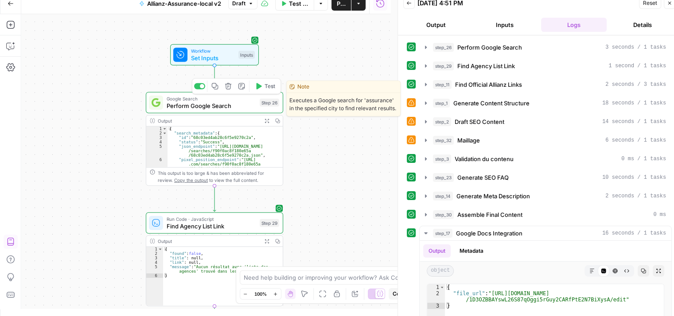
click at [176, 106] on span "Perform Google Search" at bounding box center [211, 105] width 89 height 9
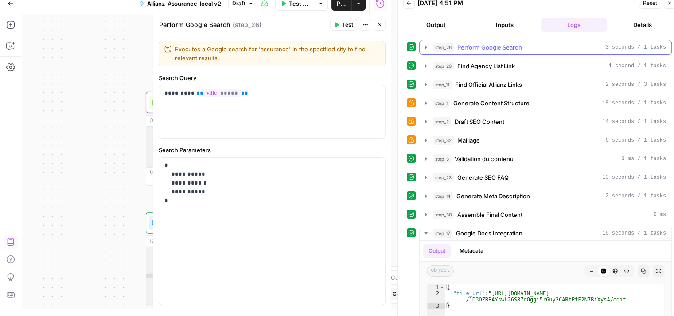
click at [428, 45] on icon "button" at bounding box center [425, 47] width 7 height 7
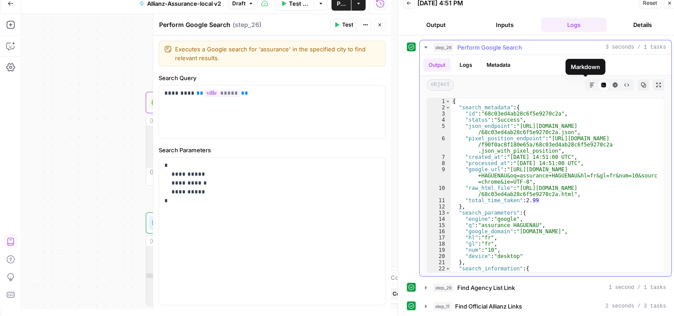
click at [589, 87] on icon "button" at bounding box center [591, 84] width 5 height 5
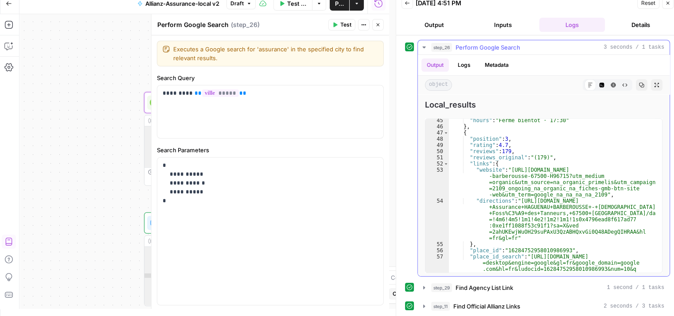
scroll to position [256, 0]
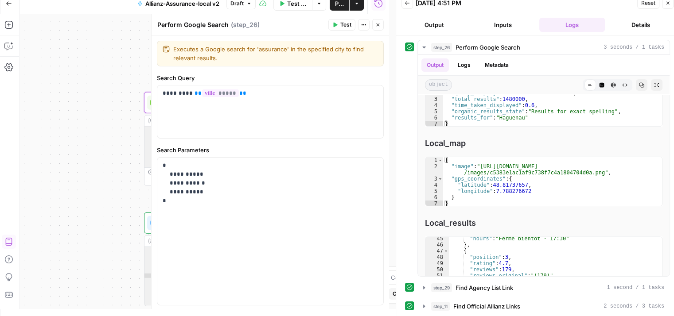
click at [667, 4] on icon "button" at bounding box center [667, 2] width 5 height 5
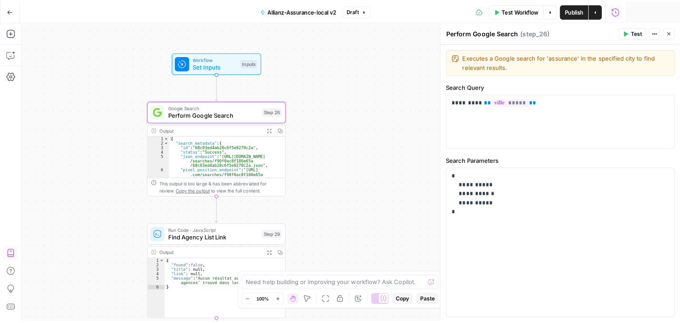
scroll to position [0, 0]
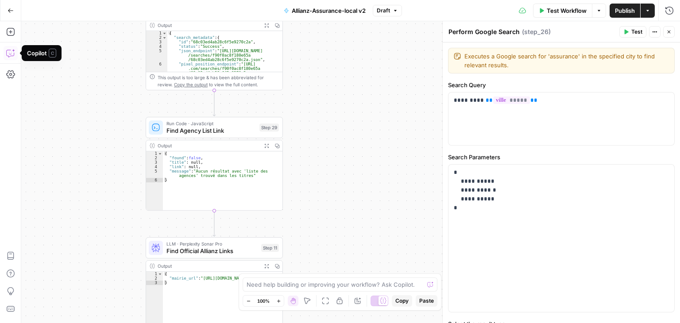
click at [11, 54] on icon "button" at bounding box center [10, 53] width 9 height 9
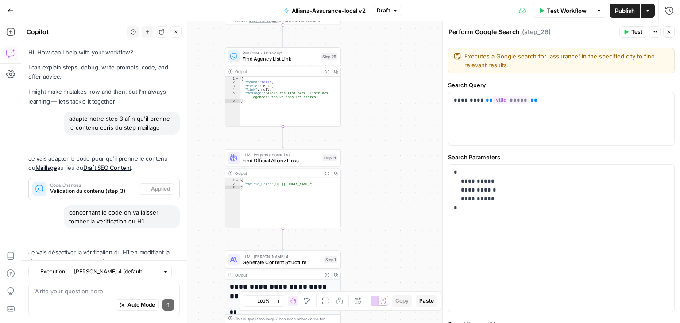
scroll to position [55, 0]
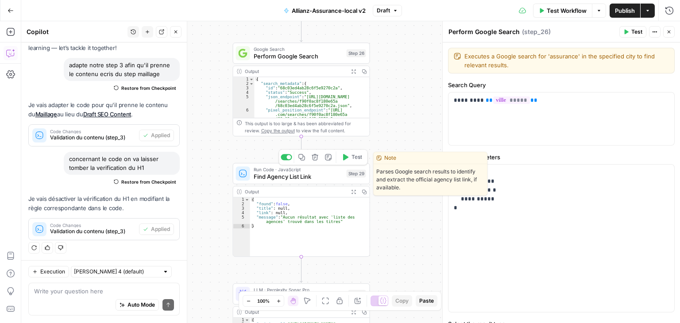
click at [263, 180] on span "Find Agency List Link" at bounding box center [298, 176] width 89 height 9
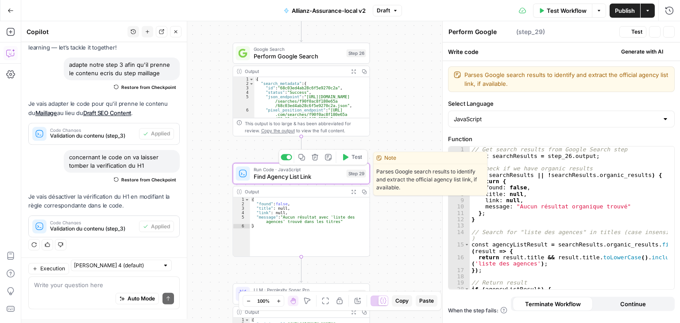
type textarea "Find Agency List Link"
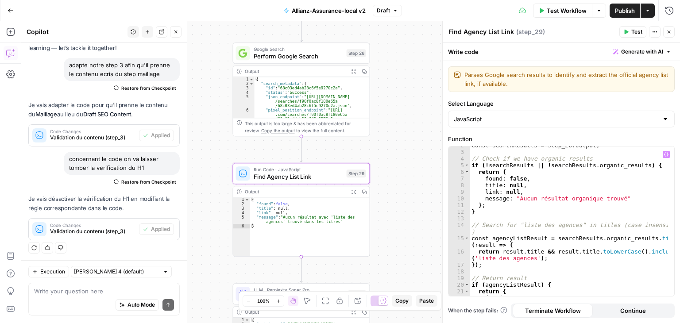
scroll to position [0, 0]
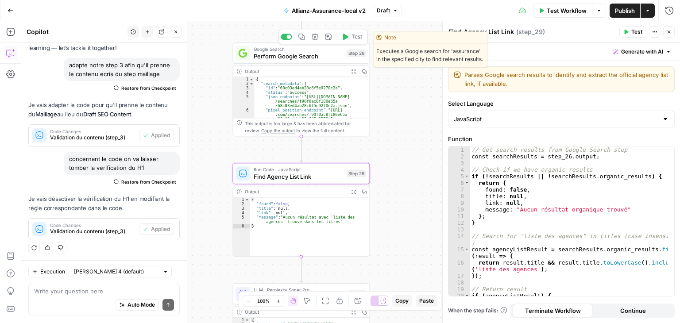
click at [264, 58] on span "Perform Google Search" at bounding box center [298, 56] width 89 height 9
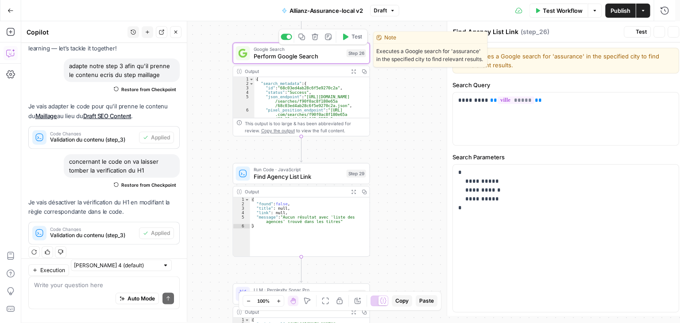
type textarea "Perform Google Search"
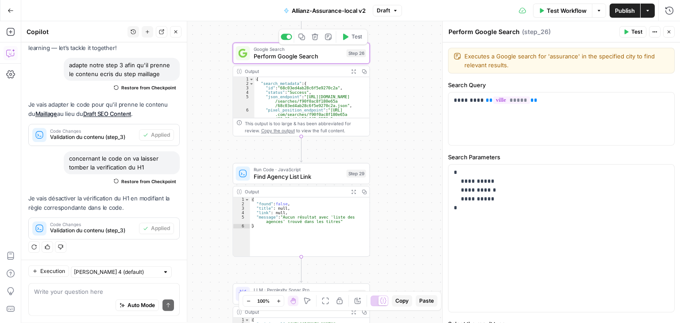
scroll to position [55, 0]
click at [669, 35] on button "Close" at bounding box center [669, 32] width 12 height 12
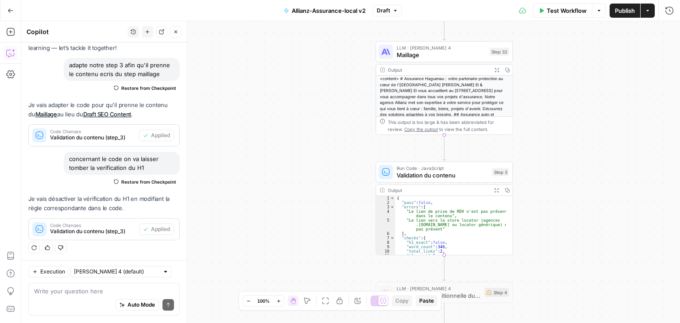
click at [84, 296] on div "Auto Mode Send" at bounding box center [104, 305] width 140 height 19
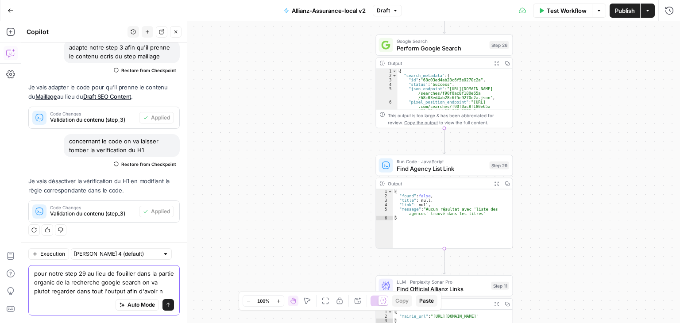
scroll to position [82, 0]
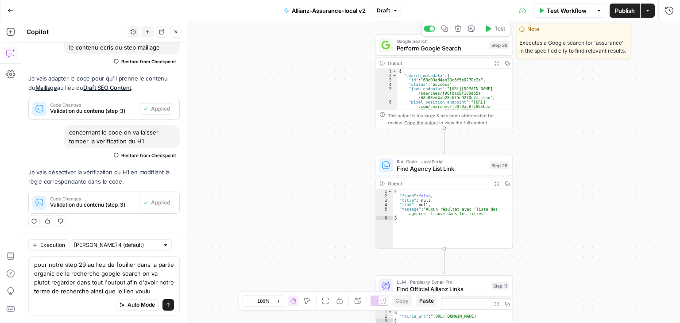
click at [443, 52] on span "Perform Google Search" at bounding box center [441, 48] width 89 height 9
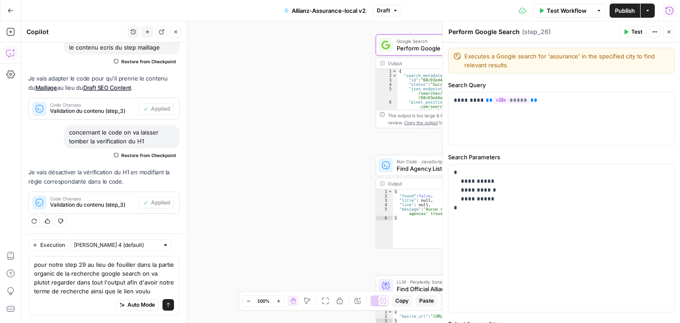
click at [670, 8] on icon "button" at bounding box center [669, 10] width 9 height 9
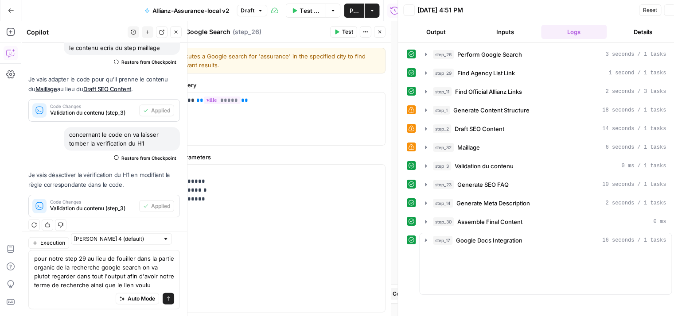
scroll to position [89, 0]
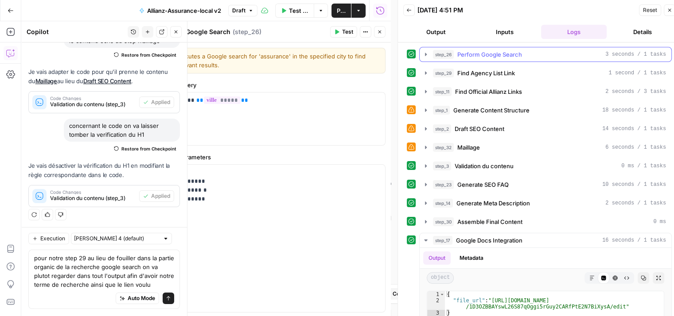
click at [427, 51] on icon "button" at bounding box center [425, 54] width 7 height 7
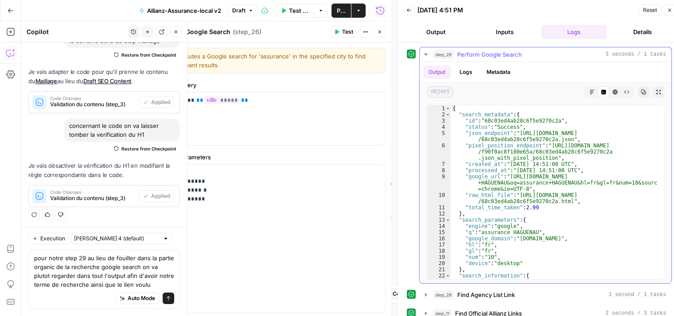
click at [424, 54] on icon "button" at bounding box center [425, 54] width 7 height 7
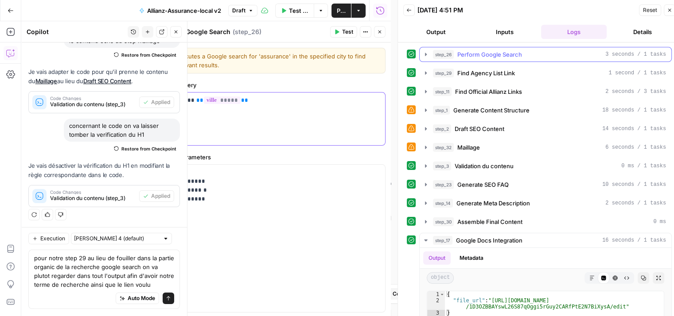
click at [275, 132] on div "********* ** ***** **" at bounding box center [272, 119] width 226 height 53
click at [379, 32] on icon "button" at bounding box center [379, 31] width 5 height 5
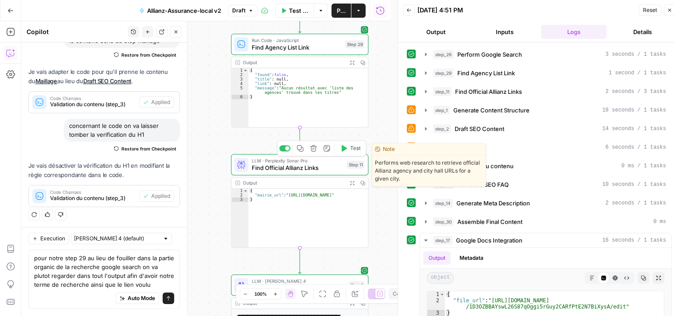
click at [266, 167] on span "Find Official Allianz Links" at bounding box center [297, 167] width 91 height 9
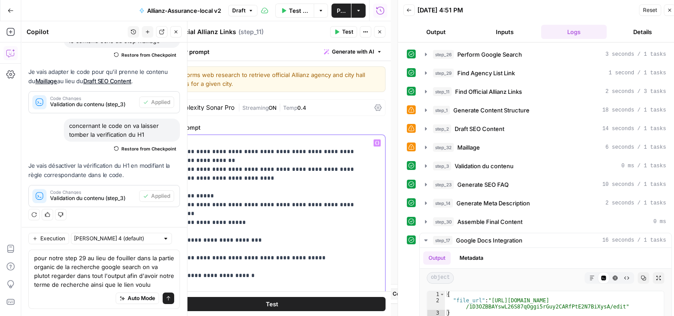
click at [375, 142] on icon "button" at bounding box center [377, 143] width 4 height 4
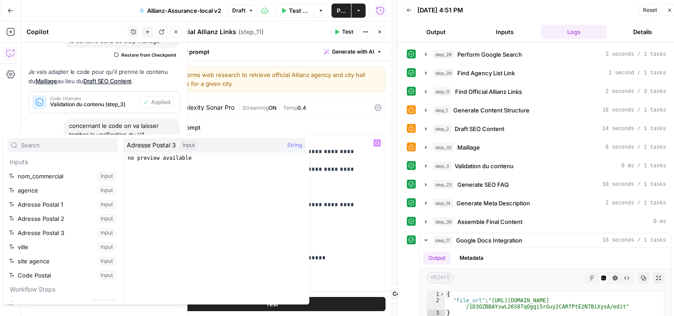
scroll to position [80, 0]
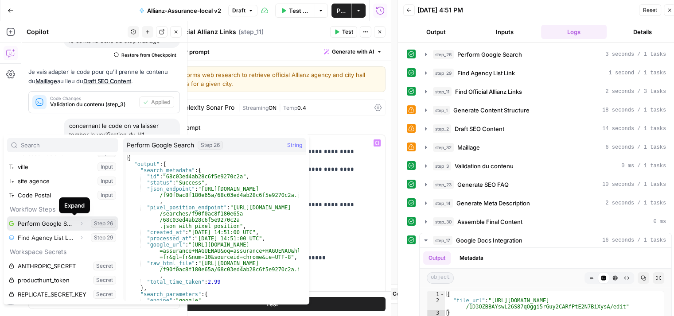
click at [79, 224] on icon "button" at bounding box center [81, 223] width 5 height 5
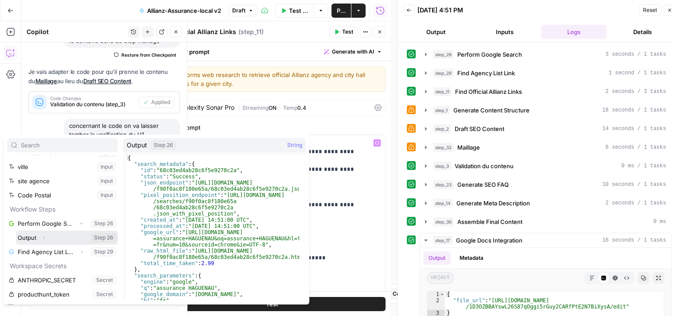
click at [34, 239] on button "Select variable Output" at bounding box center [67, 238] width 102 height 14
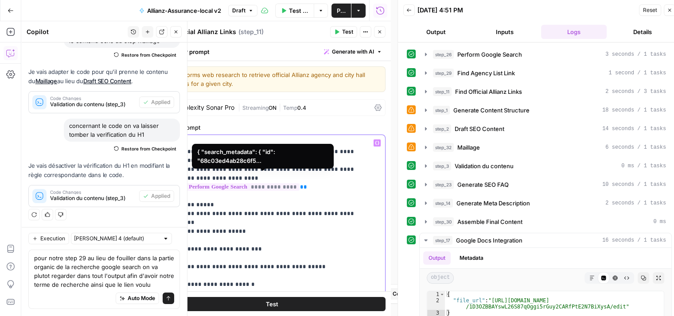
drag, startPoint x: 325, startPoint y: 176, endPoint x: 258, endPoint y: 176, distance: 66.9
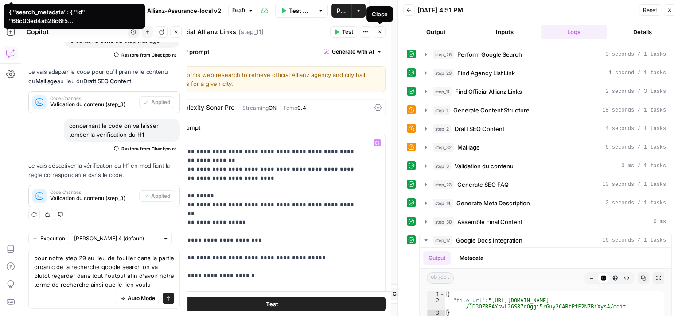
click at [380, 32] on icon "button" at bounding box center [379, 32] width 3 height 3
click at [81, 282] on textarea "pour notre step 29 au lieu de fouiller dans la partie organic de la recherche g…" at bounding box center [104, 271] width 140 height 35
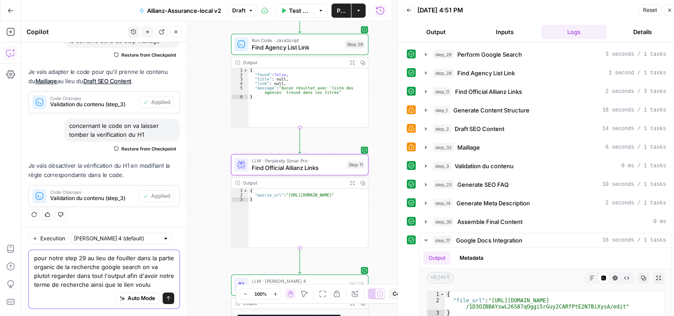
click at [112, 279] on textarea "pour notre step 29 au lieu de fouiller dans la partie organic de la recherche g…" at bounding box center [104, 271] width 140 height 35
click at [47, 294] on div "Auto Mode Send" at bounding box center [104, 298] width 140 height 19
click at [166, 285] on textarea "pour notre step 29 au lieu de fouiller dans la partie organic de la recherche g…" at bounding box center [104, 271] width 140 height 35
paste textarea "{{step_26.output}}"
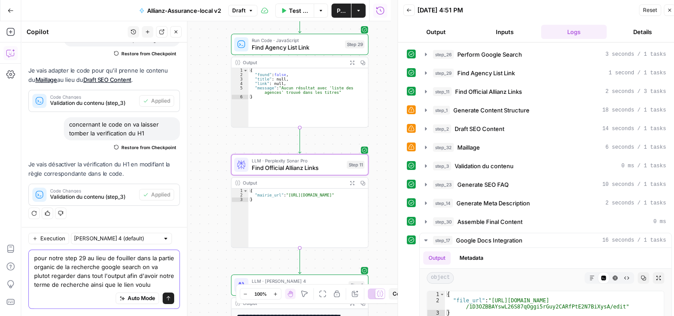
type textarea "pour notre step 29 au lieu de fouiller dans la partie organic de la recherche g…"
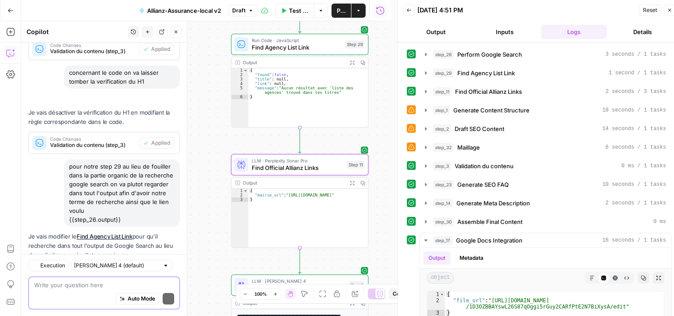
scroll to position [195, 0]
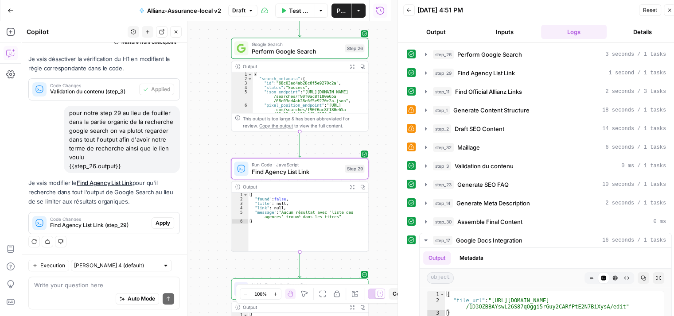
click at [161, 219] on span "Apply" at bounding box center [162, 223] width 15 height 8
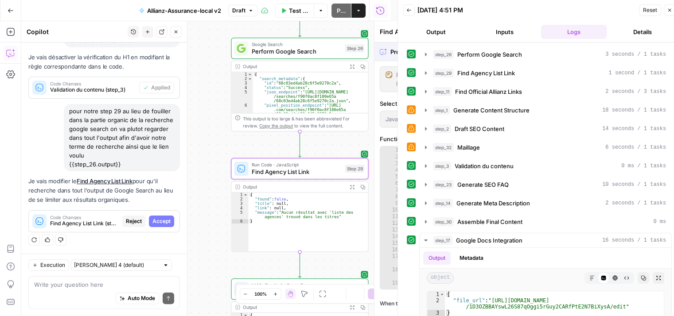
scroll to position [167, 0]
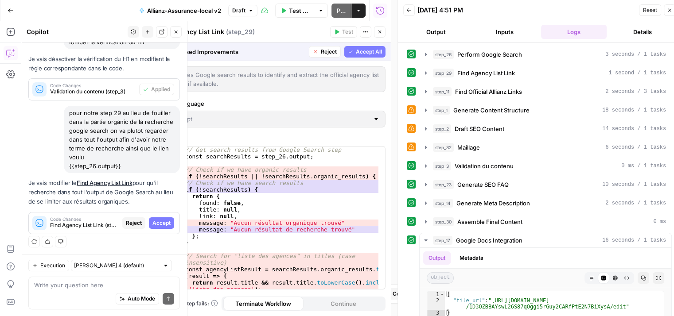
click at [155, 219] on span "Accept" at bounding box center [161, 223] width 18 height 8
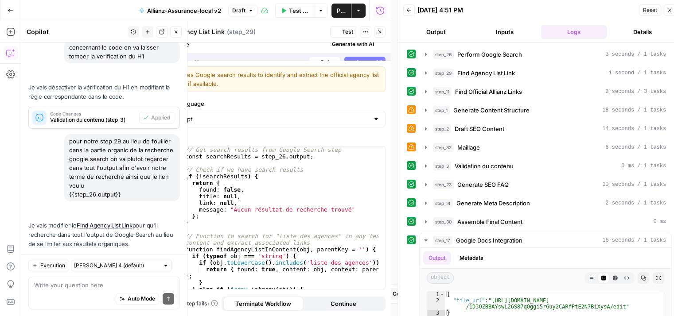
scroll to position [209, 0]
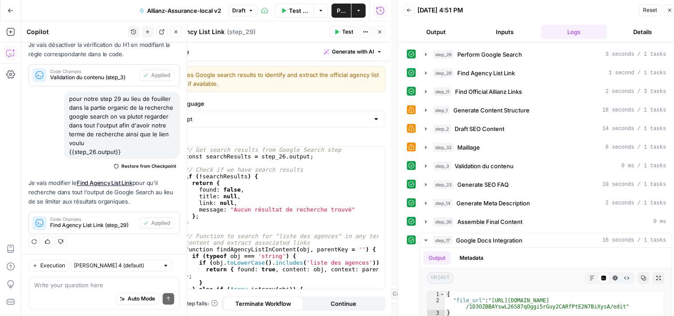
click at [338, 32] on icon "button" at bounding box center [337, 32] width 4 height 5
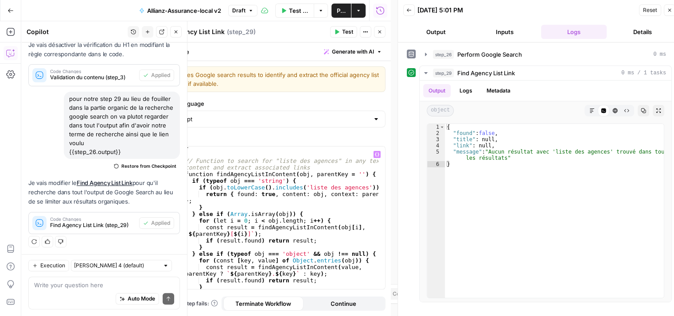
scroll to position [0, 0]
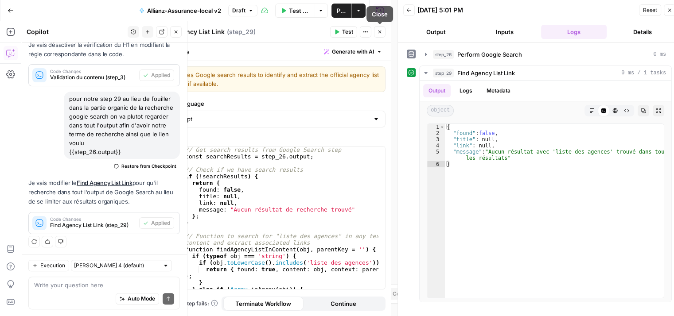
click at [377, 31] on icon "button" at bounding box center [379, 31] width 5 height 5
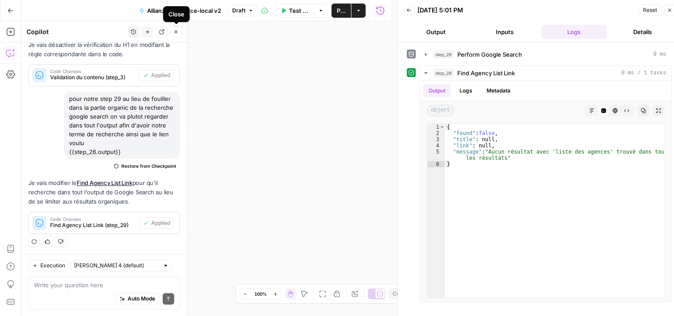
click at [177, 31] on icon "button" at bounding box center [175, 32] width 3 height 3
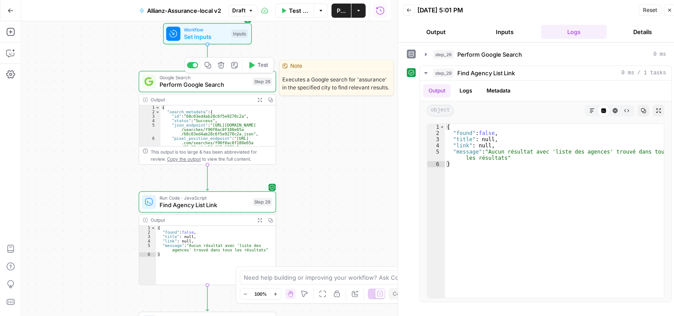
click at [165, 85] on span "Perform Google Search" at bounding box center [203, 84] width 89 height 9
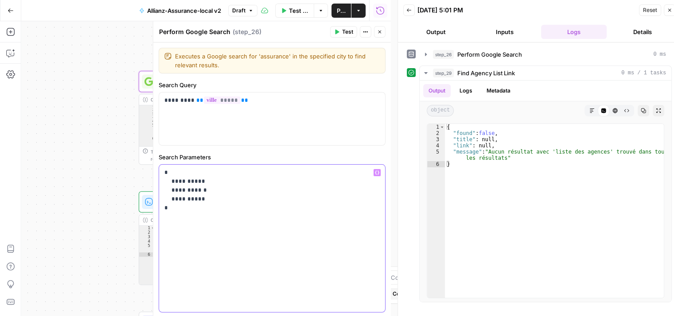
click at [196, 181] on p "**********" at bounding box center [268, 190] width 209 height 44
drag, startPoint x: 200, startPoint y: 182, endPoint x: 170, endPoint y: 182, distance: 30.1
click at [170, 182] on p "**********" at bounding box center [268, 190] width 209 height 44
click at [339, 35] on button "Test" at bounding box center [343, 32] width 27 height 12
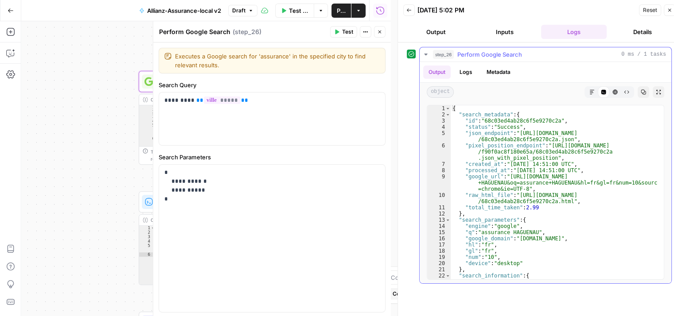
click at [592, 91] on icon "button" at bounding box center [591, 91] width 5 height 5
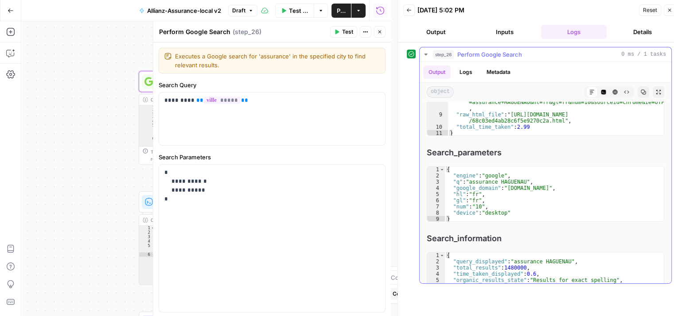
scroll to position [189, 0]
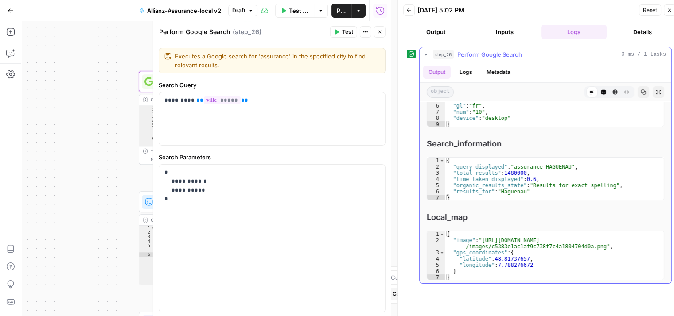
click at [655, 164] on div "{ "query_displayed" : "assurance HAGUENAU" , "total_results" : 1480000 , "time_…" at bounding box center [554, 186] width 219 height 56
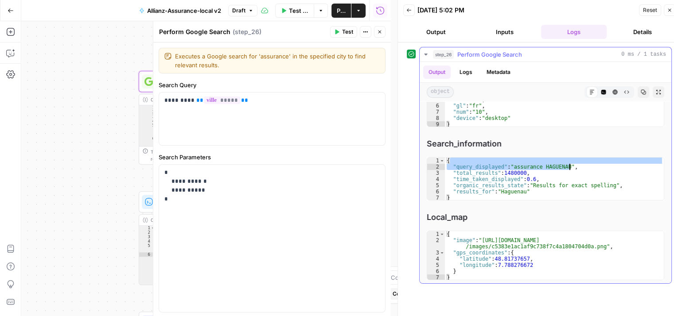
type textarea "**********"
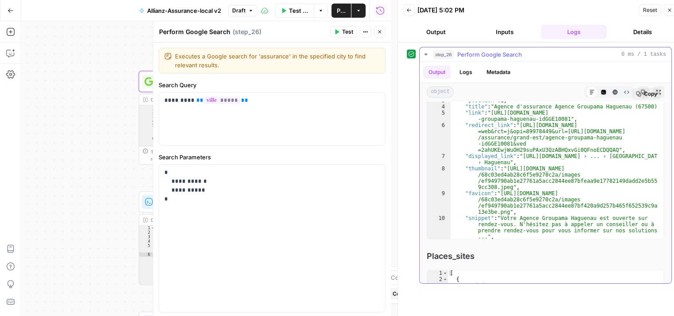
scroll to position [780, 0]
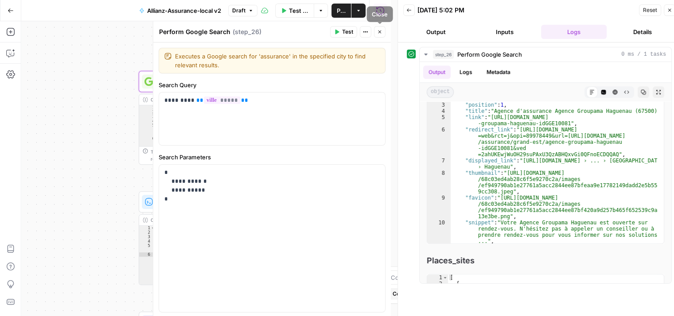
click at [378, 34] on icon "button" at bounding box center [379, 31] width 5 height 5
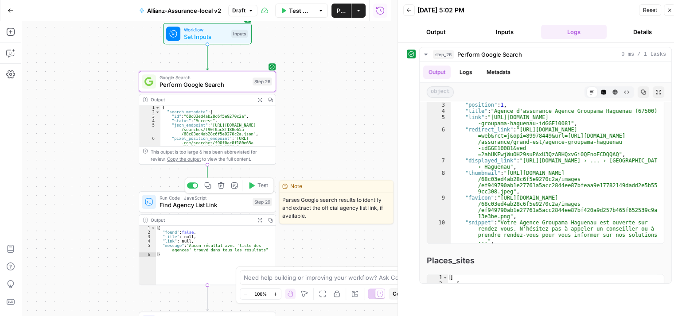
click at [256, 185] on button "Test" at bounding box center [257, 186] width 27 height 12
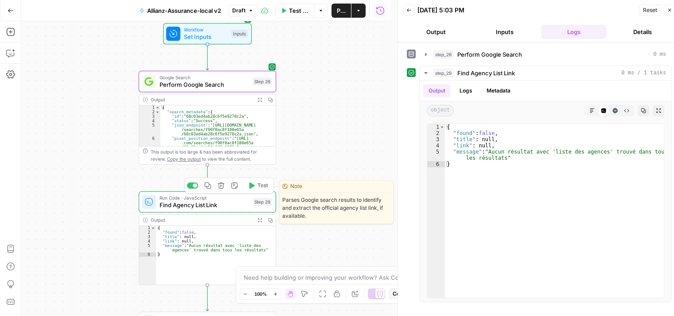
click at [184, 209] on span "Find Agency List Link" at bounding box center [203, 205] width 89 height 9
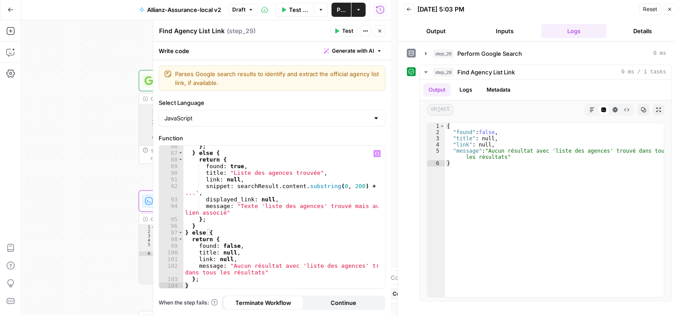
scroll to position [7, 0]
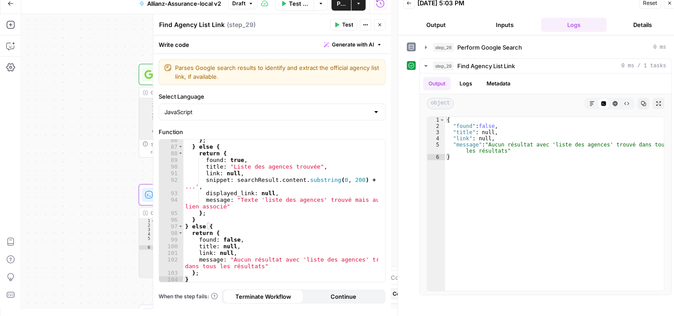
click at [380, 25] on icon "button" at bounding box center [379, 24] width 3 height 3
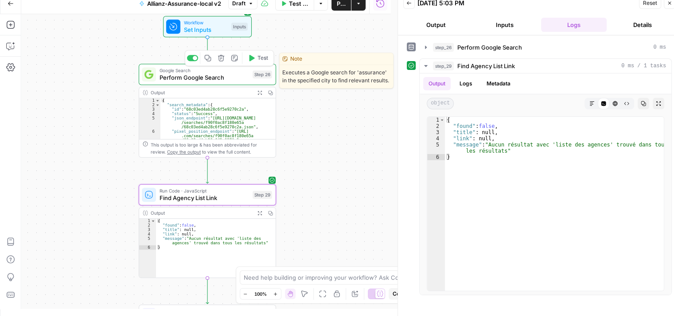
click at [167, 79] on span "Perform Google Search" at bounding box center [203, 77] width 89 height 9
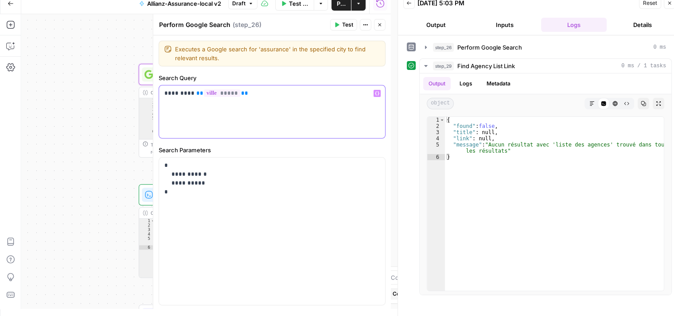
click at [161, 93] on div "********* ** ***** **" at bounding box center [272, 111] width 226 height 53
click at [340, 25] on button "Test" at bounding box center [343, 25] width 27 height 12
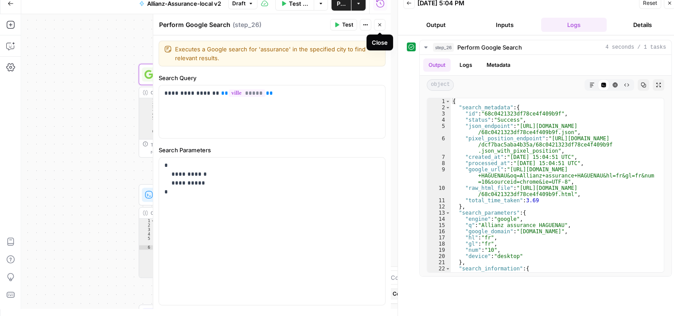
click at [381, 27] on icon "button" at bounding box center [379, 24] width 5 height 5
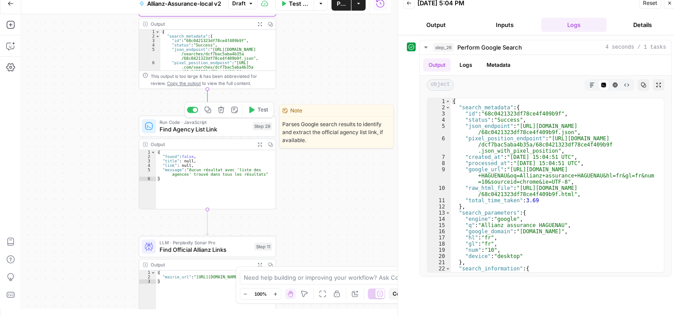
click at [259, 116] on div "Copy step Delete step Edit Note Test" at bounding box center [229, 110] width 89 height 16
click at [256, 113] on button "Test" at bounding box center [257, 110] width 27 height 12
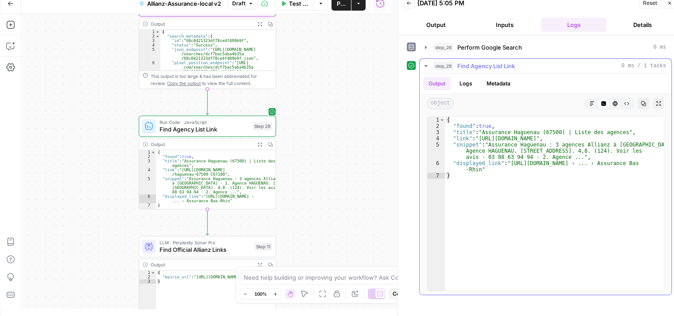
type textarea "**********"
drag, startPoint x: 478, startPoint y: 137, endPoint x: 650, endPoint y: 138, distance: 171.8
click at [650, 138] on div "{ "found" : true , "title" : "Assurance Haguenau (67500) | Liste des agences" ,…" at bounding box center [554, 210] width 219 height 187
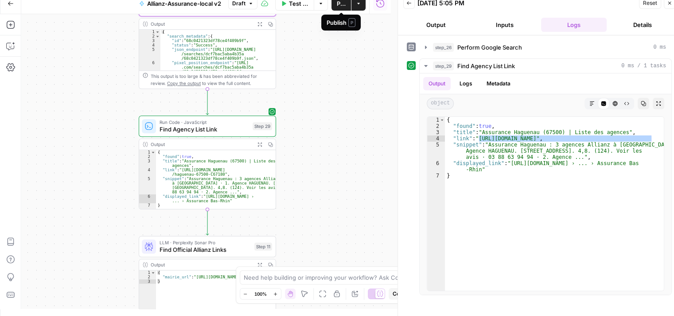
click at [341, 4] on span "Publish" at bounding box center [341, 3] width 9 height 9
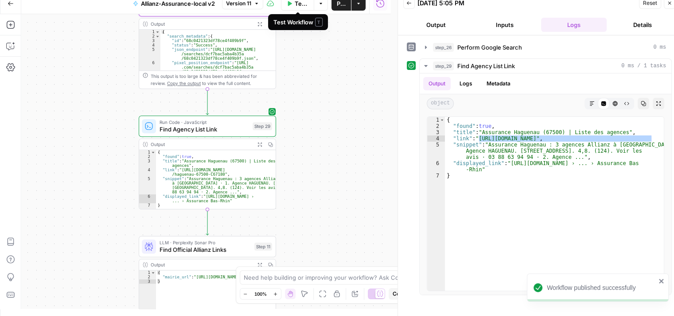
click at [301, 6] on span "Test Workflow" at bounding box center [302, 3] width 14 height 9
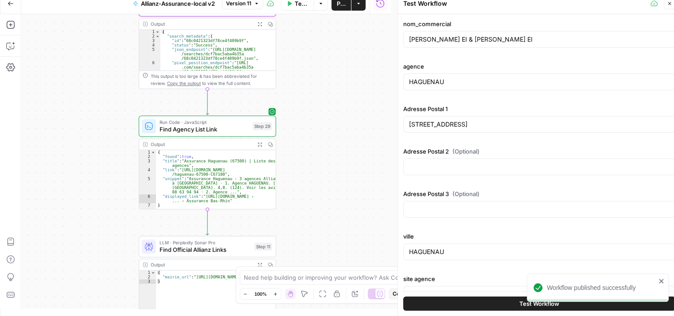
scroll to position [61, 0]
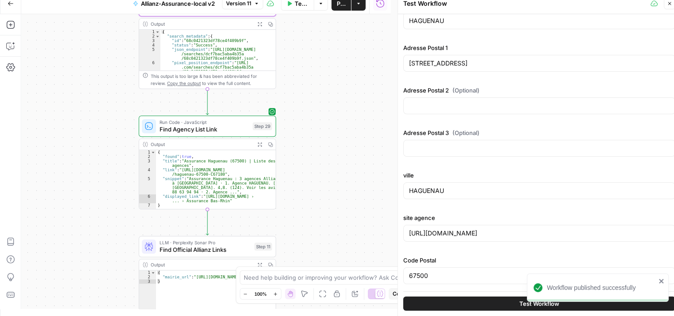
click at [490, 301] on button "Test Workflow" at bounding box center [539, 304] width 272 height 14
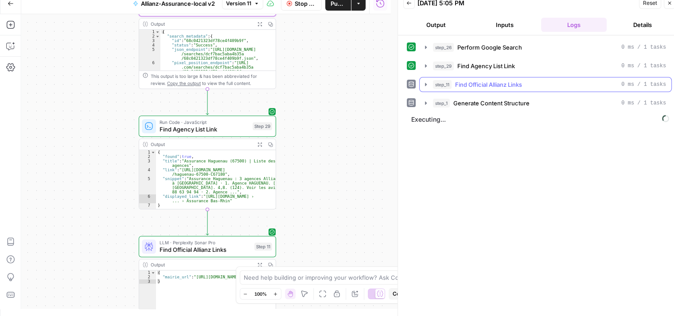
click at [426, 86] on icon "button" at bounding box center [425, 84] width 7 height 7
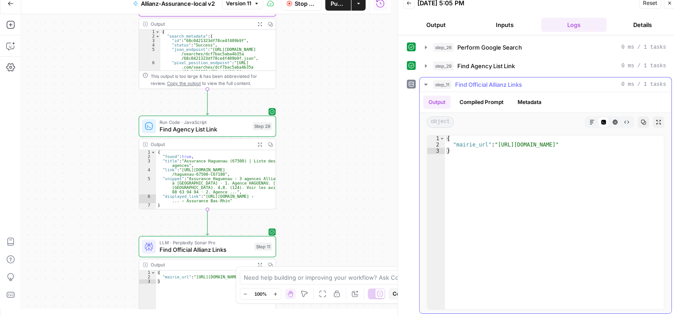
click at [426, 86] on icon "button" at bounding box center [425, 84] width 7 height 7
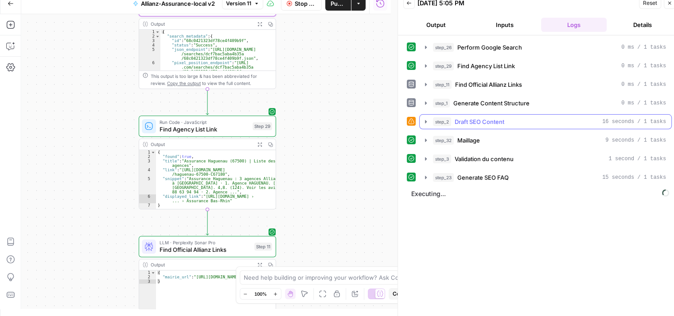
click at [424, 120] on icon "button" at bounding box center [425, 121] width 7 height 7
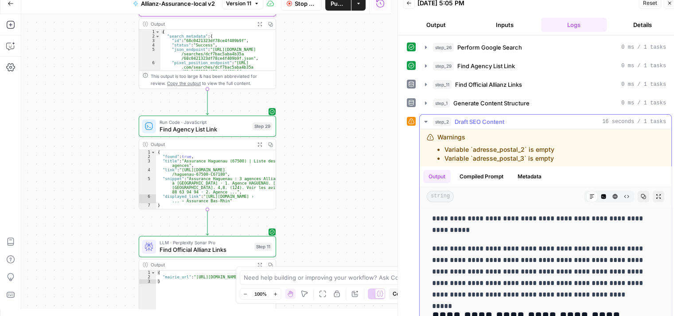
click at [424, 120] on icon "button" at bounding box center [425, 121] width 7 height 7
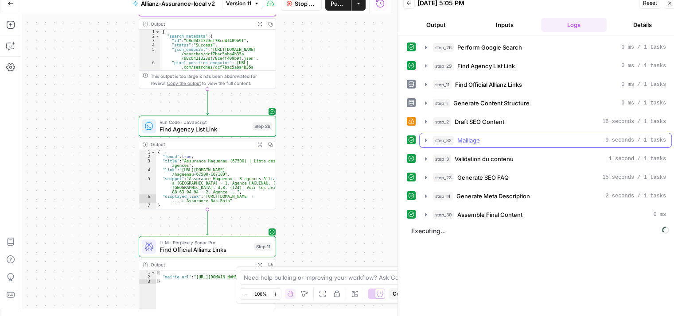
click at [425, 141] on icon "button" at bounding box center [425, 140] width 7 height 7
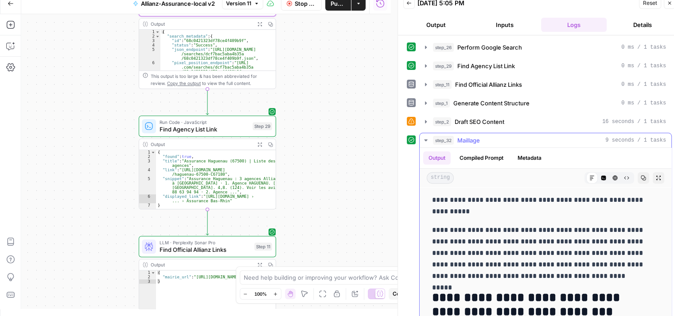
click at [425, 141] on icon "button" at bounding box center [425, 140] width 7 height 7
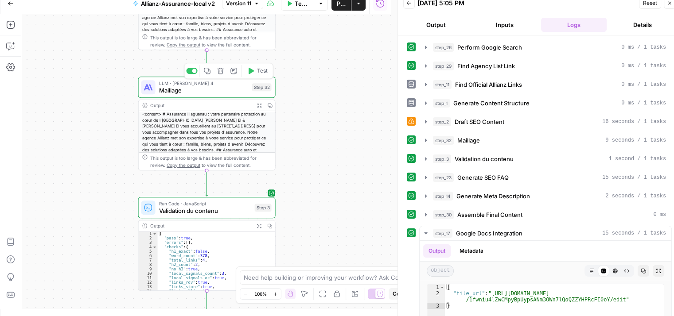
click at [165, 94] on span "Maillage" at bounding box center [203, 90] width 89 height 9
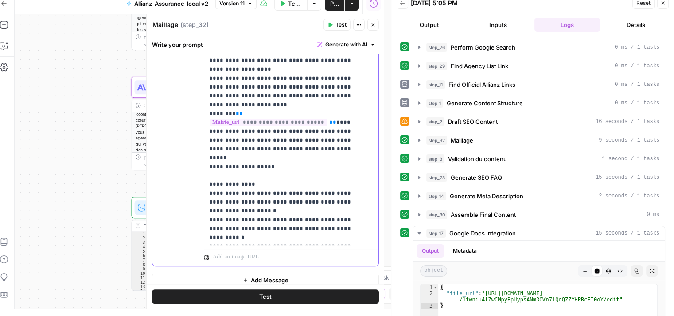
click at [227, 220] on p "**********" at bounding box center [284, 114] width 151 height 452
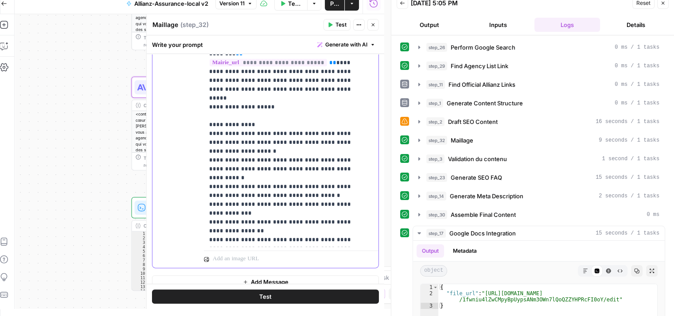
scroll to position [66, 0]
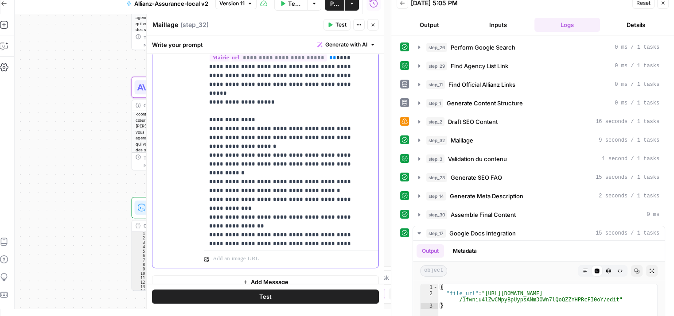
click at [342, 210] on p "**********" at bounding box center [284, 49] width 151 height 452
click at [283, 4] on span "Test Workflow" at bounding box center [292, 3] width 20 height 9
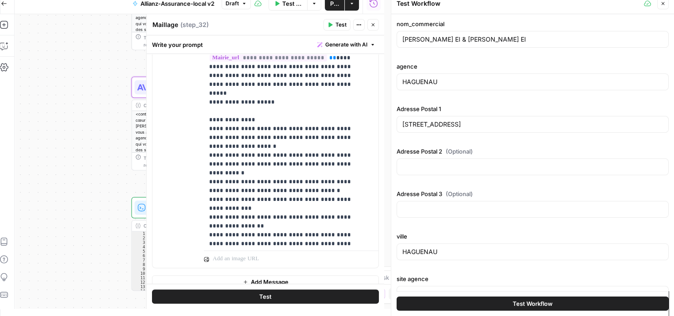
click at [473, 298] on button "Test Workflow" at bounding box center [532, 304] width 272 height 14
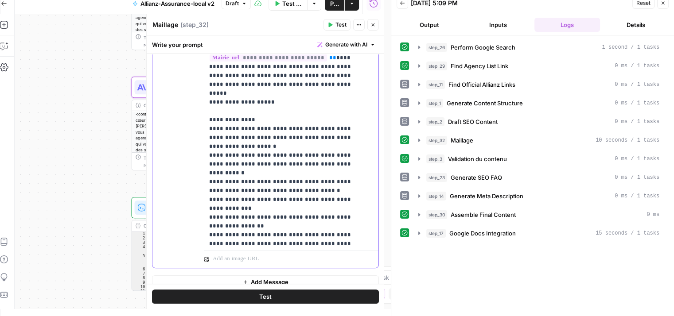
click at [346, 218] on p "**********" at bounding box center [284, 53] width 151 height 461
click at [311, 234] on p "**********" at bounding box center [284, 62] width 151 height 478
click at [237, 225] on p "**********" at bounding box center [284, 62] width 151 height 478
click at [289, 4] on span "Test Workflow" at bounding box center [292, 3] width 20 height 9
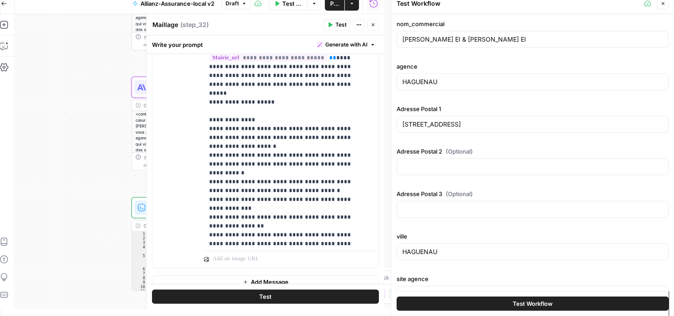
click at [545, 302] on span "Test Workflow" at bounding box center [532, 303] width 40 height 9
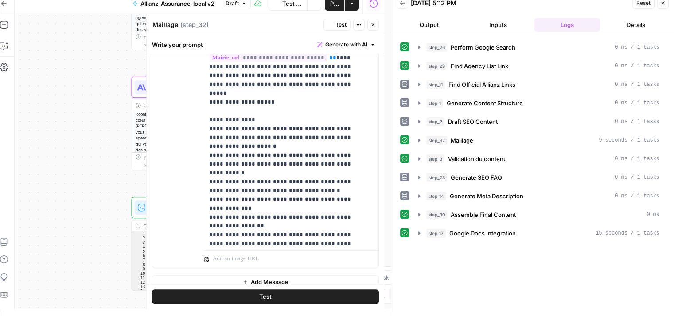
scroll to position [7, 0]
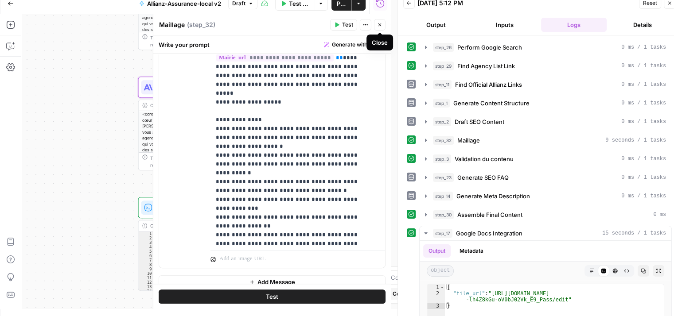
click at [378, 25] on icon "button" at bounding box center [379, 24] width 5 height 5
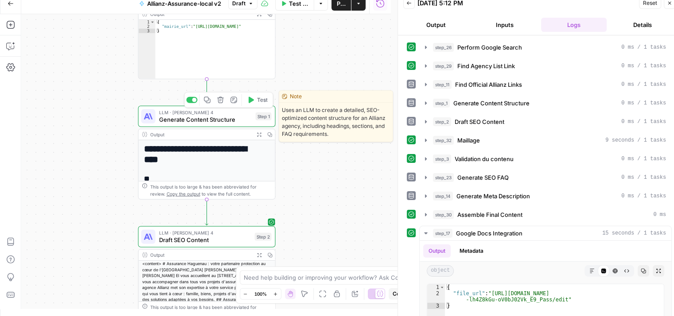
click at [174, 124] on span "Generate Content Structure" at bounding box center [205, 119] width 93 height 9
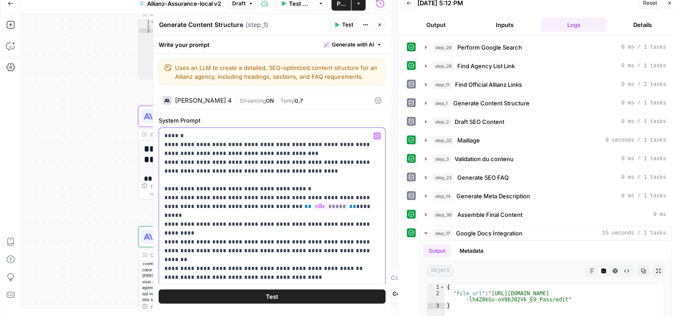
click at [276, 185] on p "**********" at bounding box center [268, 278] width 209 height 292
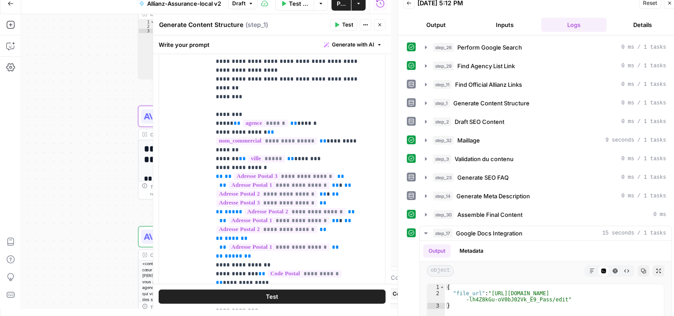
scroll to position [420, 0]
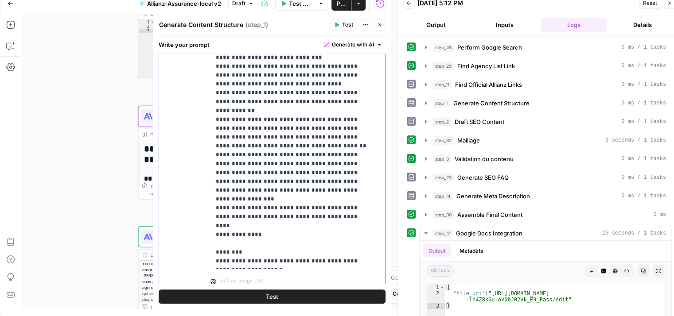
scroll to position [579, 0]
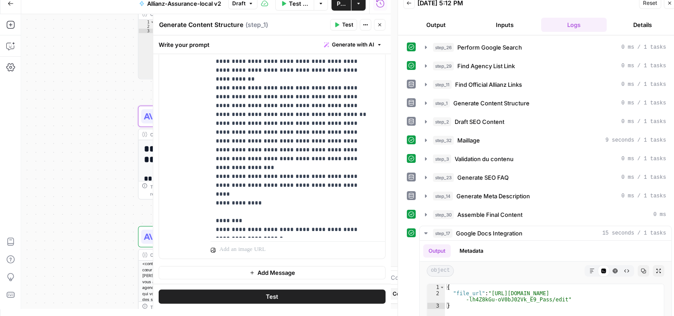
click at [306, 294] on button "Test" at bounding box center [272, 297] width 227 height 14
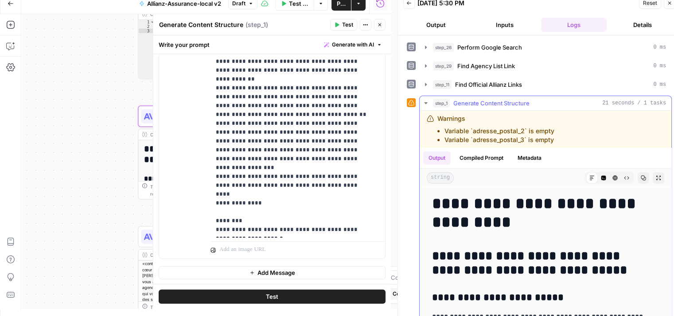
scroll to position [0, 0]
drag, startPoint x: 591, startPoint y: 270, endPoint x: 430, endPoint y: 252, distance: 161.8
copy h2 "**********"
click at [114, 87] on div "Workflow Set Inputs Inputs Google Search Perform Google Search Step 26 Output E…" at bounding box center [205, 161] width 369 height 295
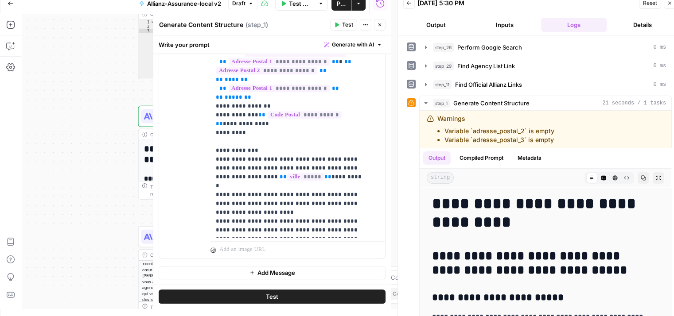
scroll to position [22, 0]
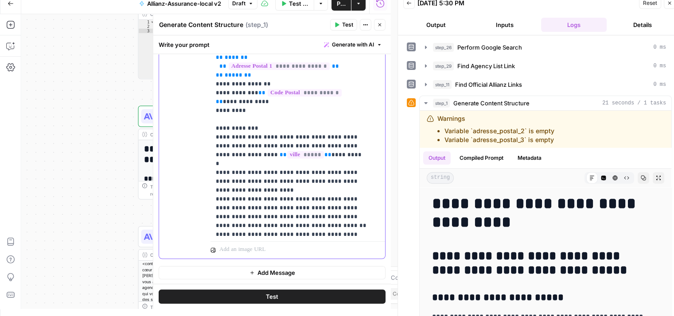
click at [322, 147] on p "**********" at bounding box center [291, 185] width 151 height 655
click at [261, 300] on button "Test" at bounding box center [272, 297] width 227 height 14
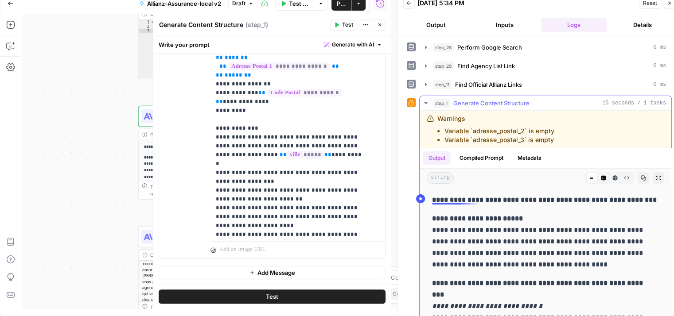
drag, startPoint x: 464, startPoint y: 213, endPoint x: 432, endPoint y: 198, distance: 35.5
click at [432, 198] on p "**********" at bounding box center [545, 200] width 227 height 12
copy strong "**********"
click at [124, 143] on div "Workflow Set Inputs Inputs Google Search Perform Google Search Step 26 Output E…" at bounding box center [205, 161] width 369 height 295
click at [381, 24] on icon "button" at bounding box center [379, 24] width 5 height 5
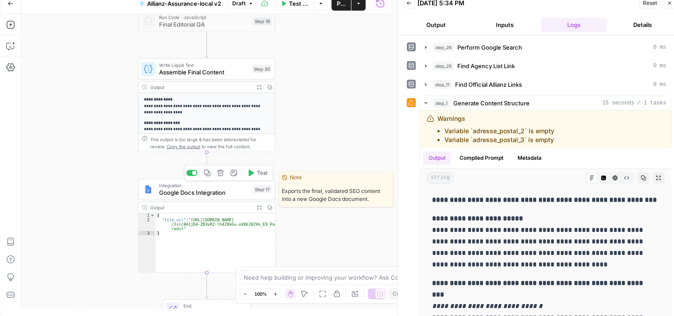
click at [257, 176] on span "Test" at bounding box center [262, 173] width 11 height 8
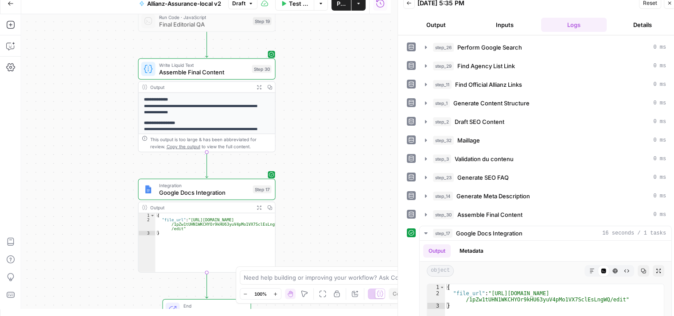
click at [297, 9] on button "Test Workflow" at bounding box center [294, 3] width 39 height 14
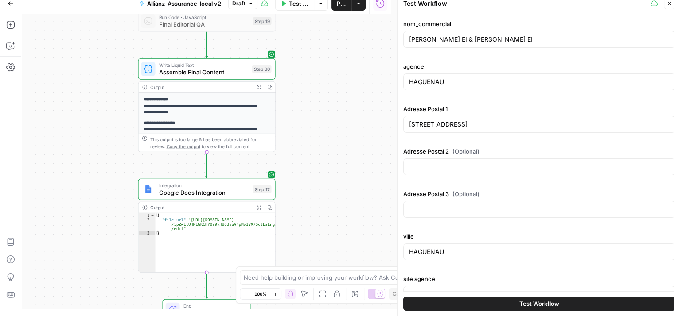
click at [521, 300] on span "Test Workflow" at bounding box center [539, 303] width 40 height 9
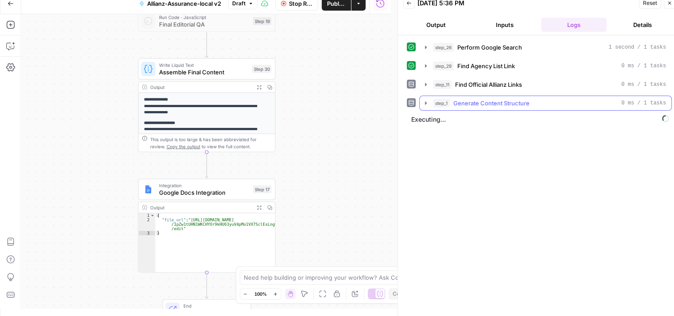
click at [425, 105] on icon "button" at bounding box center [425, 103] width 7 height 7
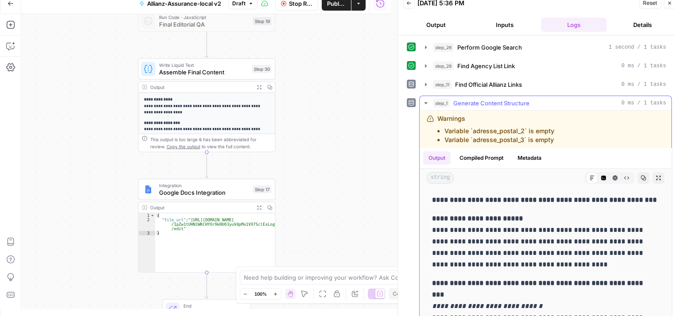
click at [425, 105] on icon "button" at bounding box center [425, 103] width 7 height 7
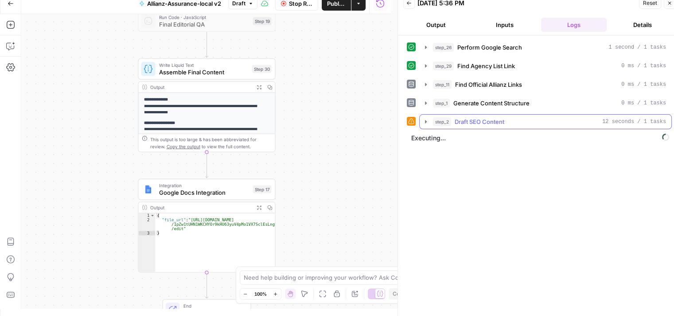
click at [423, 121] on icon "button" at bounding box center [425, 121] width 7 height 7
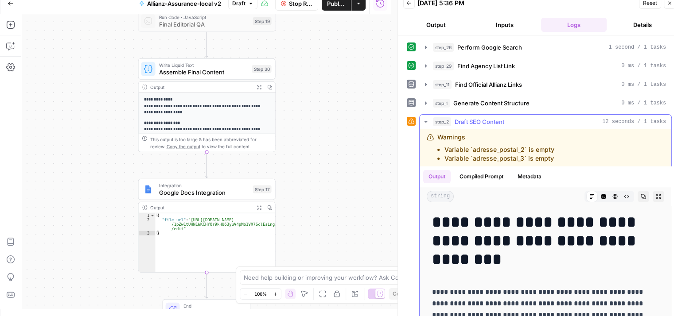
click at [423, 121] on icon "button" at bounding box center [425, 121] width 7 height 7
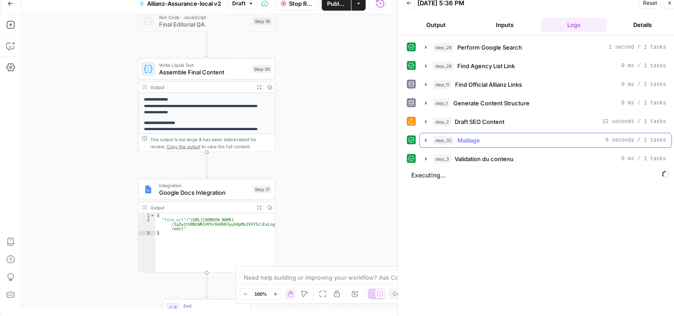
click at [423, 140] on icon "button" at bounding box center [425, 140] width 7 height 7
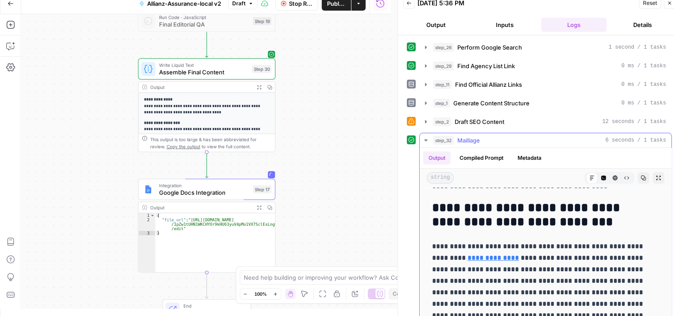
scroll to position [122, 0]
click at [554, 277] on p "**********" at bounding box center [538, 280] width 213 height 81
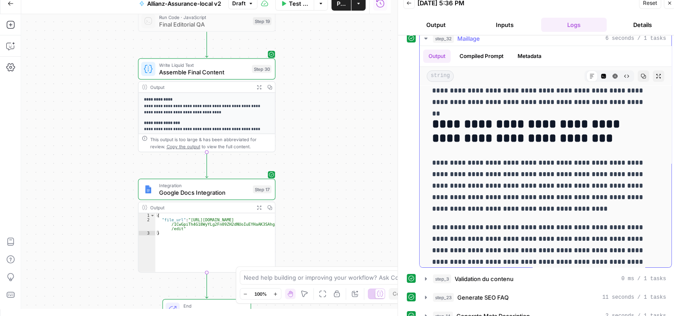
scroll to position [332, 0]
click at [425, 39] on icon "button" at bounding box center [425, 38] width 7 height 7
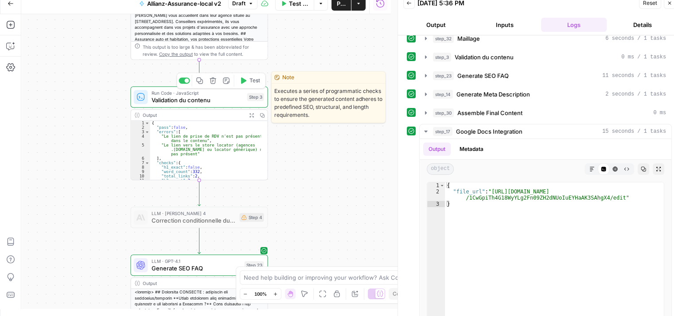
click at [163, 104] on span "Validation du contenu" at bounding box center [197, 100] width 92 height 9
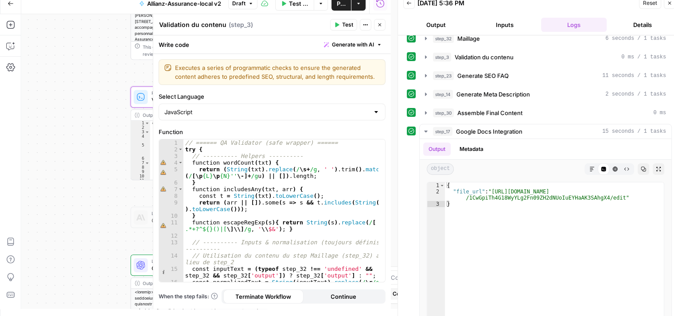
click at [379, 29] on button "Close" at bounding box center [380, 25] width 12 height 12
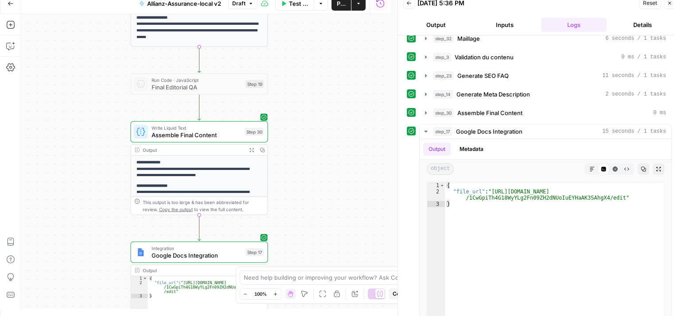
click at [298, 10] on div "Test Workflow Options Publish Actions Run History" at bounding box center [324, 3] width 134 height 21
click at [295, 7] on span "Test Workflow" at bounding box center [299, 3] width 20 height 9
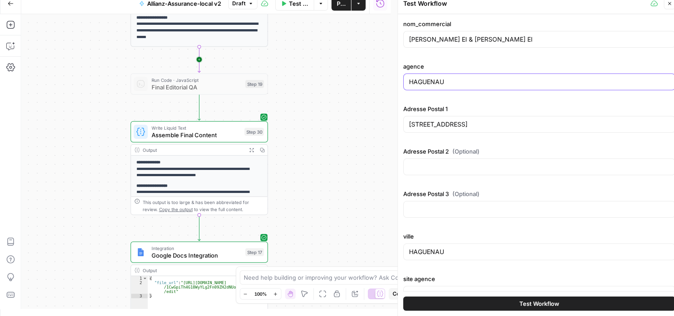
drag, startPoint x: 270, startPoint y: 66, endPoint x: 200, endPoint y: 73, distance: 70.3
click at [200, 73] on body "Haskn New Home Browse Insights Opportunities Your Data Recent Grids Primelis Co…" at bounding box center [337, 151] width 674 height 316
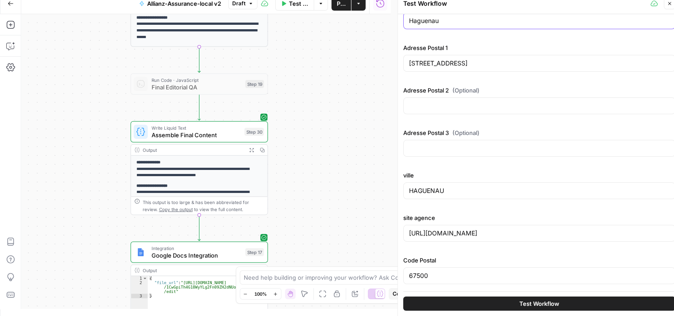
type input "Haguenau"
drag, startPoint x: 451, startPoint y: 192, endPoint x: 344, endPoint y: 178, distance: 108.1
click at [344, 178] on body "Haskn New Home Browse Insights Opportunities Your Data Recent Grids Primelis Co…" at bounding box center [337, 151] width 674 height 316
type input "Haguenau"
click at [371, 196] on div "Workflow Set Inputs Inputs Google Search Perform Google Search Step 26 Output E…" at bounding box center [205, 161] width 369 height 295
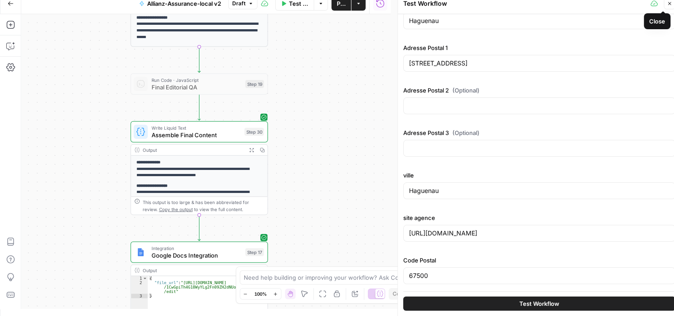
click at [667, 4] on icon "button" at bounding box center [669, 3] width 5 height 5
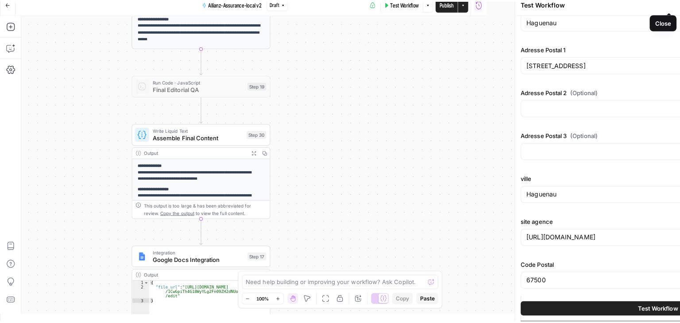
scroll to position [0, 0]
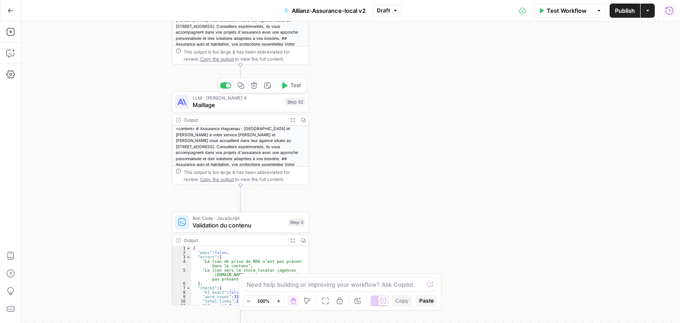
click at [212, 106] on span "Maillage" at bounding box center [237, 105] width 89 height 9
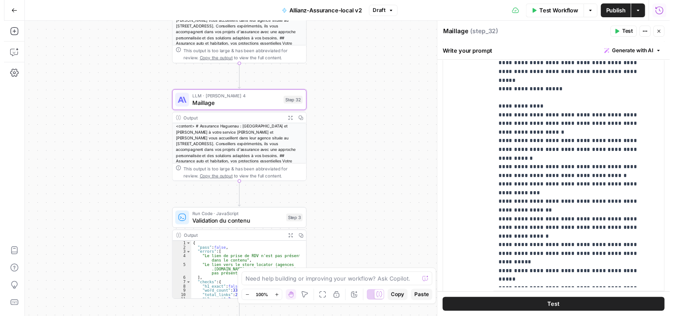
scroll to position [230, 0]
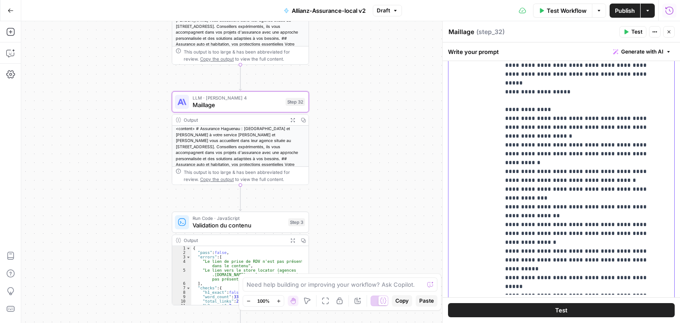
click at [650, 223] on p "**********" at bounding box center [580, 52] width 151 height 478
click at [557, 9] on span "Test Workflow" at bounding box center [567, 10] width 40 height 9
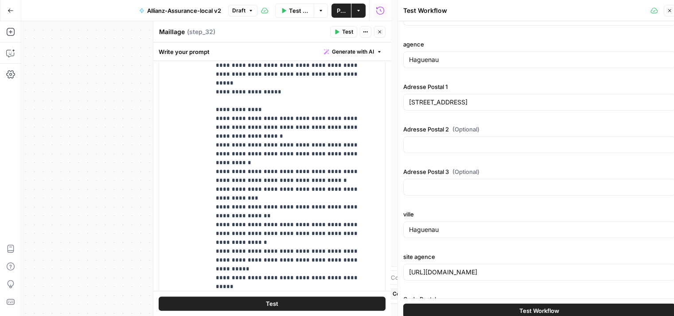
scroll to position [61, 0]
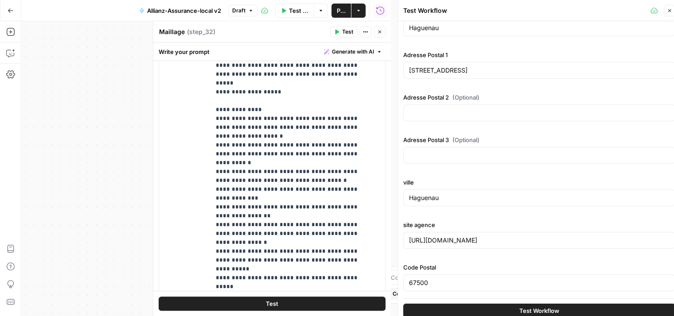
click at [527, 309] on span "Test Workflow" at bounding box center [539, 310] width 40 height 9
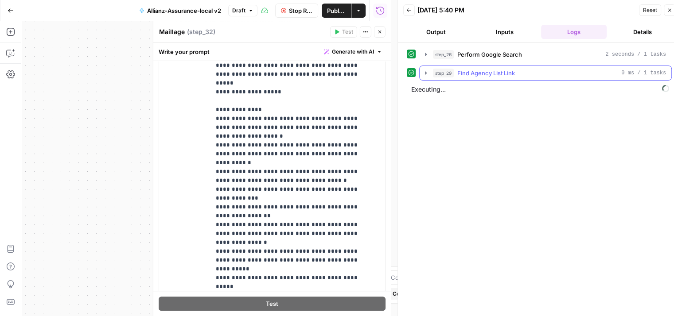
click at [424, 71] on icon "button" at bounding box center [425, 73] width 7 height 7
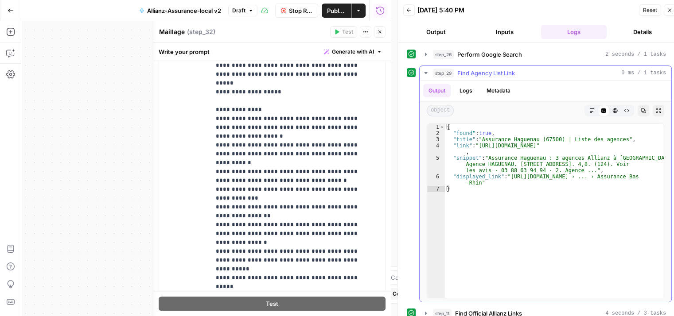
click at [424, 71] on icon "button" at bounding box center [425, 73] width 7 height 7
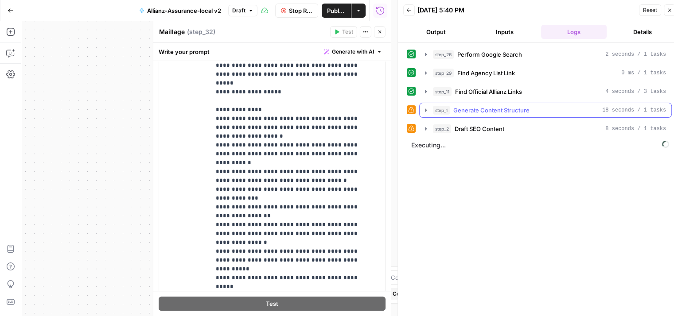
click at [426, 110] on icon "button" at bounding box center [426, 110] width 2 height 3
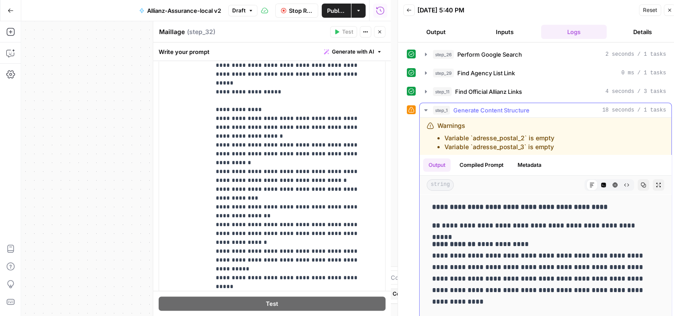
click at [426, 110] on icon "button" at bounding box center [425, 110] width 3 height 2
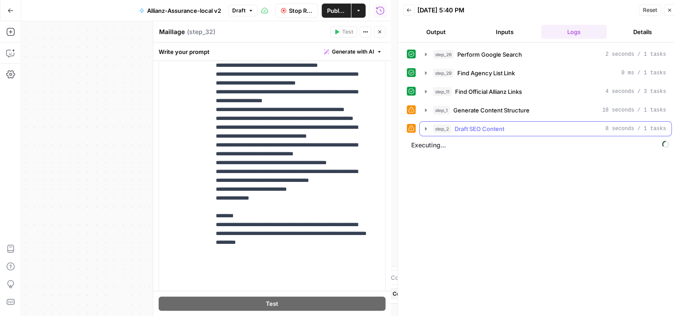
click at [427, 128] on icon "button" at bounding box center [425, 128] width 7 height 7
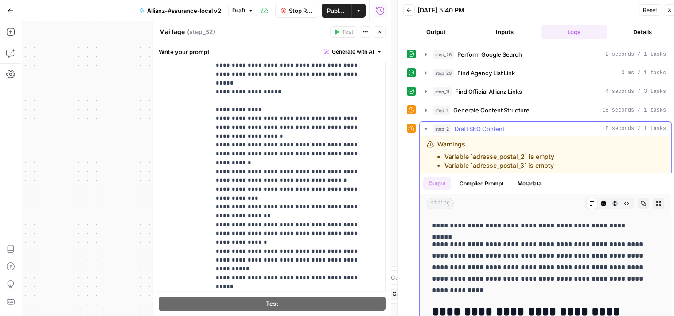
click at [427, 128] on icon "button" at bounding box center [425, 128] width 7 height 7
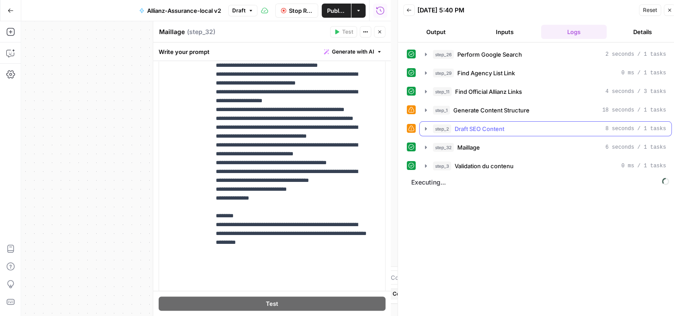
click at [427, 126] on icon "button" at bounding box center [425, 128] width 7 height 7
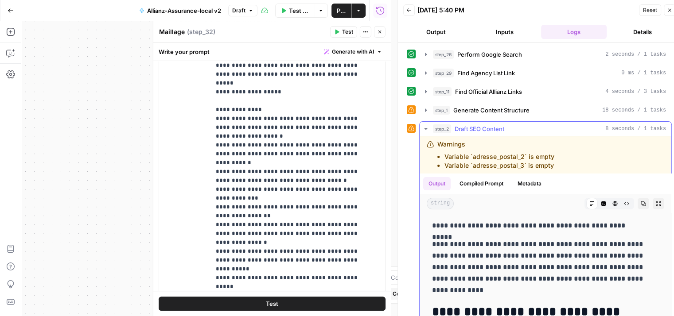
click at [425, 128] on icon "button" at bounding box center [425, 128] width 7 height 7
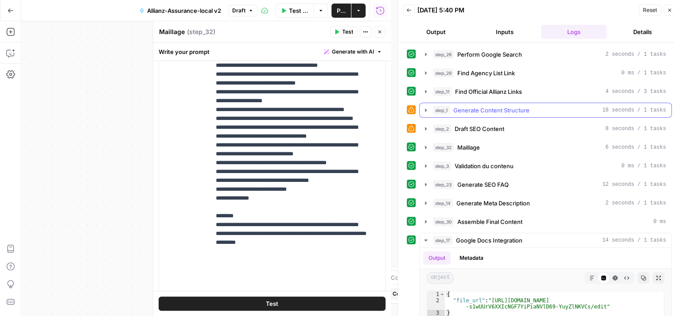
click at [425, 107] on icon "button" at bounding box center [425, 110] width 7 height 7
click at [424, 109] on icon "button" at bounding box center [425, 110] width 7 height 7
click at [425, 110] on icon "button" at bounding box center [426, 110] width 2 height 3
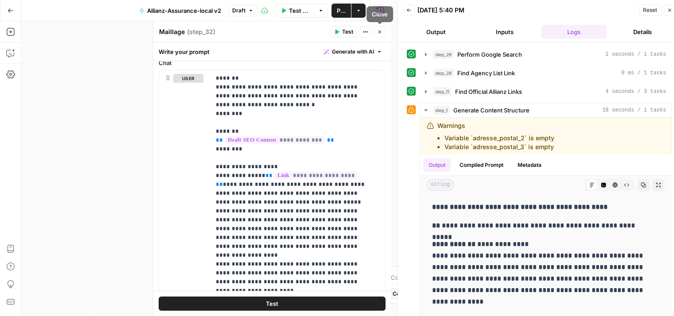
click at [380, 31] on icon "button" at bounding box center [379, 31] width 5 height 5
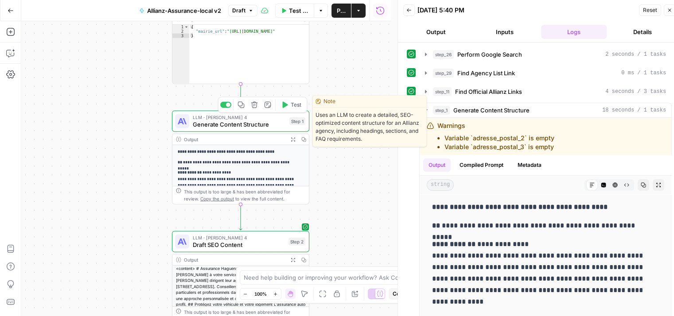
click at [206, 122] on span "Generate Content Structure" at bounding box center [239, 124] width 93 height 9
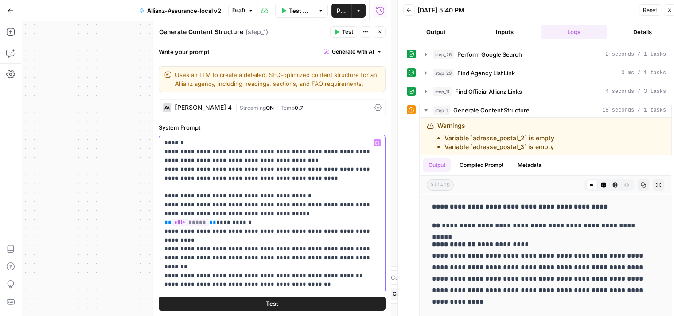
click at [243, 225] on p "**********" at bounding box center [268, 285] width 209 height 292
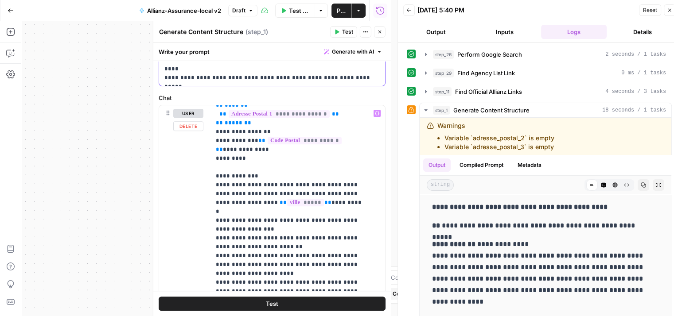
scroll to position [219, 0]
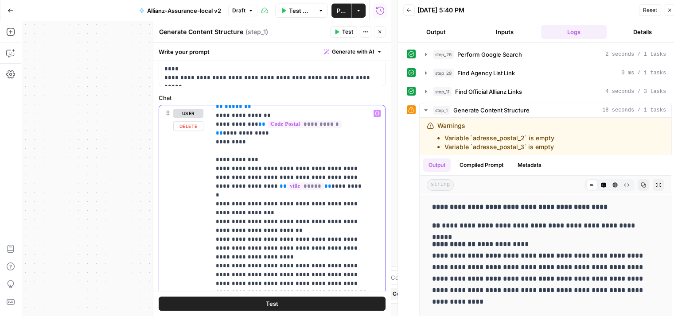
drag, startPoint x: 282, startPoint y: 211, endPoint x: 209, endPoint y: 186, distance: 76.7
click at [209, 186] on div "**********" at bounding box center [272, 296] width 226 height 382
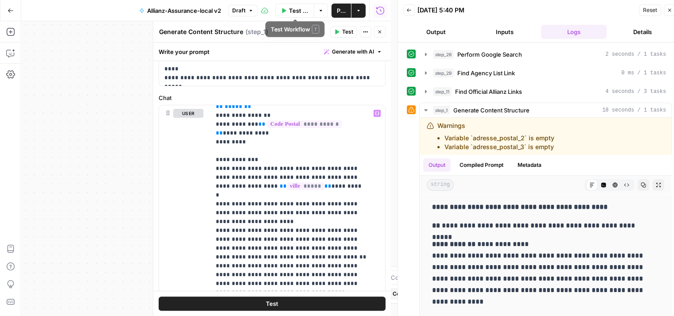
click at [296, 8] on span "Test Workflow" at bounding box center [299, 10] width 20 height 9
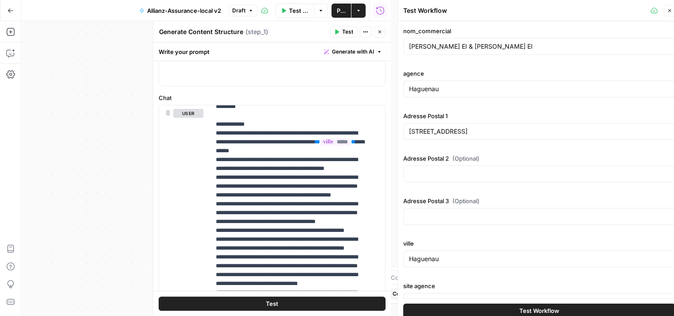
click at [524, 308] on span "Test Workflow" at bounding box center [539, 310] width 40 height 9
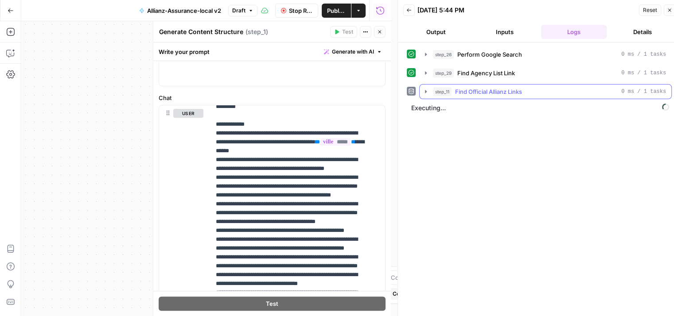
click at [426, 93] on icon "button" at bounding box center [425, 91] width 7 height 7
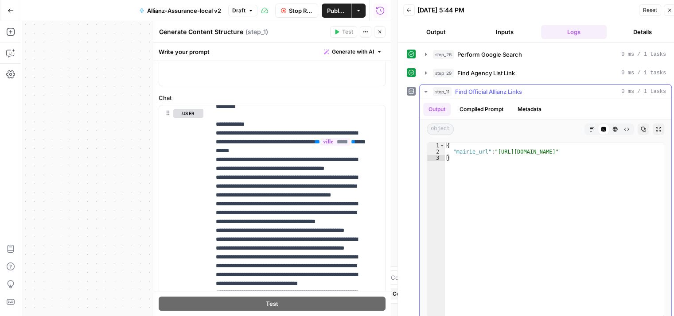
click at [426, 93] on icon "button" at bounding box center [425, 91] width 7 height 7
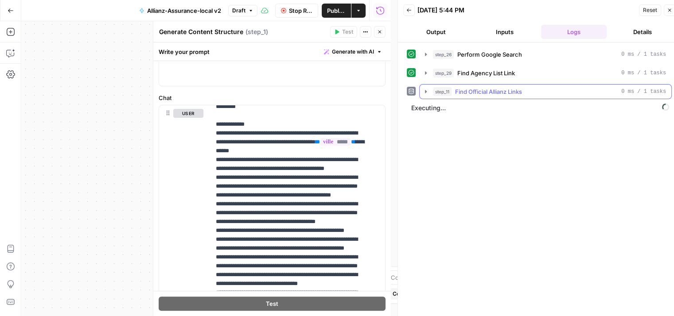
click at [426, 93] on icon "button" at bounding box center [425, 91] width 7 height 7
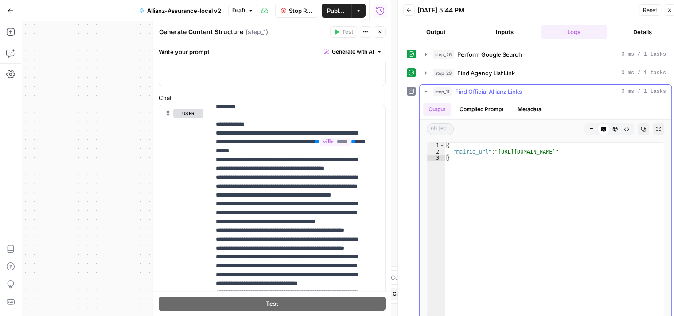
click at [426, 93] on icon "button" at bounding box center [425, 91] width 7 height 7
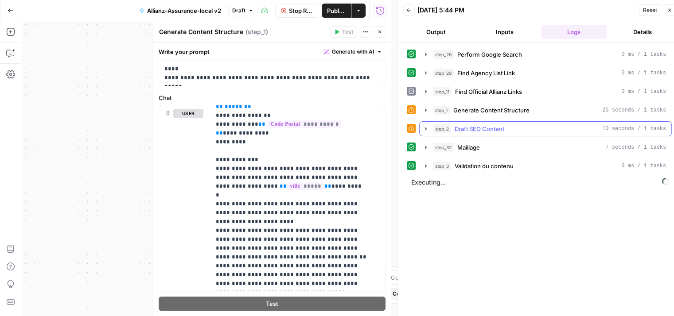
click at [426, 126] on icon "button" at bounding box center [425, 128] width 7 height 7
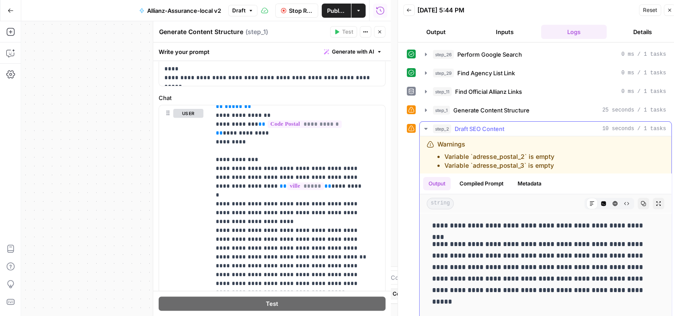
click at [426, 126] on icon "button" at bounding box center [425, 128] width 7 height 7
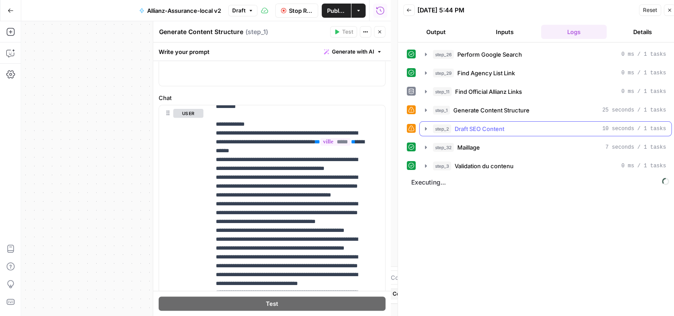
click at [426, 126] on icon "button" at bounding box center [425, 128] width 7 height 7
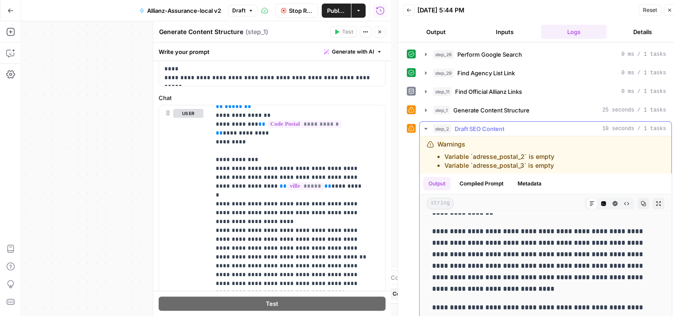
scroll to position [250, 0]
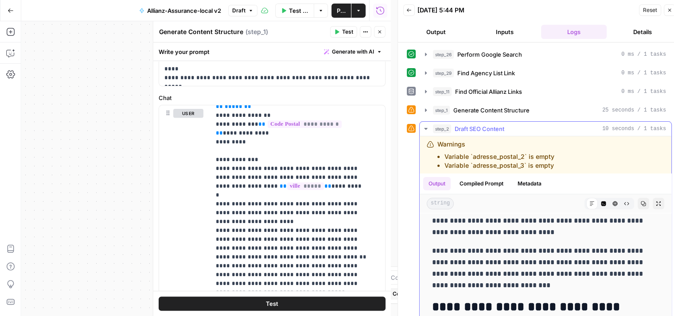
click at [425, 128] on icon "button" at bounding box center [425, 129] width 3 height 2
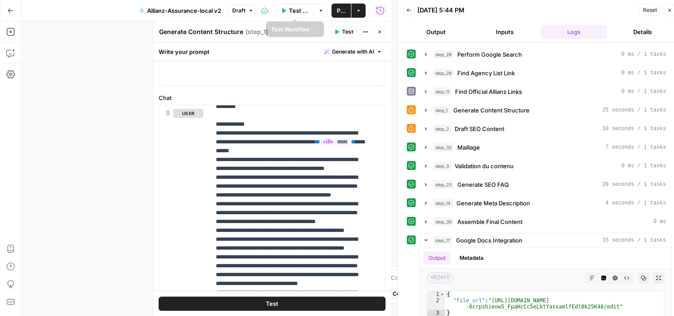
click at [299, 10] on span "Test Workflow" at bounding box center [299, 10] width 20 height 9
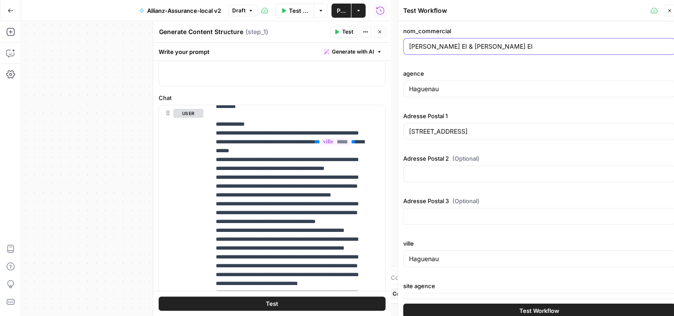
click at [535, 47] on input "[PERSON_NAME] EI & [PERSON_NAME] EI" at bounding box center [539, 46] width 260 height 9
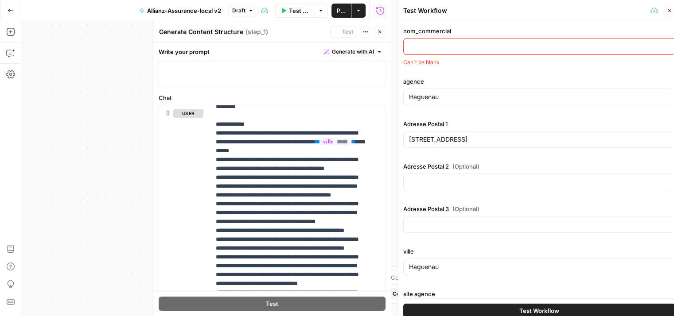
paste input "[PERSON_NAME] & [PERSON_NAME]"
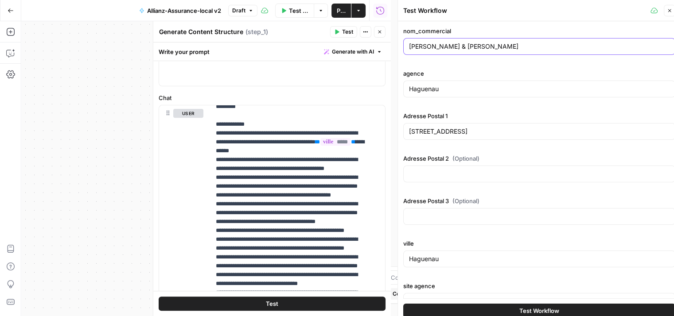
type input "[PERSON_NAME] & [PERSON_NAME]"
drag, startPoint x: 453, startPoint y: 88, endPoint x: 367, endPoint y: 91, distance: 86.4
click at [367, 91] on body "Haskn New Home Browse Insights Opportunities Your Data Recent Grids Primelis Co…" at bounding box center [337, 158] width 674 height 316
type input "H"
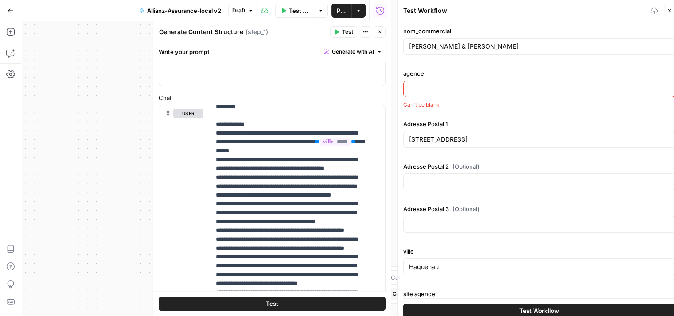
paste input "OLORON PYRENEES"
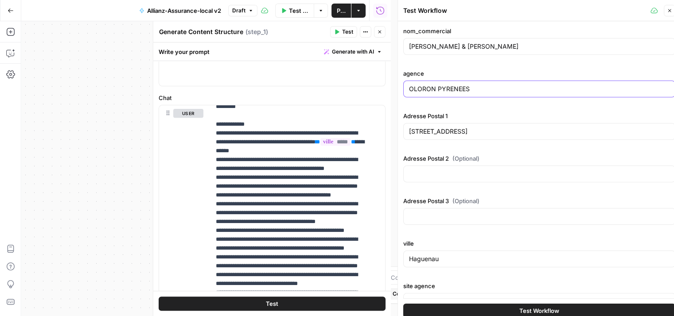
type input "OLORON PYRENEES"
drag, startPoint x: 454, startPoint y: 132, endPoint x: 390, endPoint y: 135, distance: 64.3
click at [390, 135] on body "Haskn New Home Browse Insights Opportunities Your Data Recent Grids Primelis Co…" at bounding box center [337, 158] width 674 height 316
type input "1"
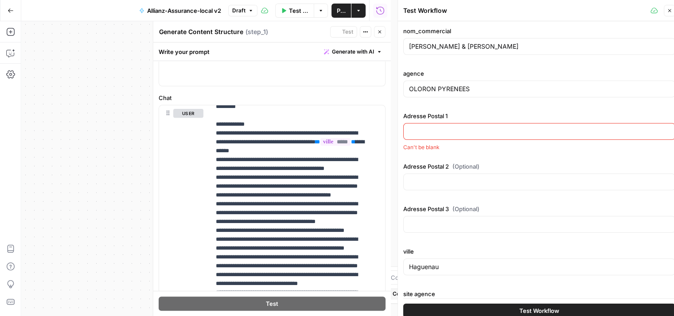
paste input "[STREET_ADDRESS][PERSON_NAME]"
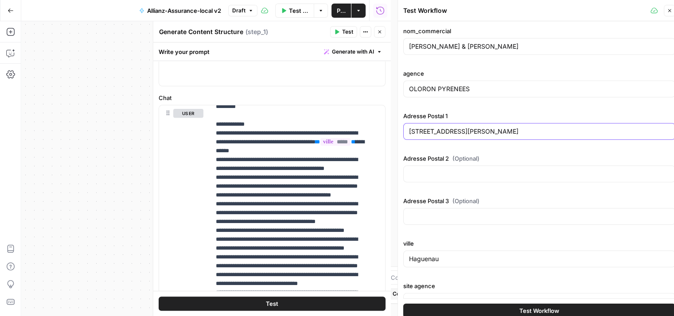
type input "[STREET_ADDRESS][PERSON_NAME]"
click at [446, 166] on div at bounding box center [539, 174] width 272 height 17
paste input "[GEOGRAPHIC_DATA]"
type input "[GEOGRAPHIC_DATA]"
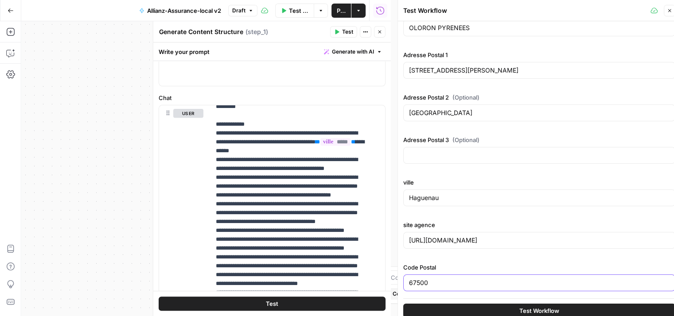
drag, startPoint x: 466, startPoint y: 277, endPoint x: 400, endPoint y: 277, distance: 66.0
click at [400, 277] on div "Test Workflow Close nom_commercial [PERSON_NAME] & [PERSON_NAME] agence OLORON …" at bounding box center [538, 161] width 283 height 323
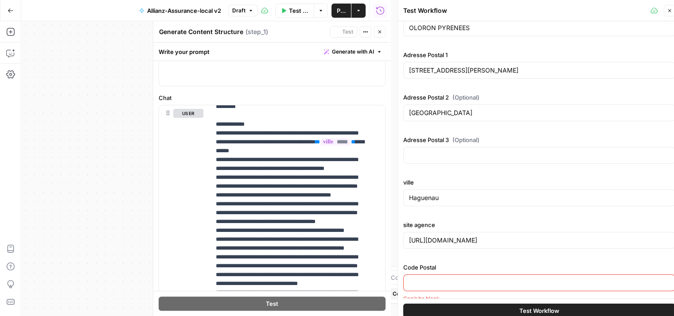
paste input "64400"
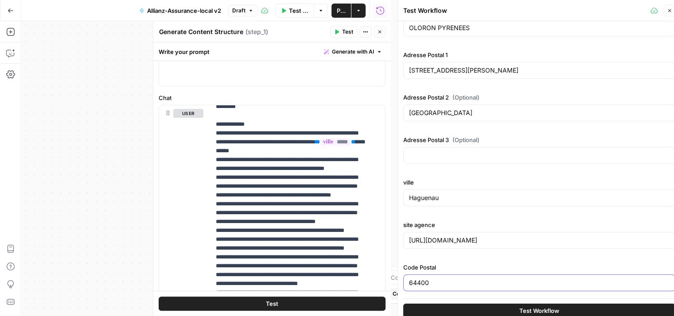
type input "64400"
drag, startPoint x: 448, startPoint y: 198, endPoint x: 392, endPoint y: 197, distance: 56.3
click at [392, 197] on body "Haskn New Home Browse Insights Opportunities Your Data Recent Grids Primelis Co…" at bounding box center [337, 158] width 674 height 316
type input "H"
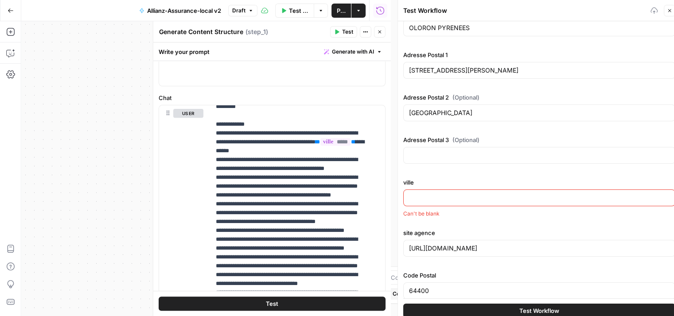
paste input "OLORON STE MARIE"
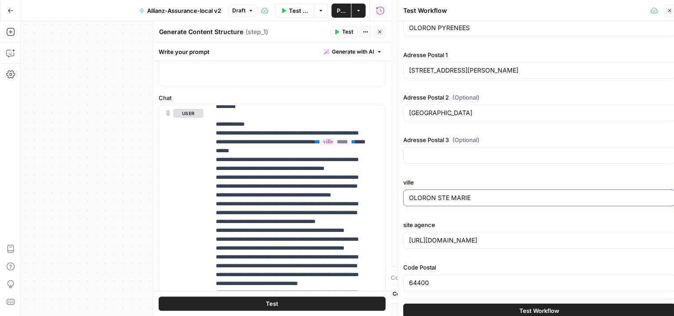
type input "OLORON STE MARIE"
click at [562, 241] on input "[URL][DOMAIN_NAME]" at bounding box center [539, 240] width 260 height 9
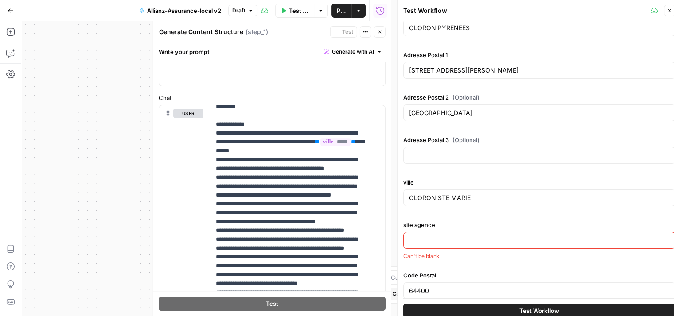
paste input "[URL][DOMAIN_NAME]"
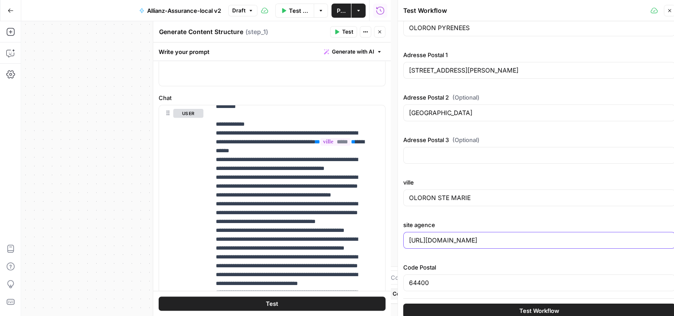
scroll to position [7, 0]
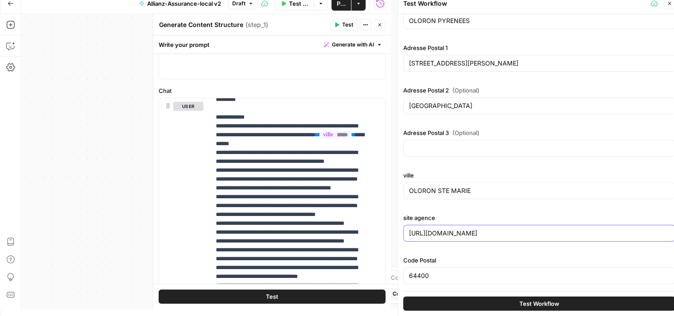
type input "[URL][DOMAIN_NAME]"
click at [536, 302] on span "Test Workflow" at bounding box center [539, 303] width 40 height 9
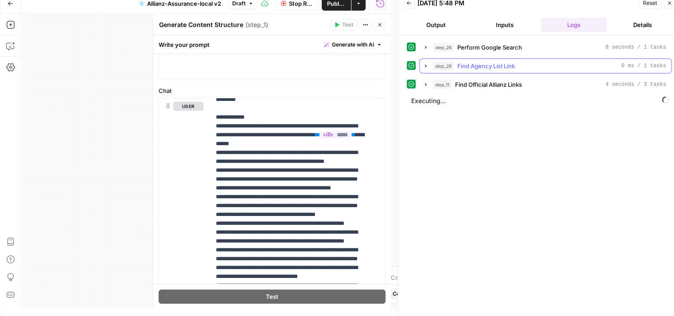
click at [423, 65] on icon "button" at bounding box center [425, 65] width 7 height 7
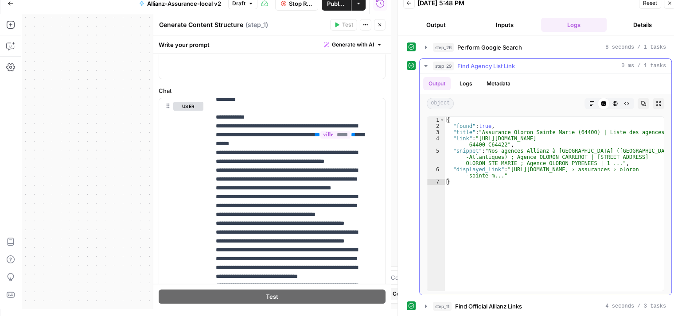
type textarea "**********"
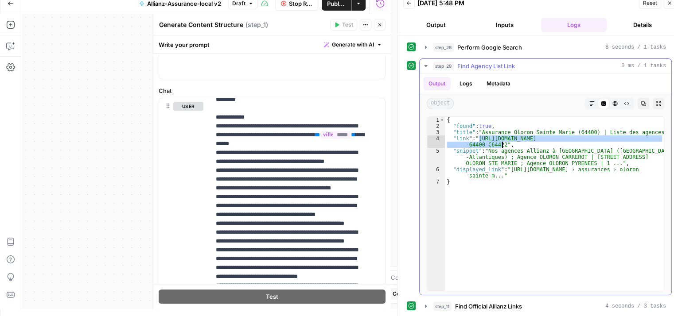
drag, startPoint x: 477, startPoint y: 137, endPoint x: 502, endPoint y: 144, distance: 25.9
click at [502, 144] on div "{ "found" : true , "title" : "Assurance Oloron Sainte Marie (64400) | Liste des…" at bounding box center [554, 210] width 219 height 187
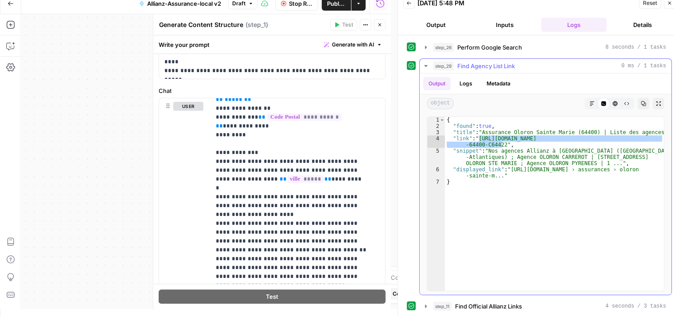
click at [425, 65] on icon "button" at bounding box center [425, 66] width 3 height 2
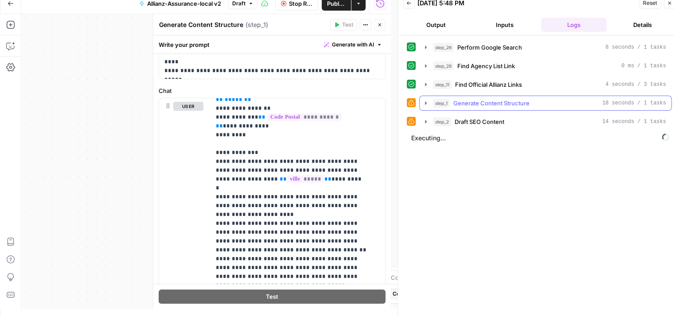
click at [425, 105] on icon "button" at bounding box center [425, 103] width 7 height 7
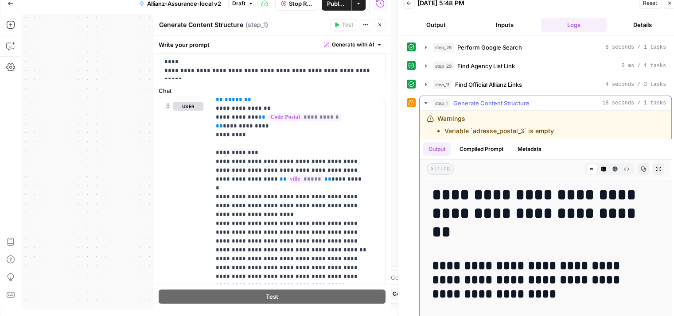
click at [425, 105] on icon "button" at bounding box center [425, 103] width 7 height 7
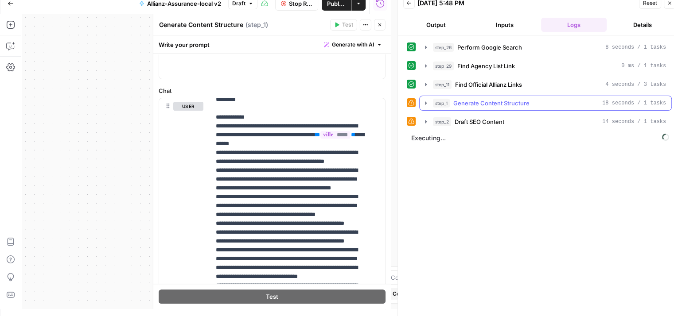
click at [425, 105] on icon "button" at bounding box center [425, 103] width 7 height 7
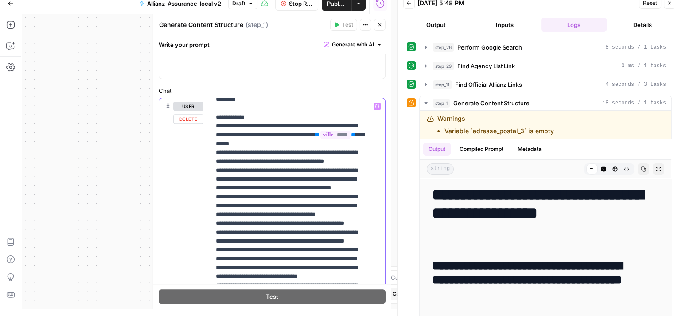
click at [328, 150] on p "**********" at bounding box center [291, 206] width 151 height 647
click at [426, 104] on icon "button" at bounding box center [425, 103] width 7 height 7
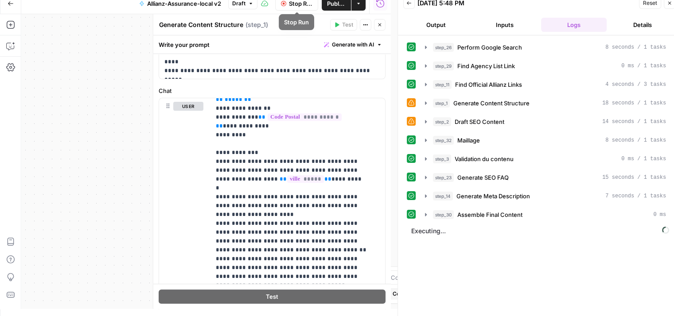
click at [287, 7] on button "Stop Run" at bounding box center [296, 3] width 43 height 14
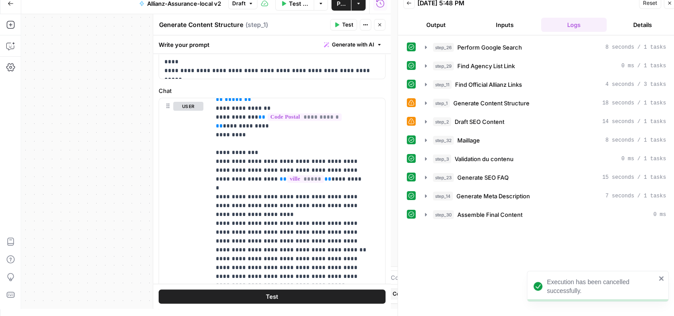
click at [341, 26] on button "Test" at bounding box center [343, 25] width 27 height 12
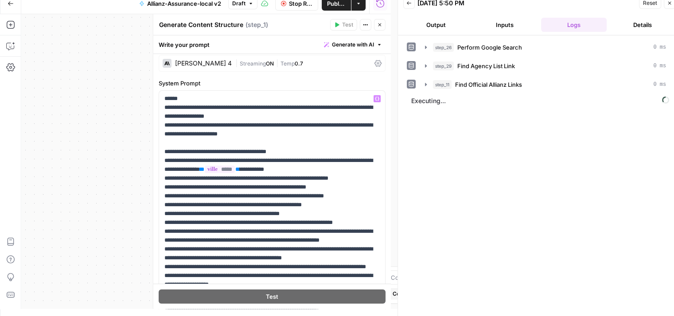
scroll to position [38, 0]
click at [275, 157] on p "**********" at bounding box center [268, 240] width 209 height 292
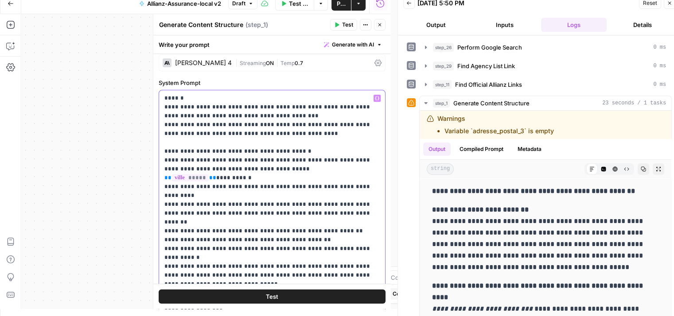
click at [275, 157] on p "**********" at bounding box center [268, 240] width 209 height 292
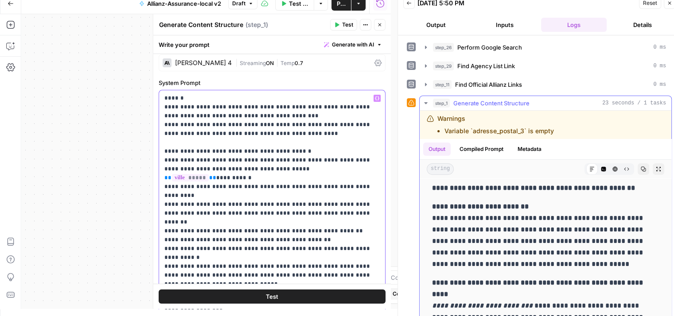
scroll to position [4, 0]
click at [425, 102] on icon "button" at bounding box center [425, 103] width 3 height 2
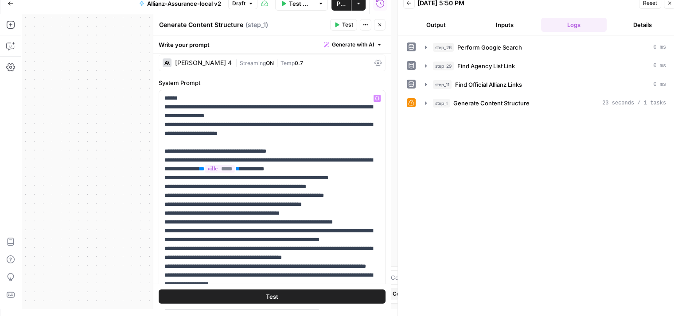
scroll to position [0, 0]
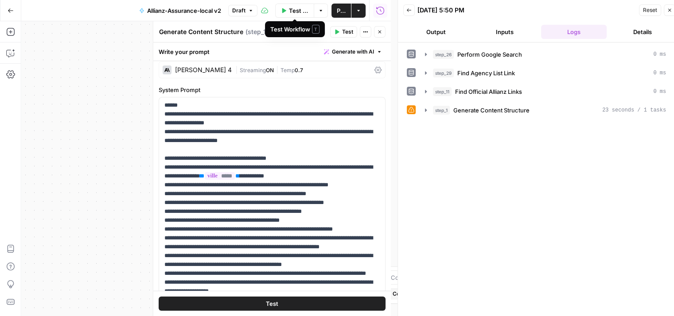
click at [289, 12] on span "Test Workflow" at bounding box center [299, 10] width 20 height 9
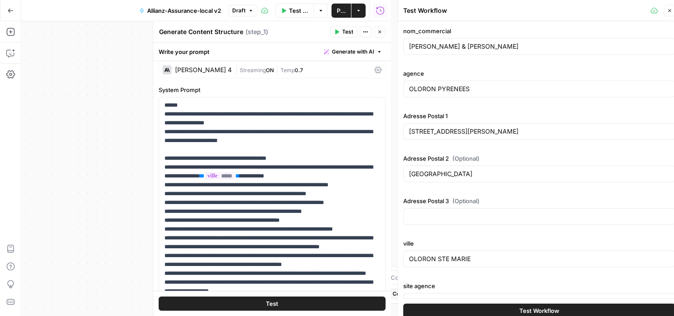
click at [543, 307] on span "Test Workflow" at bounding box center [539, 310] width 40 height 9
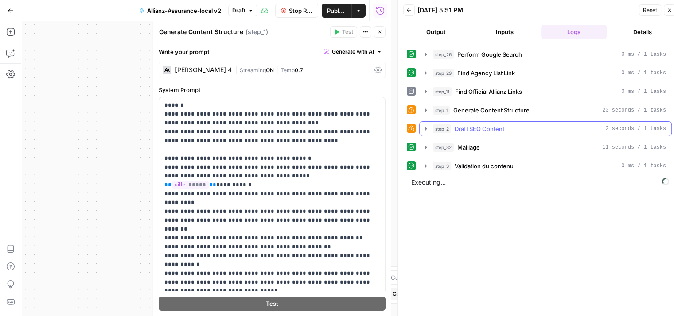
click at [423, 126] on icon "button" at bounding box center [425, 128] width 7 height 7
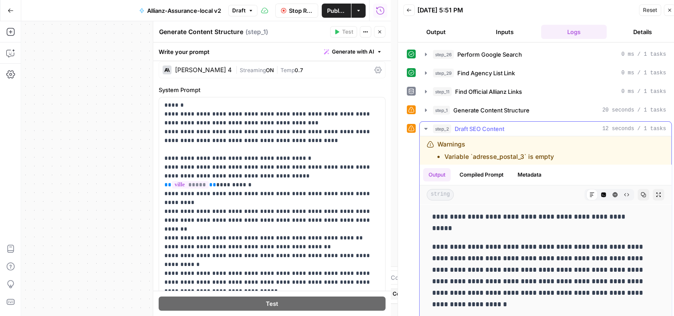
click at [423, 126] on icon "button" at bounding box center [425, 128] width 7 height 7
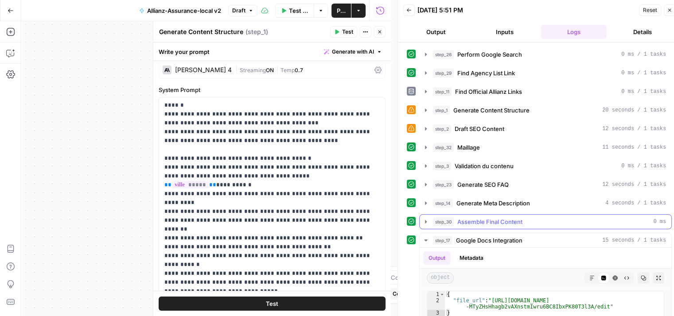
scroll to position [67, 0]
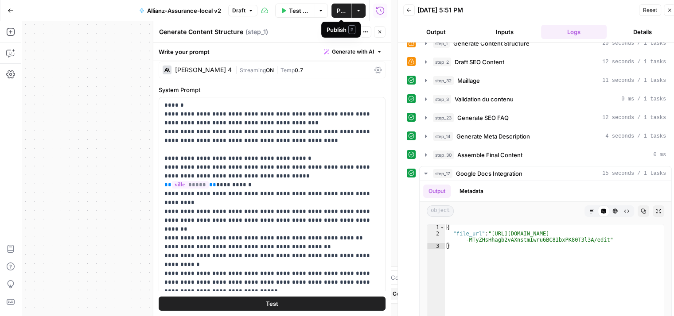
click at [337, 13] on span "Publish" at bounding box center [341, 10] width 9 height 9
